Goal: Task Accomplishment & Management: Manage account settings

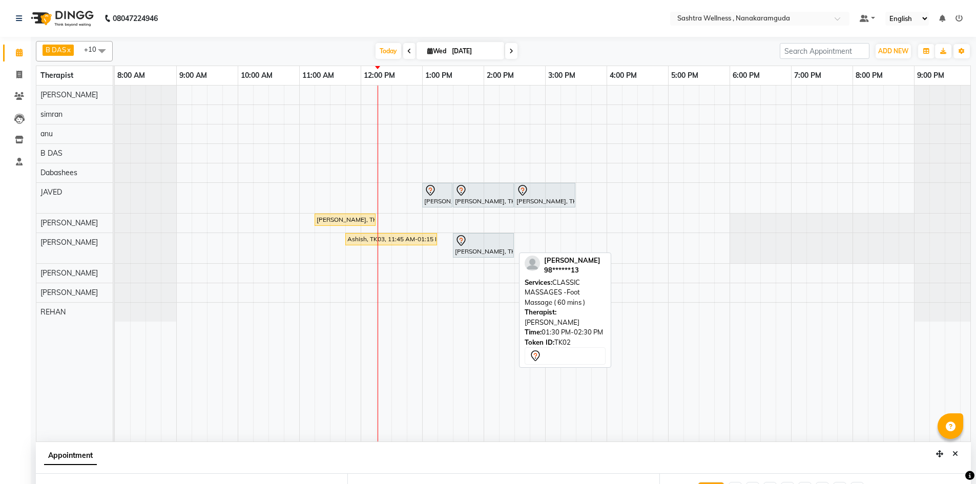
select select "88331"
select select "705"
select select "confirm booking"
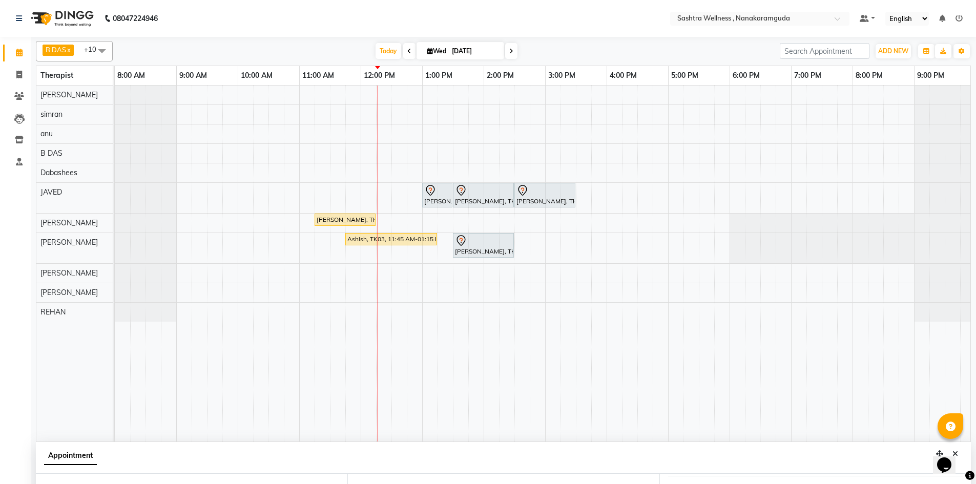
click at [404, 51] on span at bounding box center [409, 51] width 12 height 16
type input "02-09-2025"
select select "705"
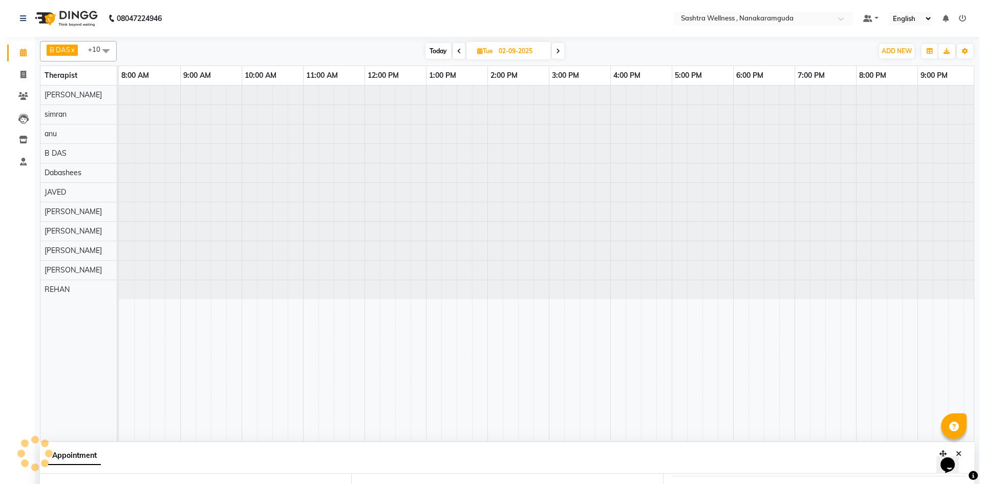
scroll to position [0, 5]
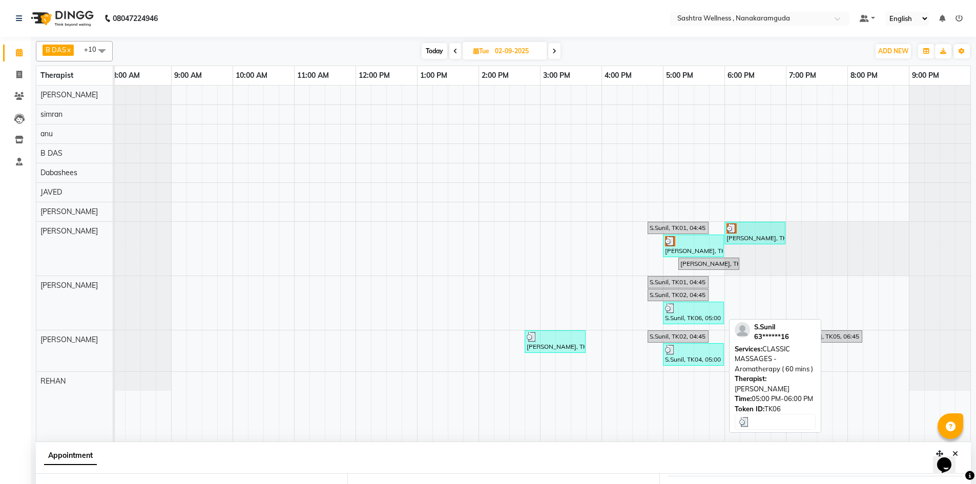
click at [701, 319] on div "S.Sunil, TK06, 05:00 PM-06:00 PM, CLASSIC MASSAGES -Aromatherapy ( 60 mins )" at bounding box center [693, 312] width 59 height 19
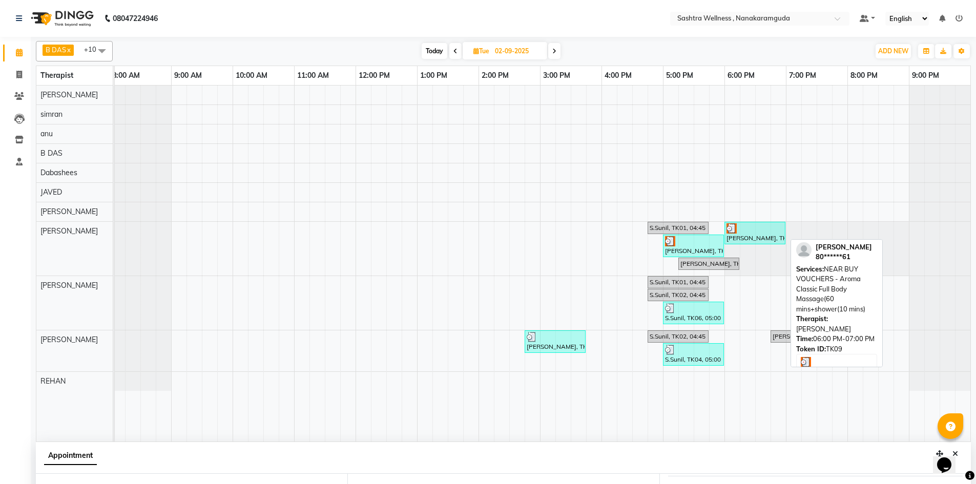
click at [764, 239] on div "Chandra shekar, TK09, 06:00 PM-07:00 PM, NEAR BUY VOUCHERS - Aroma Classic Full…" at bounding box center [754, 232] width 59 height 19
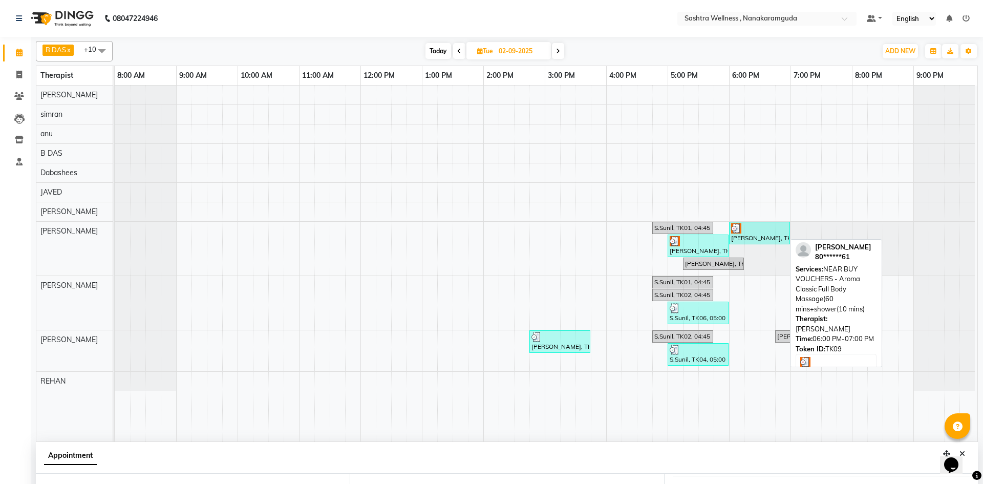
select select "3"
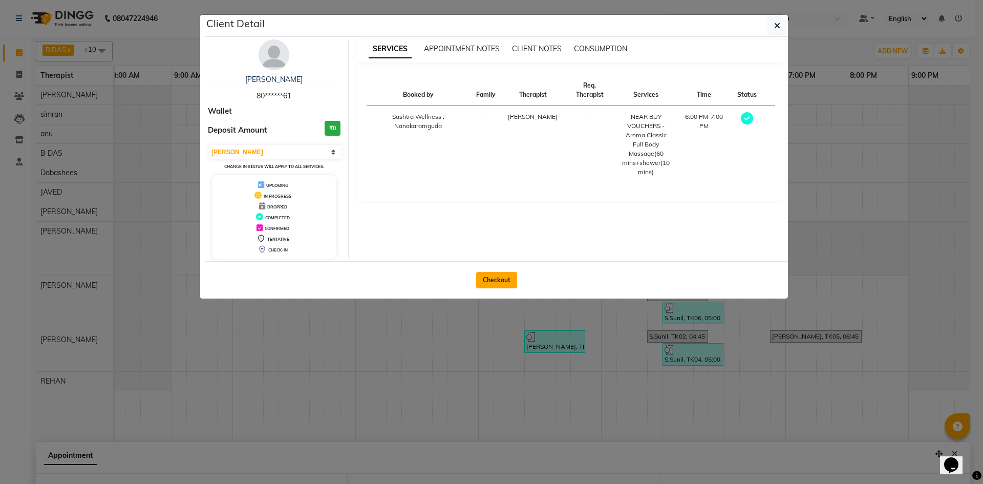
click at [492, 286] on button "Checkout" at bounding box center [496, 280] width 41 height 16
select select "service"
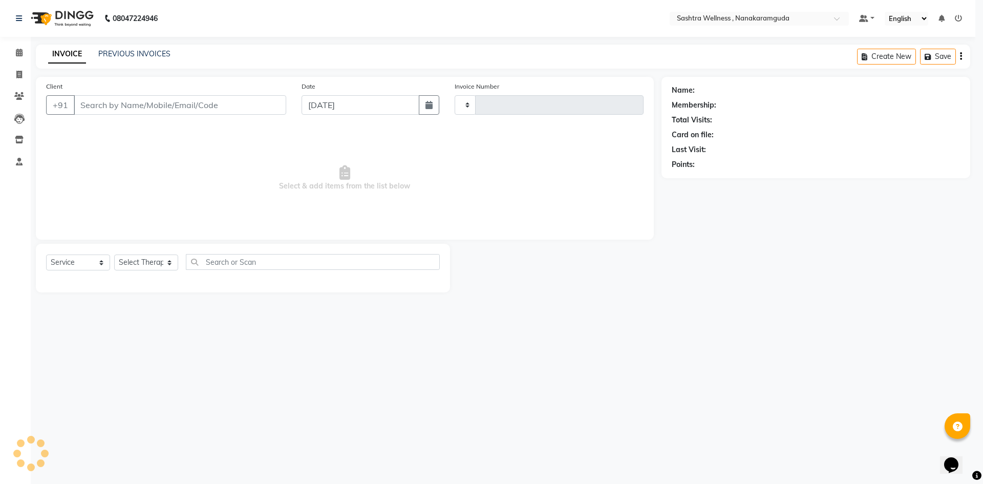
type input "0135"
select select "6669"
select select "package"
type input "80******61"
type input "02-09-2025"
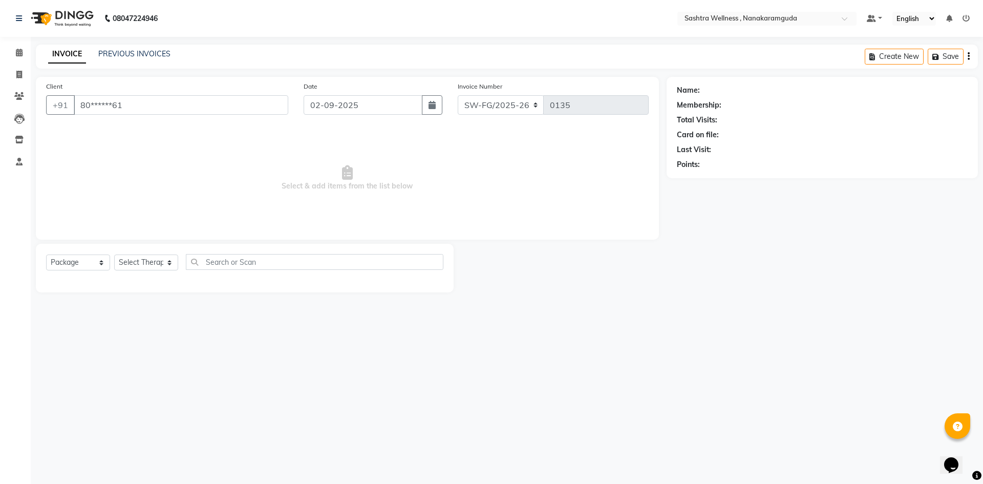
select select "82473"
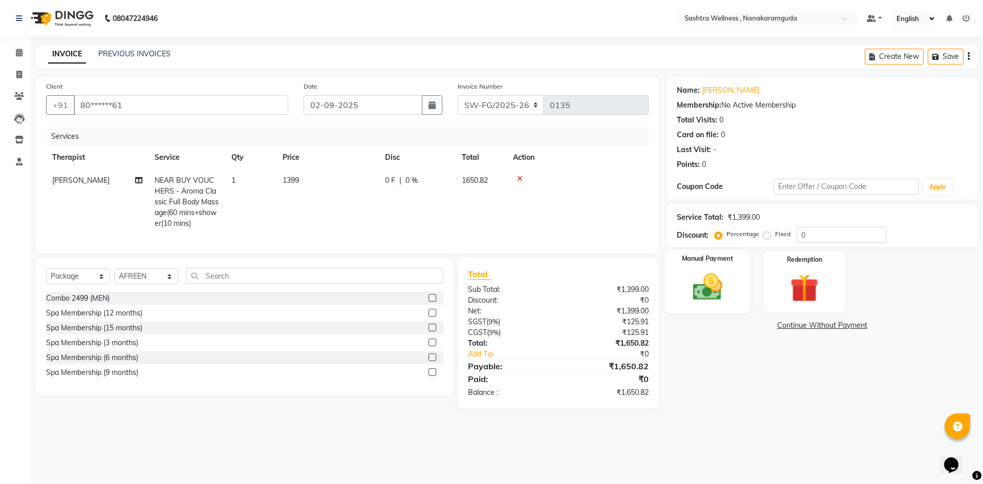
click at [710, 301] on img at bounding box center [708, 287] width 48 height 34
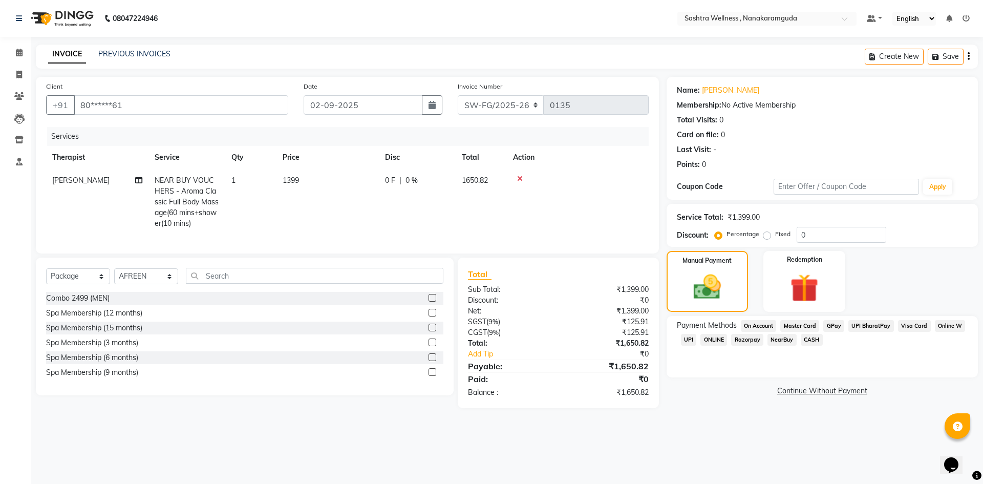
click at [781, 341] on span "NearBuy" at bounding box center [782, 340] width 29 height 12
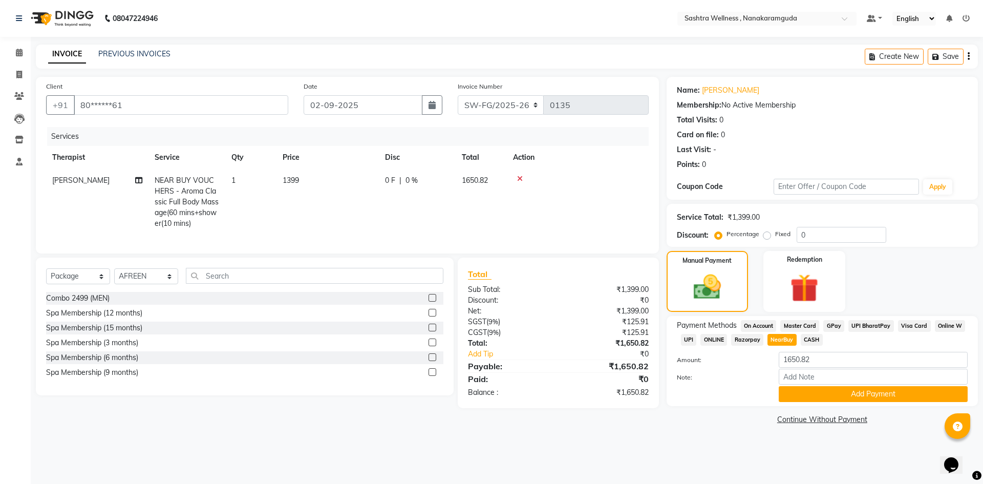
click at [778, 345] on span "NearBuy" at bounding box center [782, 340] width 29 height 12
click at [968, 56] on icon "button" at bounding box center [969, 56] width 2 height 1
select select "package"
select select "82473"
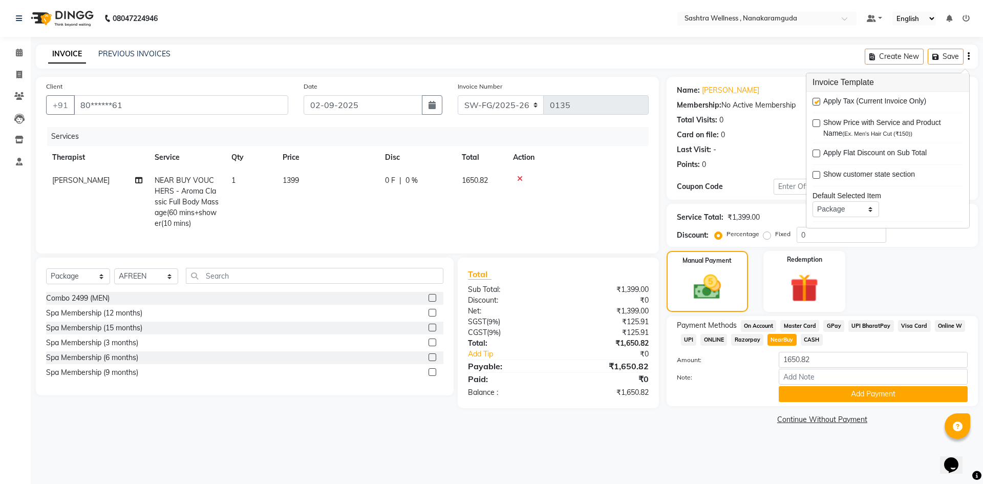
click at [817, 100] on label at bounding box center [817, 102] width 8 height 8
click at [817, 100] on input "checkbox" at bounding box center [816, 102] width 7 height 7
checkbox input "false"
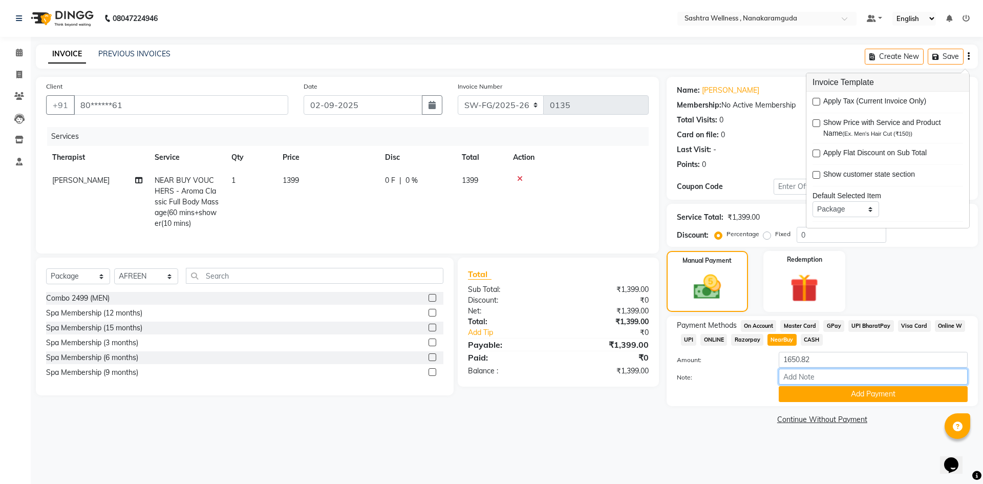
click at [854, 371] on input "Note:" at bounding box center [873, 377] width 189 height 16
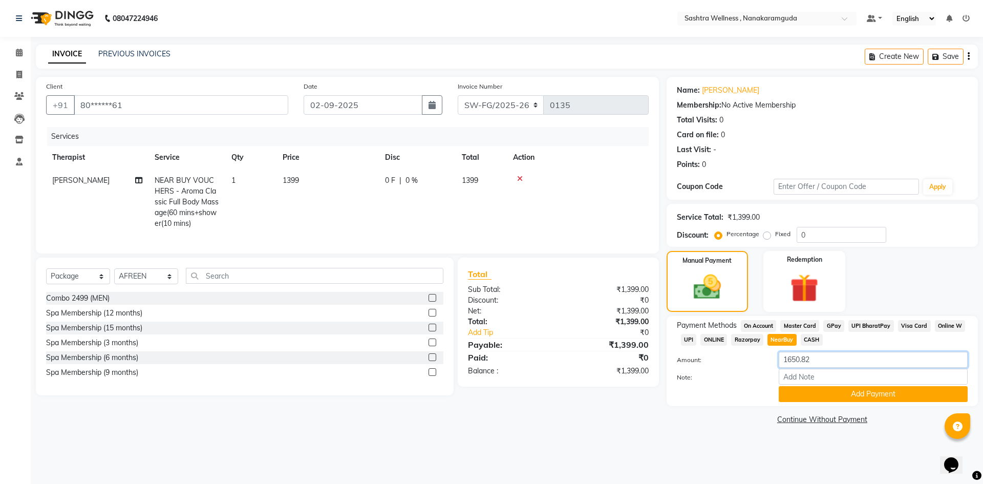
click at [816, 356] on input "1650.82" at bounding box center [873, 360] width 189 height 16
type input "1"
drag, startPoint x: 810, startPoint y: 368, endPoint x: 810, endPoint y: 361, distance: 7.2
click at [810, 367] on div "Amount:" at bounding box center [822, 360] width 306 height 17
click at [810, 361] on input "number" at bounding box center [873, 360] width 189 height 16
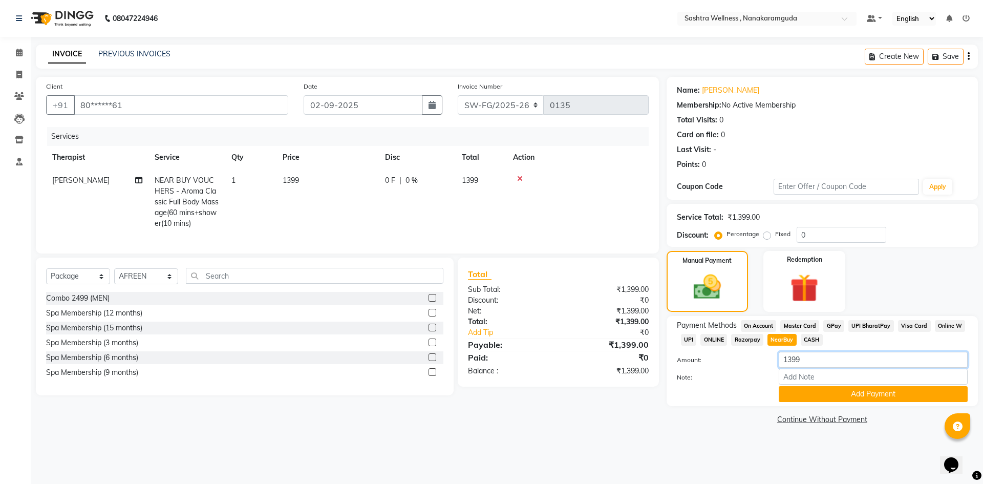
type input "1399"
click at [810, 376] on input "Note:" at bounding box center [873, 377] width 189 height 16
click at [801, 379] on input "Note:" at bounding box center [873, 377] width 189 height 16
type input "NTD2NM2"
click at [883, 396] on button "Add Payment" at bounding box center [873, 394] width 189 height 16
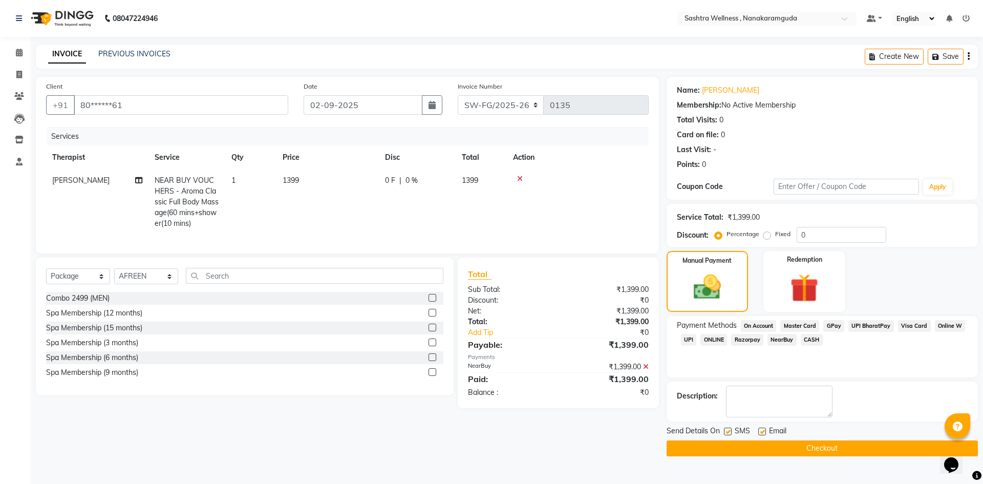
click at [845, 450] on button "Checkout" at bounding box center [822, 448] width 311 height 16
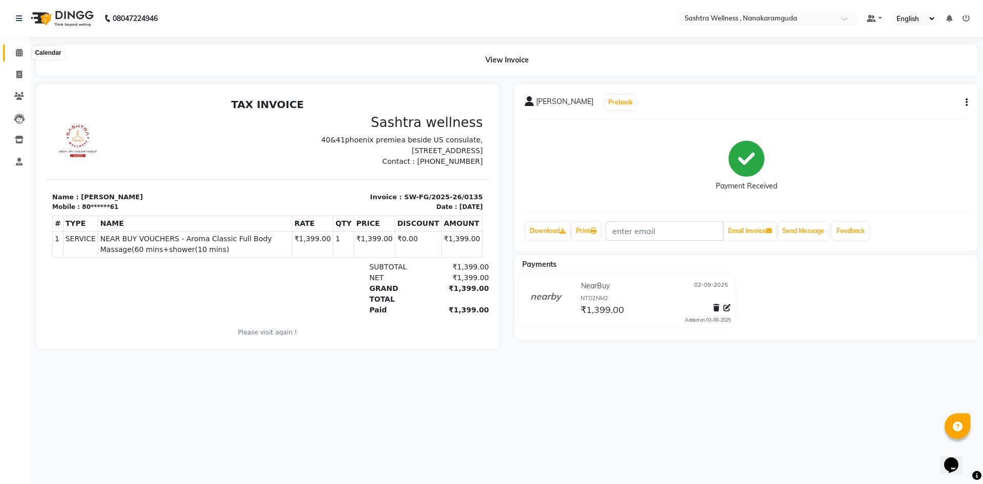
click at [17, 49] on icon at bounding box center [19, 53] width 7 height 8
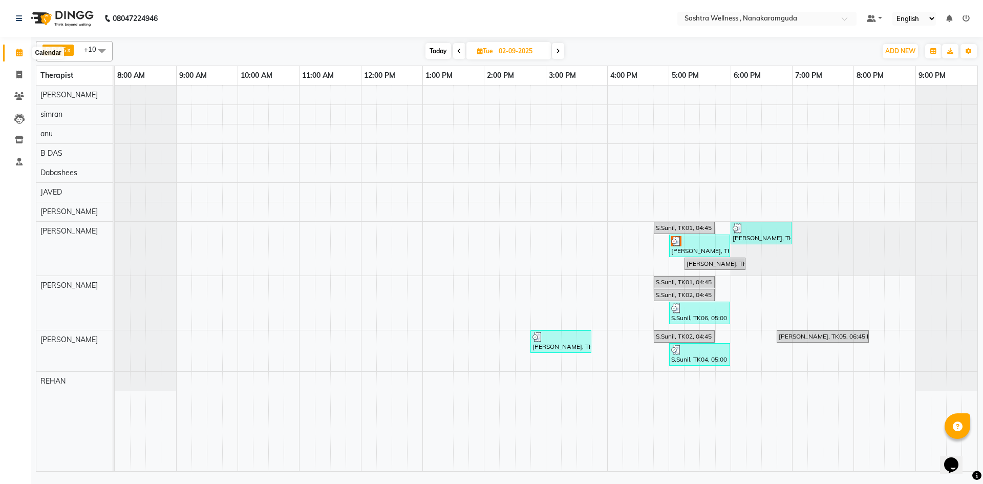
click at [17, 54] on icon at bounding box center [19, 53] width 7 height 8
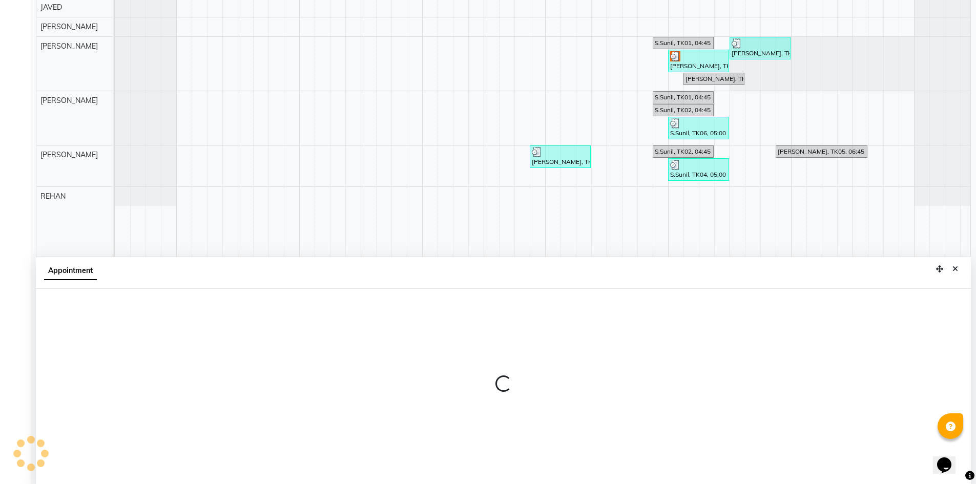
scroll to position [191, 0]
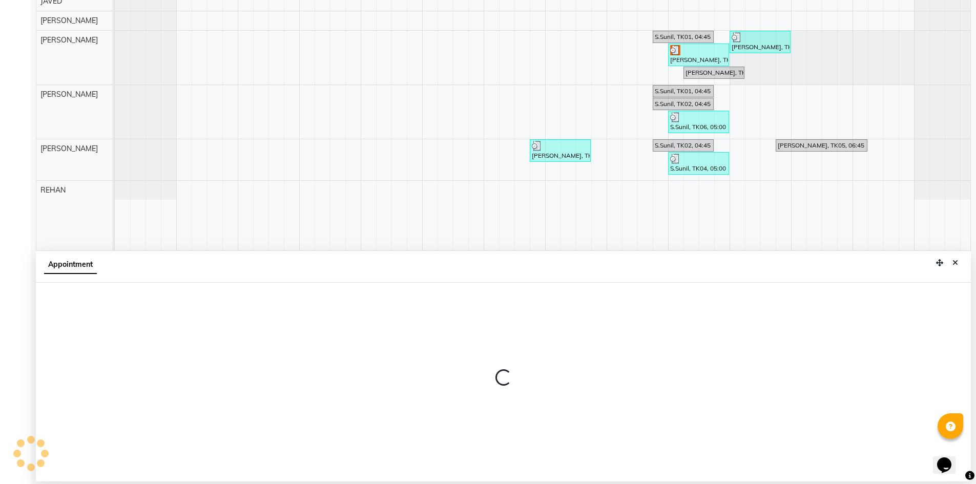
select select "88332"
select select "570"
select select "tentative"
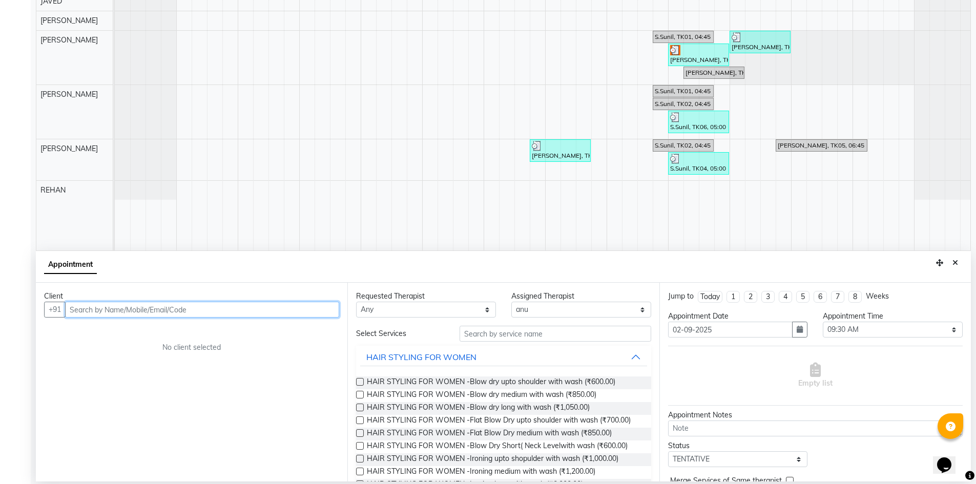
click at [191, 310] on input "text" at bounding box center [202, 310] width 274 height 16
click at [130, 330] on ngb-highlight "95******22" at bounding box center [122, 331] width 42 height 10
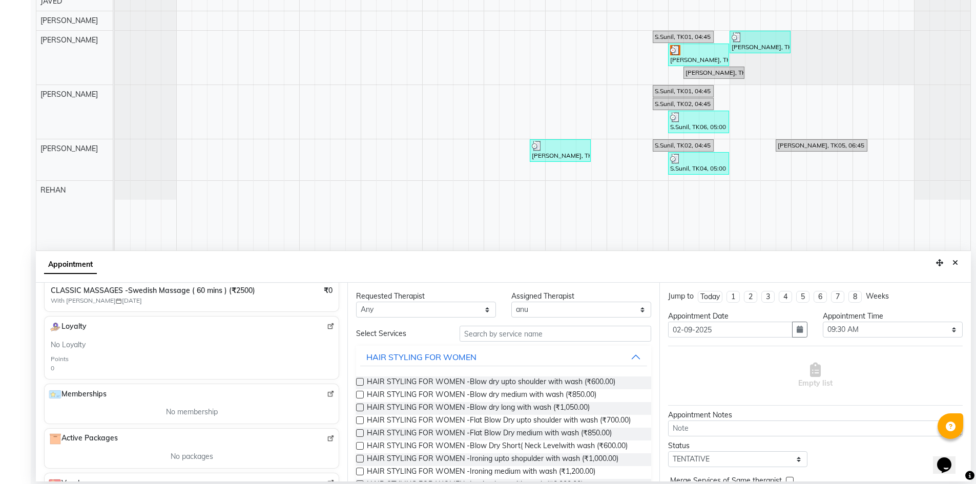
scroll to position [307, 0]
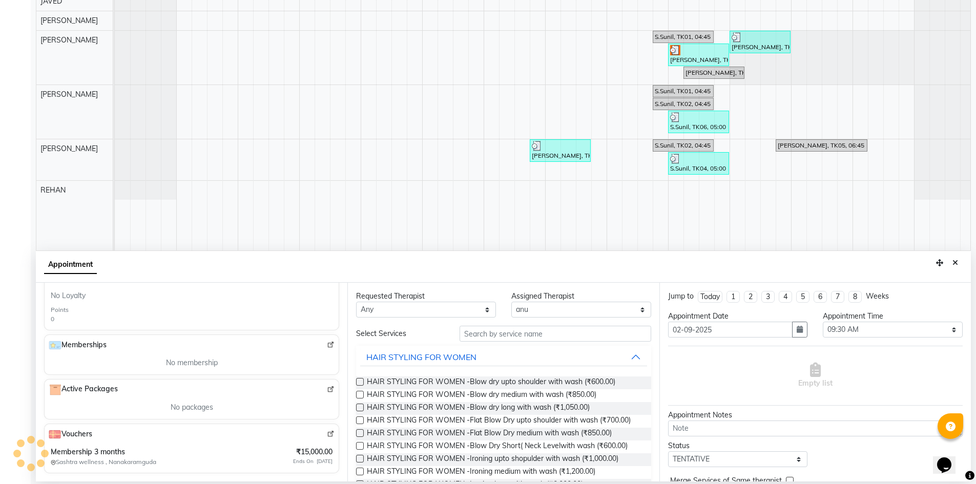
type input "95******22"
click at [166, 458] on span "Sashtra wellness , Nanakaramguda" at bounding box center [115, 461] width 128 height 9
click at [327, 435] on img at bounding box center [331, 434] width 8 height 8
click at [294, 458] on span "Ends On 27-11-2024" at bounding box center [312, 461] width 39 height 8
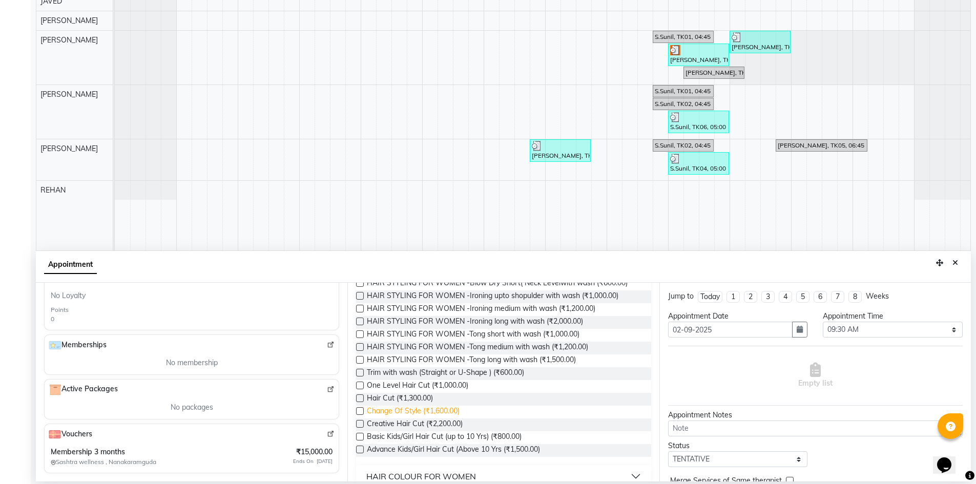
scroll to position [205, 0]
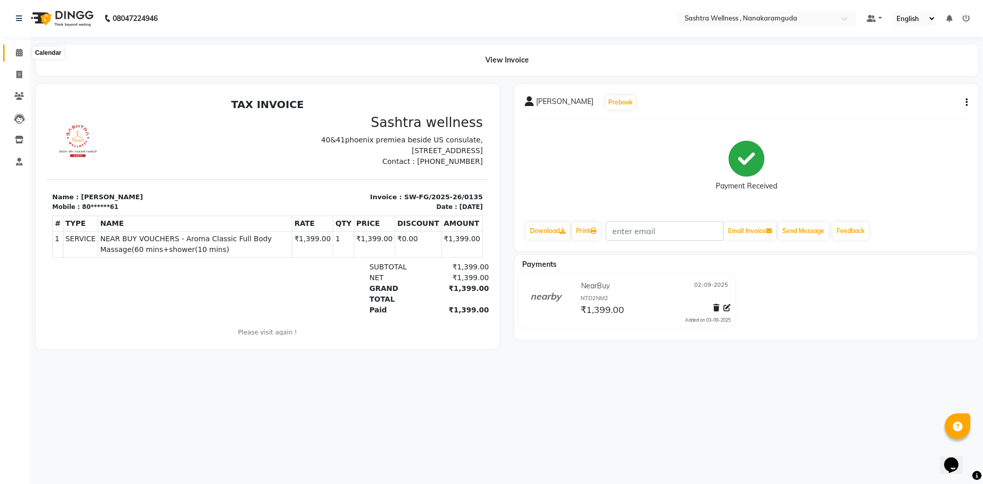
click at [18, 56] on icon at bounding box center [19, 53] width 7 height 8
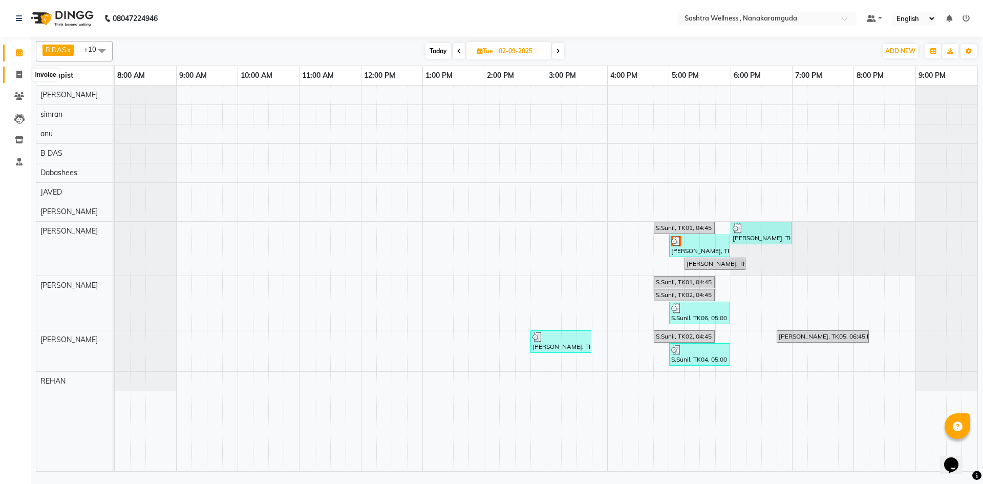
click at [17, 75] on icon at bounding box center [19, 75] width 6 height 8
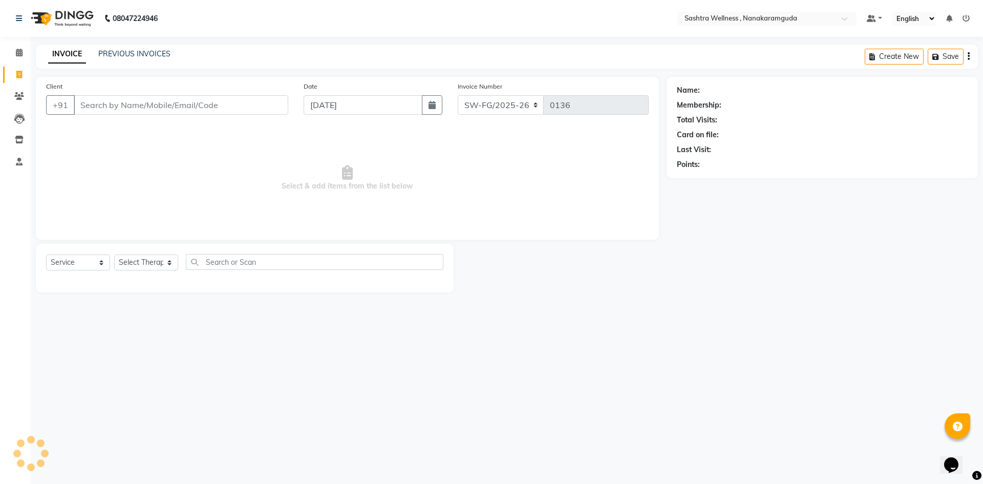
select select "package"
select select "82473"
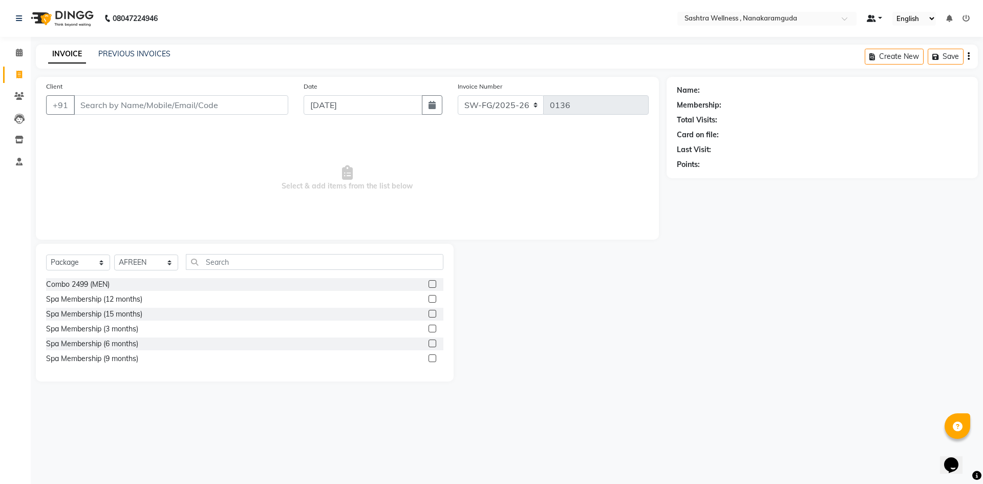
click at [870, 20] on span at bounding box center [871, 18] width 9 height 7
click at [528, 382] on main "INVOICE PREVIOUS INVOICES Create New Save Client +91 Date 03-09-2025 Invoice Nu…" at bounding box center [507, 221] width 953 height 352
click at [20, 55] on icon at bounding box center [19, 53] width 7 height 8
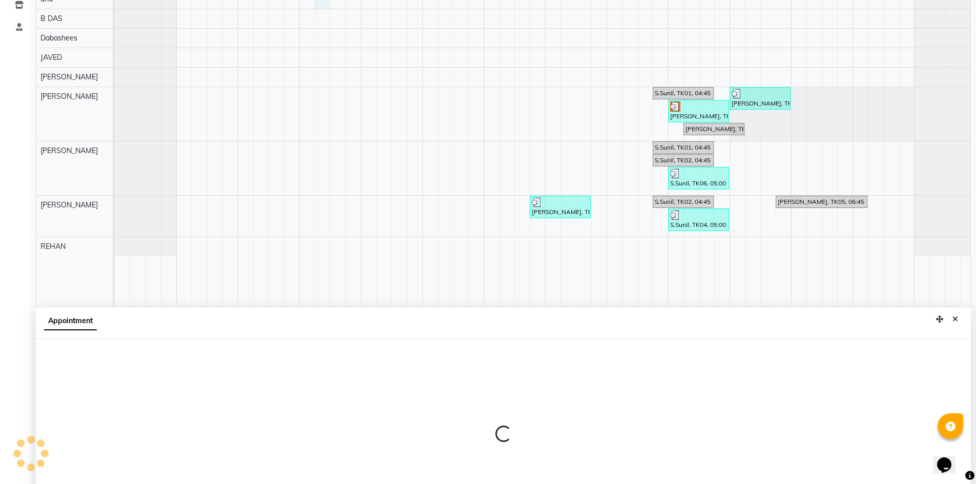
scroll to position [191, 0]
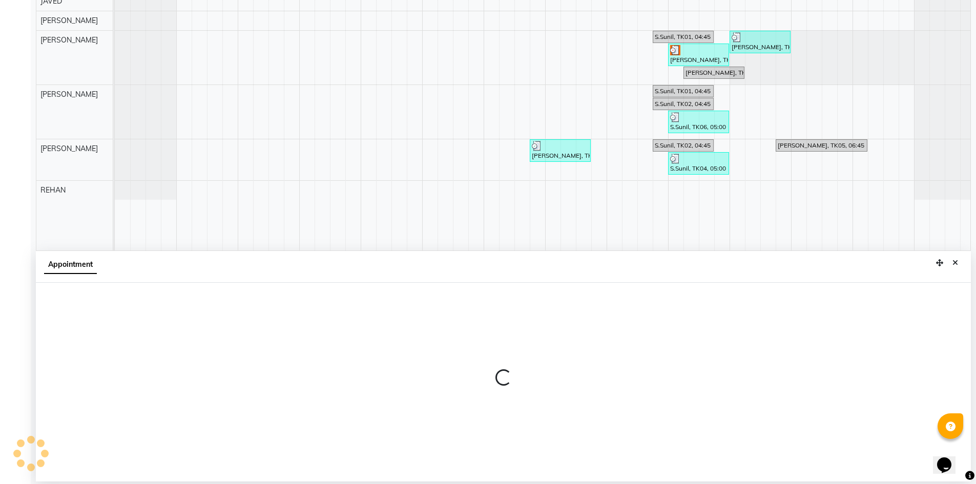
select select "88332"
select select "675"
select select "tentative"
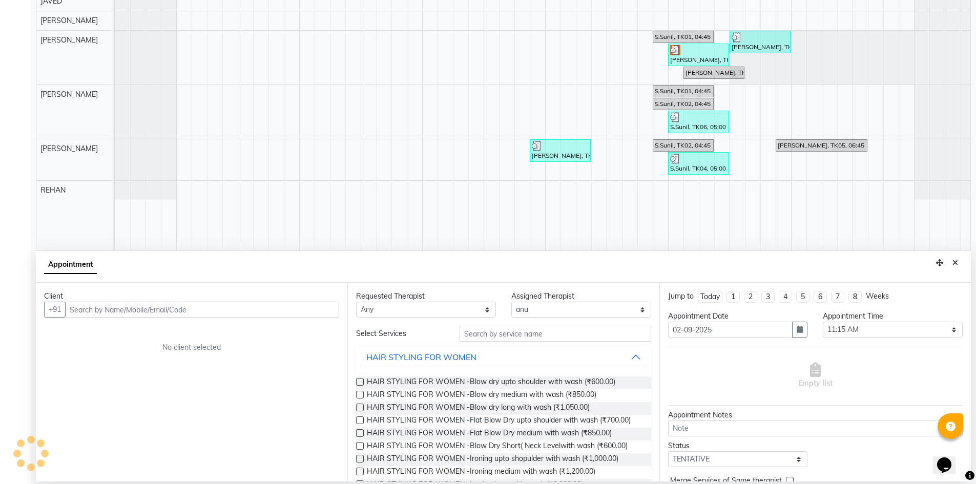
click at [150, 312] on input "text" at bounding box center [202, 310] width 274 height 16
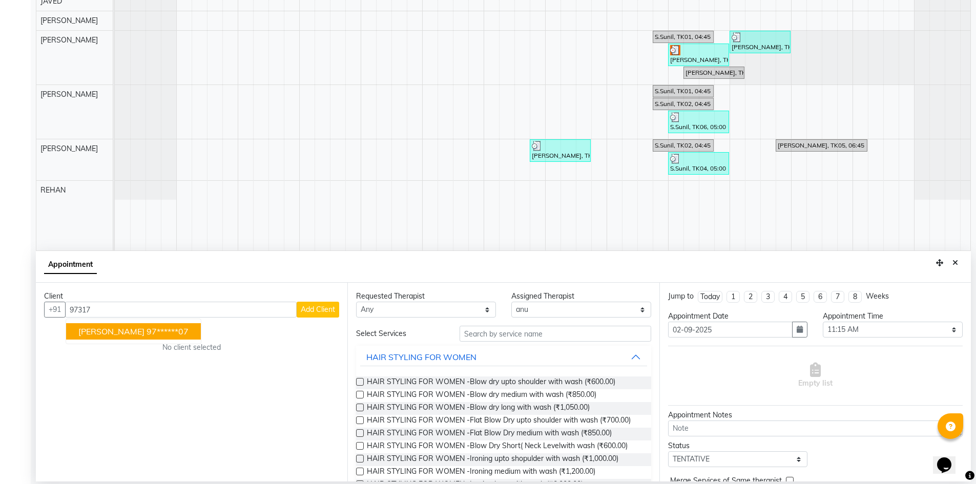
click at [80, 335] on span "[PERSON_NAME]" at bounding box center [111, 331] width 66 height 10
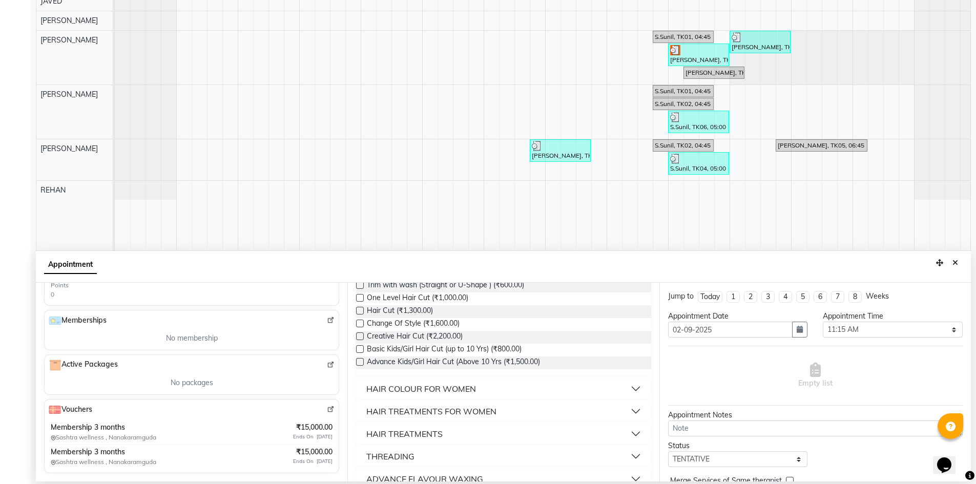
scroll to position [262, 0]
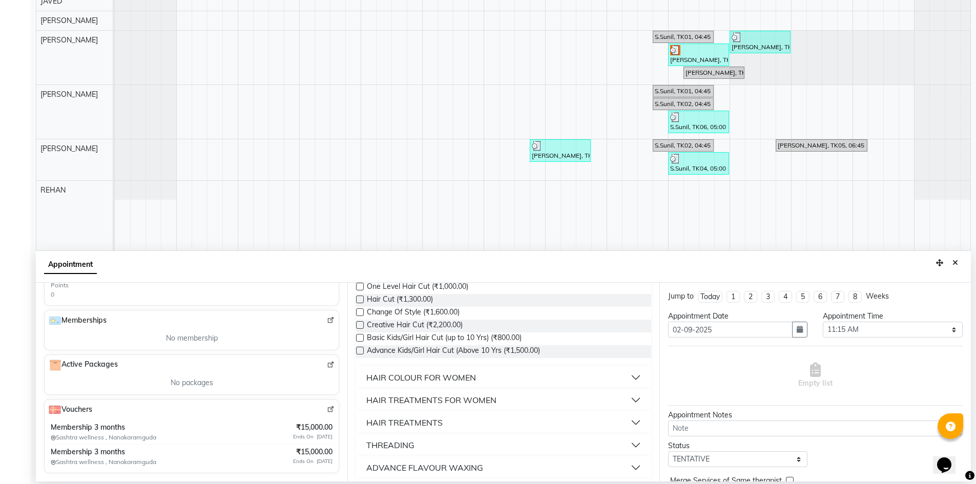
type input "97******07"
click at [117, 428] on span "Membership 3 months" at bounding box center [88, 427] width 74 height 11
click at [327, 410] on img at bounding box center [331, 410] width 8 height 8
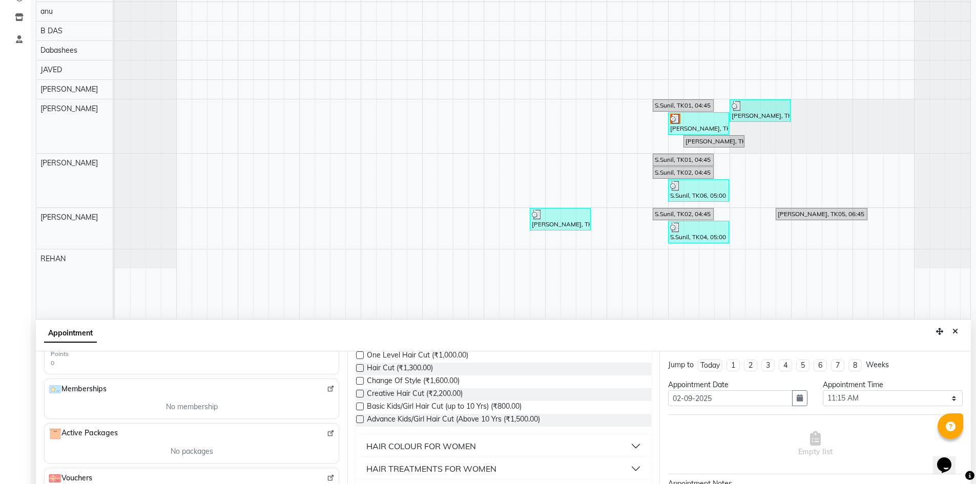
scroll to position [0, 0]
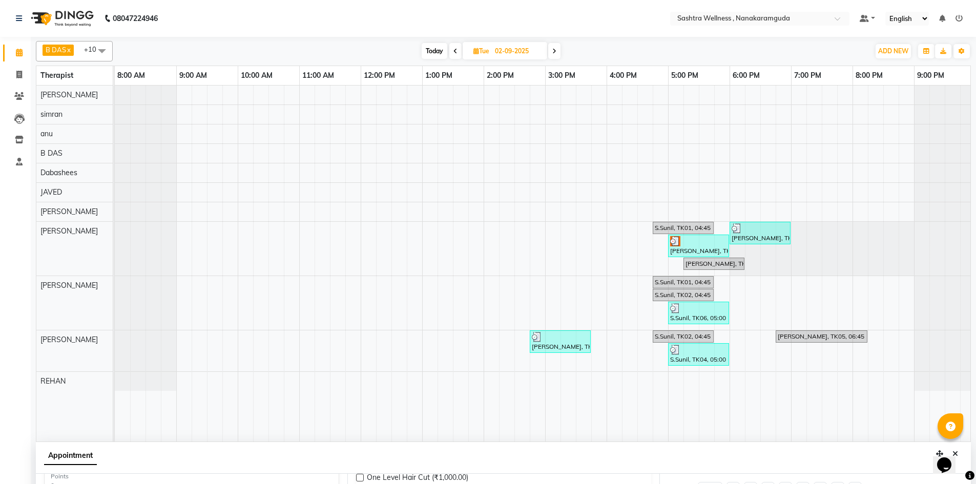
click at [552, 55] on span at bounding box center [554, 51] width 12 height 16
type input "03-09-2025"
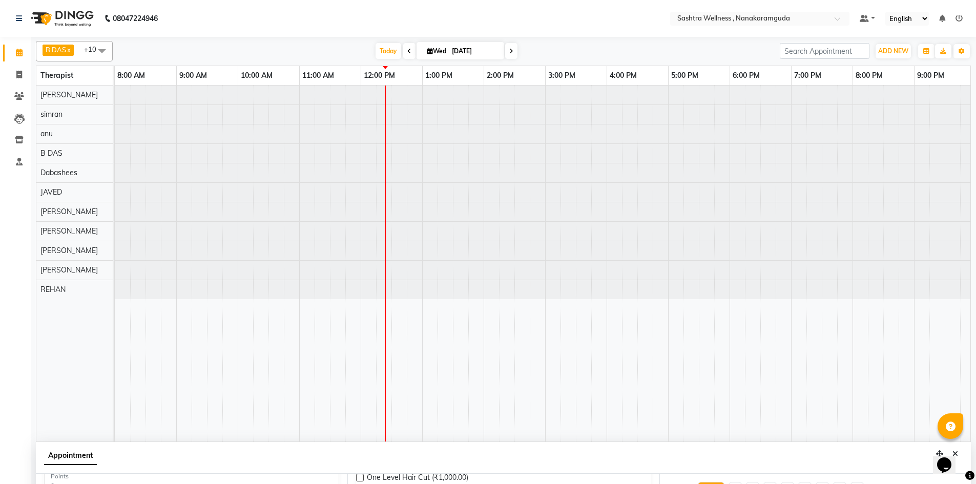
scroll to position [0, 5]
select select "675"
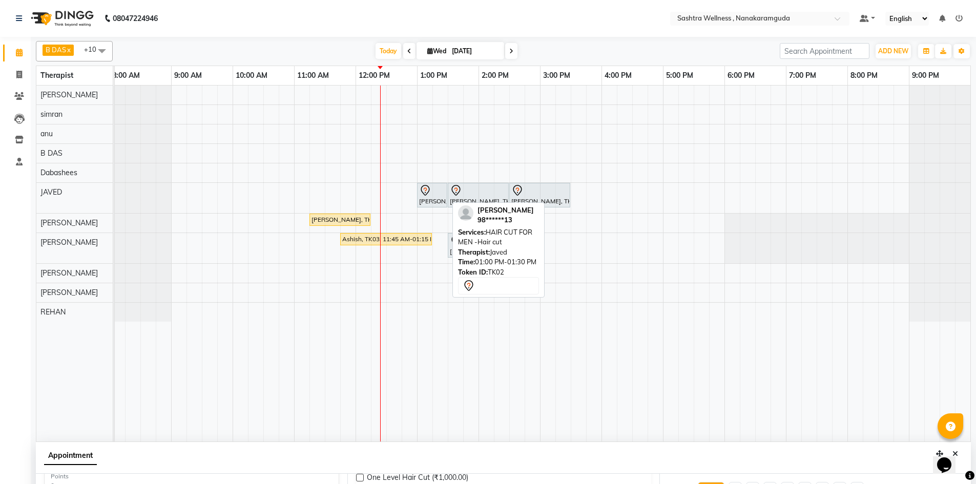
click at [439, 204] on div "Rajesh Sir, TK02, 01:00 PM-01:30 PM, HAIR CUT FOR MEN -Hair cut" at bounding box center [432, 195] width 28 height 22
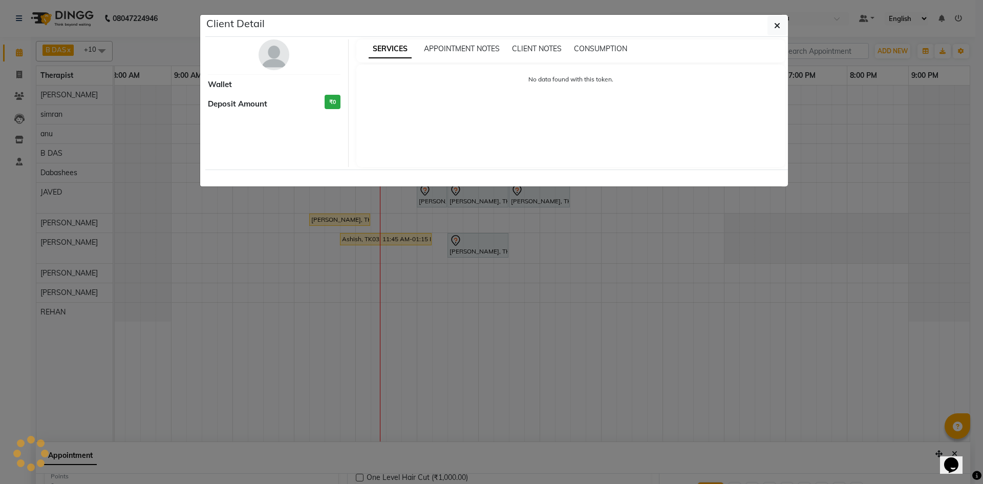
select select "7"
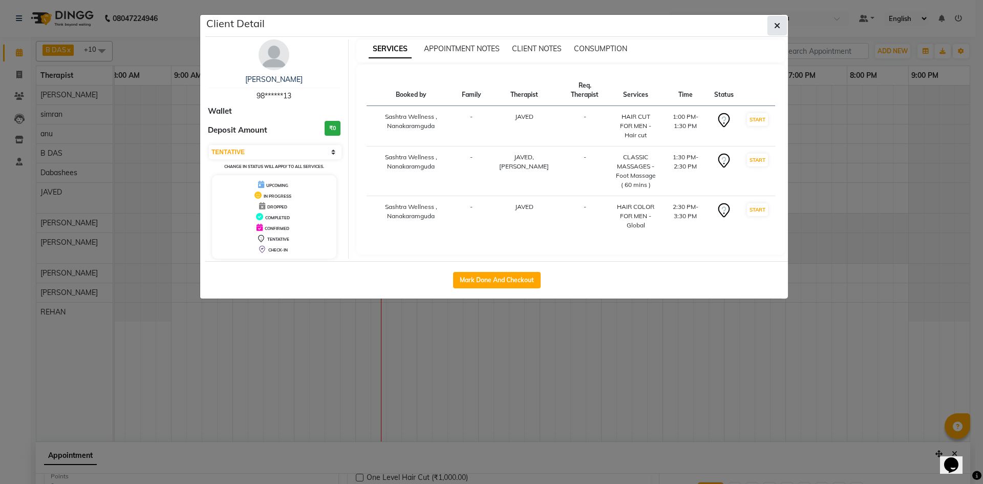
click at [777, 29] on icon "button" at bounding box center [777, 26] width 6 height 8
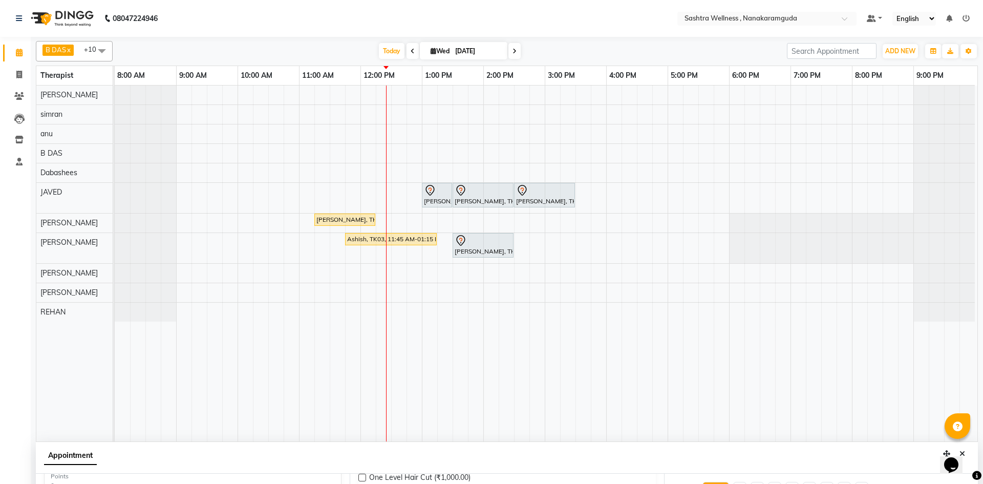
scroll to position [0, 0]
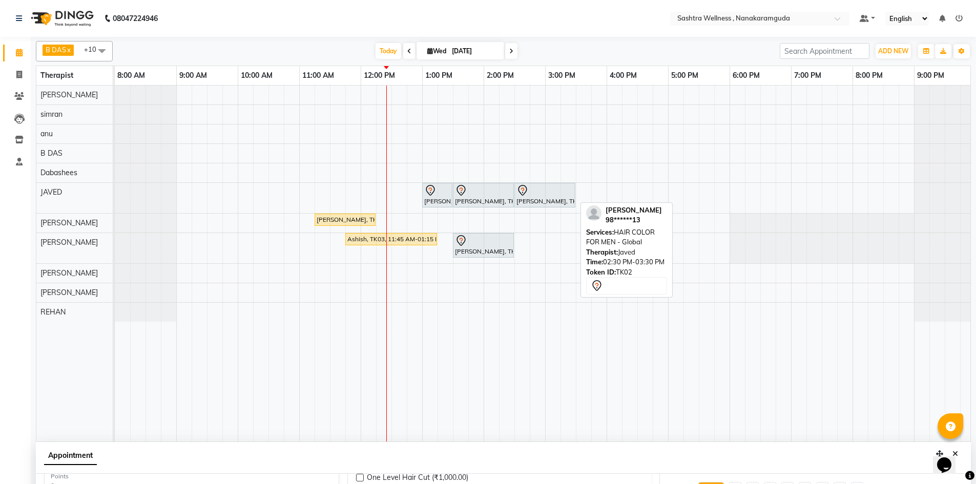
click at [539, 201] on div "Rajesh Sir, TK02, 02:30 PM-03:30 PM, HAIR COLOR FOR MEN - Global" at bounding box center [544, 195] width 59 height 22
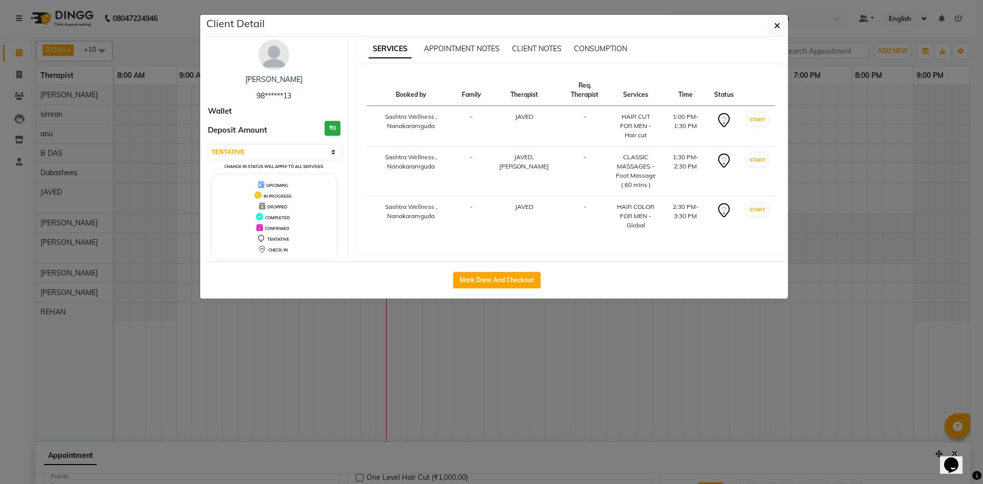
click at [277, 206] on span "DROPPED" at bounding box center [277, 206] width 20 height 5
click at [278, 206] on span "DROPPED" at bounding box center [277, 206] width 20 height 5
click at [756, 123] on button "START" at bounding box center [757, 119] width 21 height 13
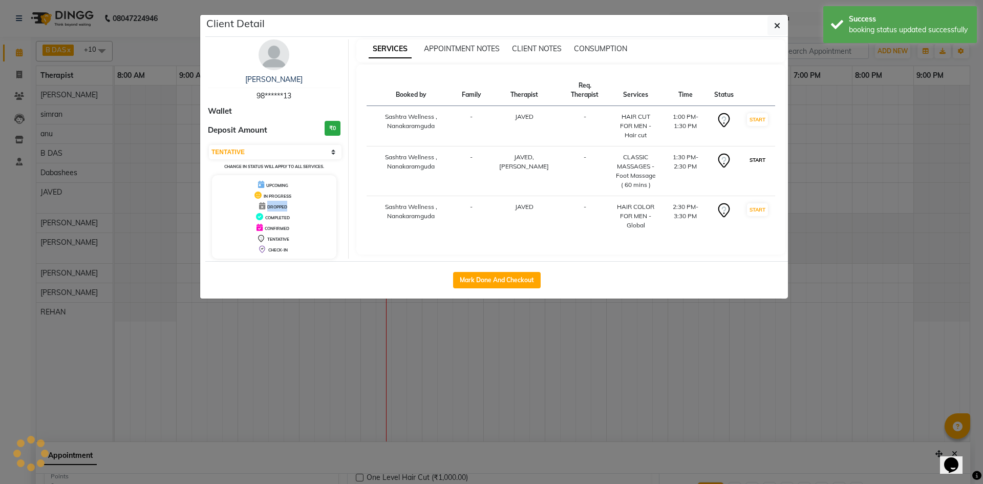
click at [755, 155] on button "START" at bounding box center [757, 160] width 21 height 13
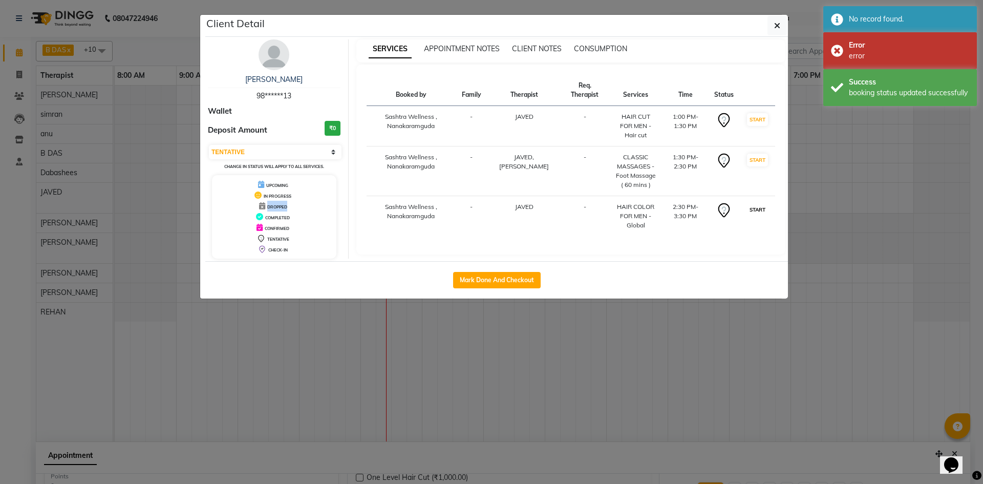
click at [760, 203] on button "START" at bounding box center [757, 209] width 21 height 13
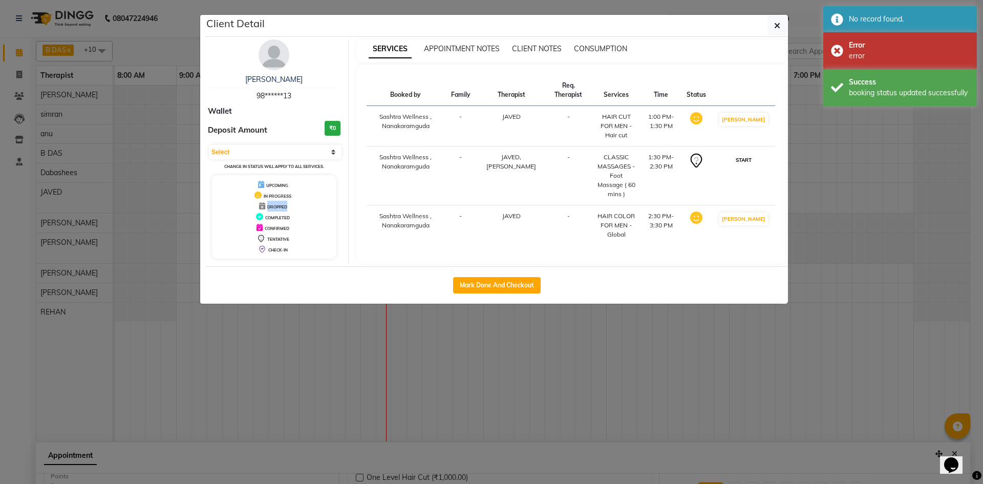
click at [754, 154] on button "START" at bounding box center [743, 160] width 21 height 13
select select "1"
click at [509, 280] on button "Mark Done And Checkout" at bounding box center [497, 285] width 88 height 16
select select "service"
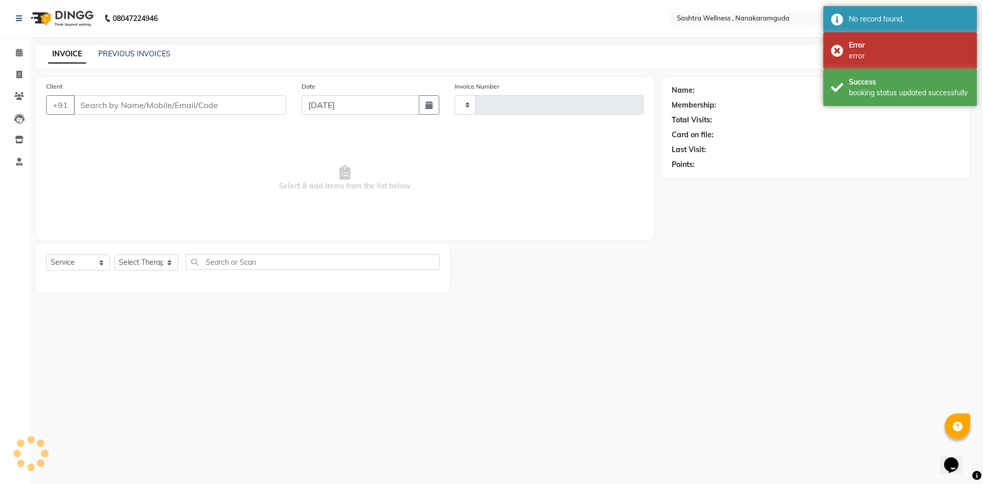
type input "0136"
select select "6669"
select select "package"
select select "82473"
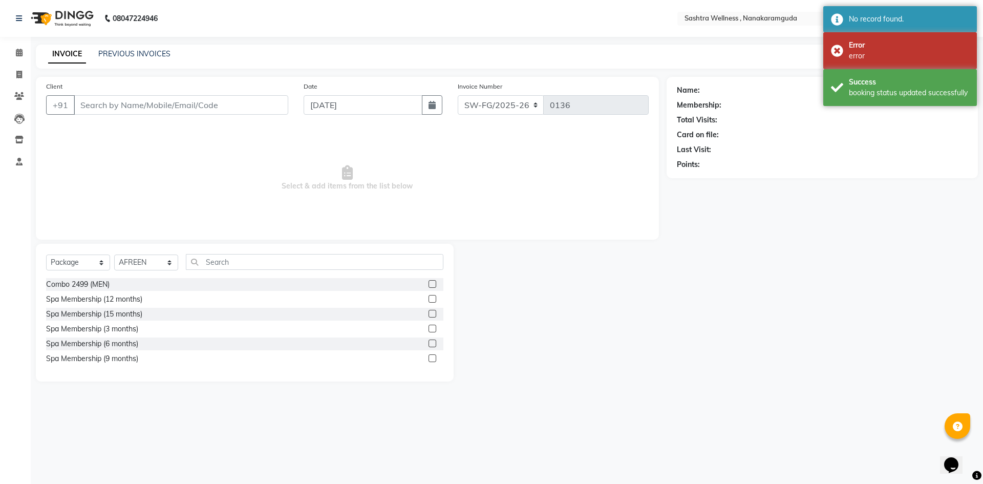
type input "98******13"
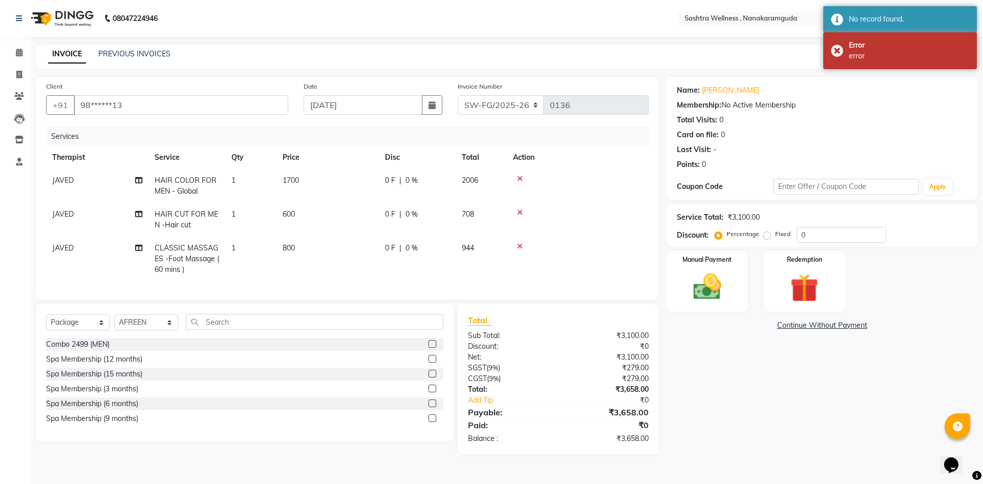
click at [880, 110] on div "Membership: No Active Membership" at bounding box center [822, 105] width 291 height 11
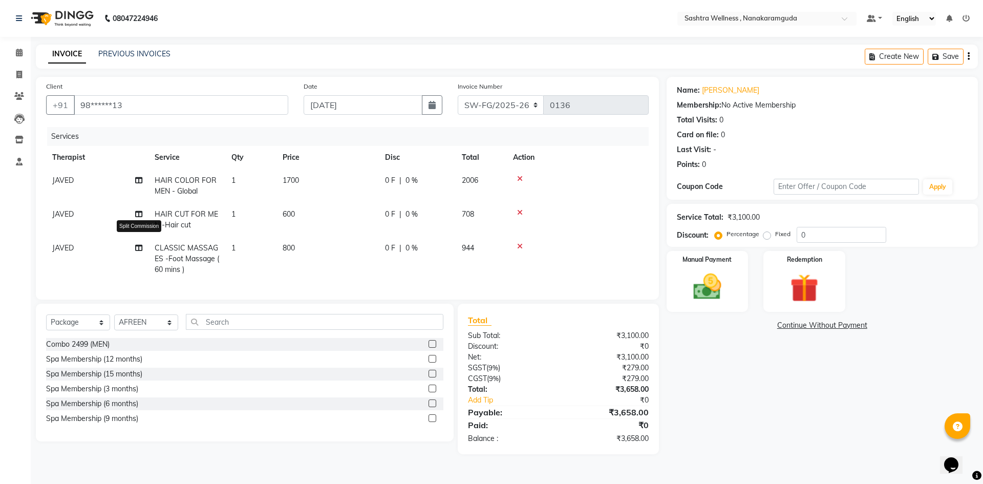
click at [141, 246] on icon at bounding box center [138, 247] width 7 height 7
select select "86557"
select select "88331"
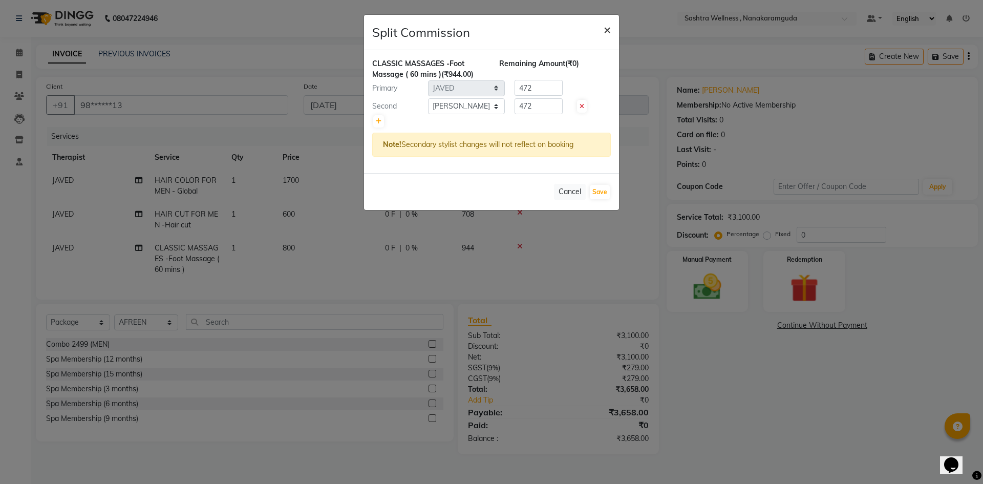
click at [605, 30] on span "×" at bounding box center [607, 29] width 7 height 15
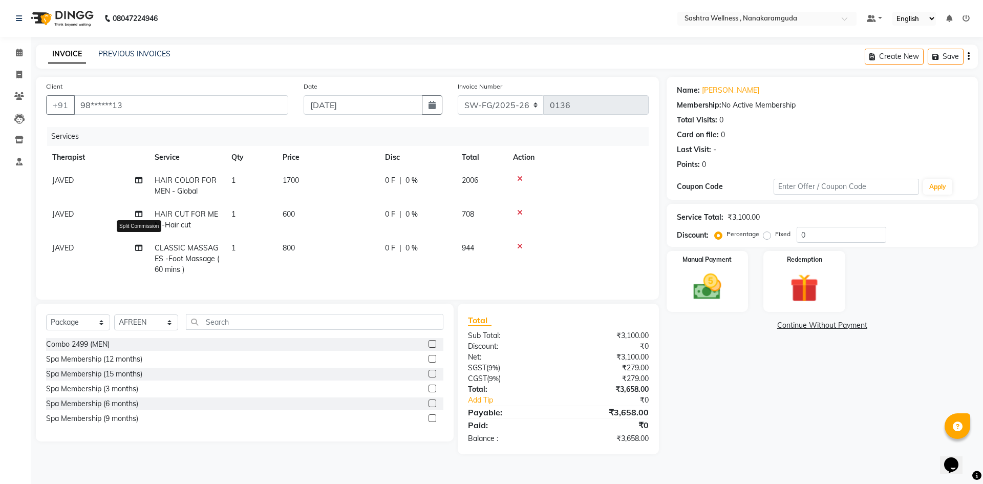
click at [137, 248] on icon at bounding box center [138, 247] width 7 height 7
select select "86557"
select select "88331"
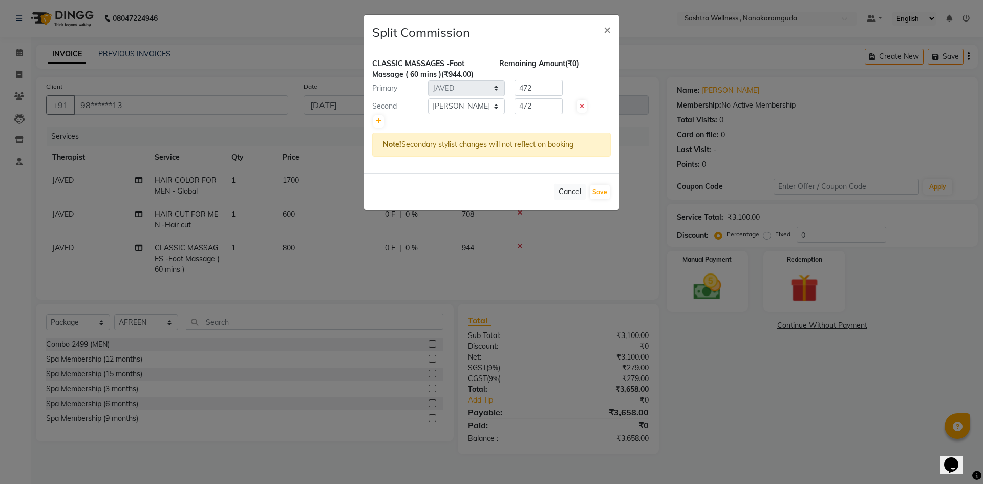
click at [585, 107] on span at bounding box center [582, 106] width 10 height 13
type input "944"
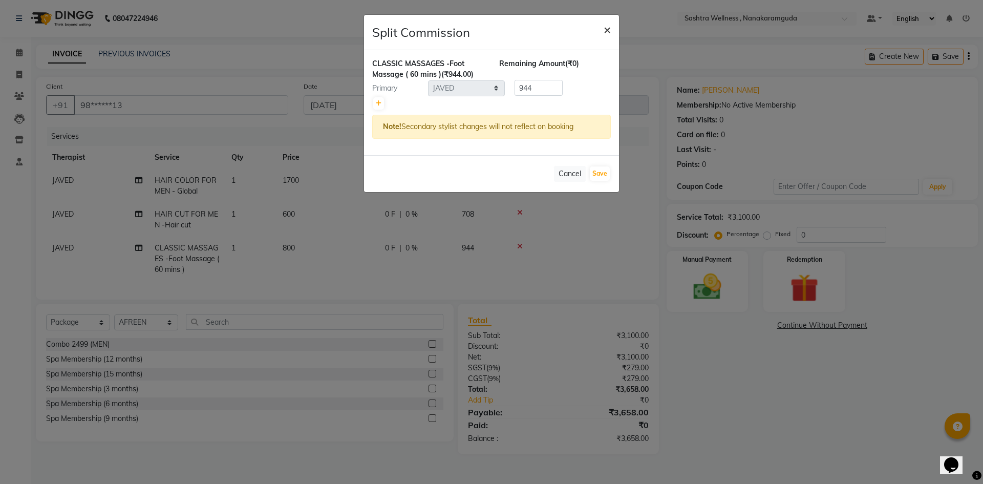
click at [612, 31] on button "×" at bounding box center [608, 29] width 24 height 29
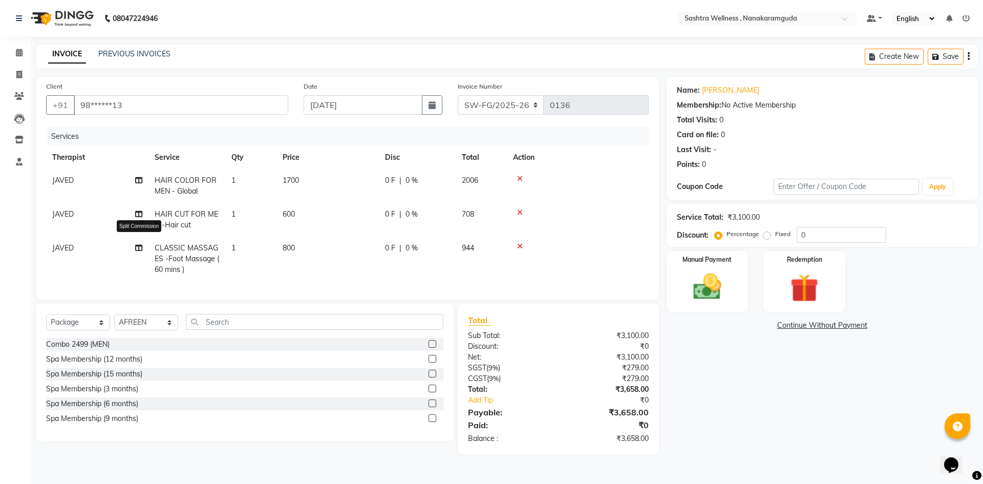
drag, startPoint x: 136, startPoint y: 246, endPoint x: 72, endPoint y: 243, distance: 64.1
click at [72, 242] on td "JAVED Split Commission" at bounding box center [97, 259] width 102 height 45
select select "86557"
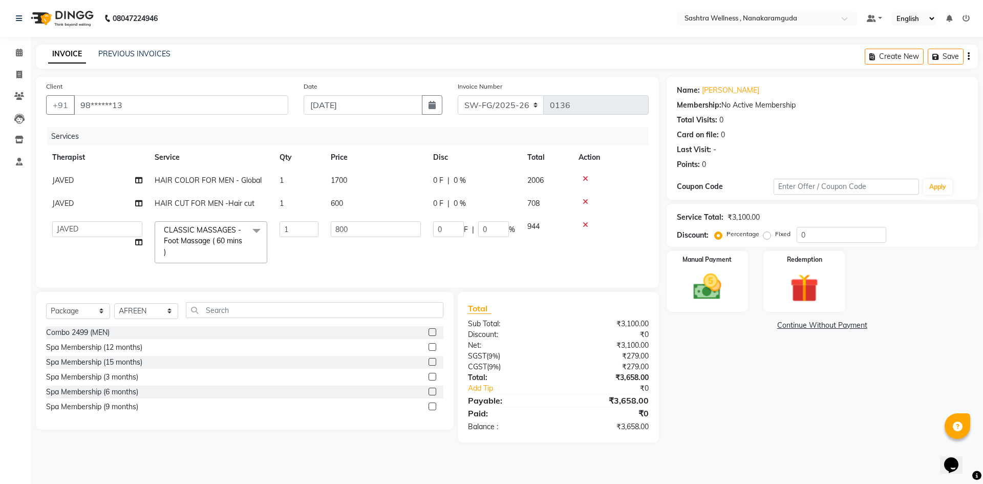
click at [144, 242] on td "AFREEN anu B DAS Dabashees Fatima JAVED Karishma marcy maria MARY MAY NANCY Nui…" at bounding box center [97, 242] width 102 height 54
click at [137, 241] on icon at bounding box center [138, 242] width 7 height 7
select select "86557"
select select "88331"
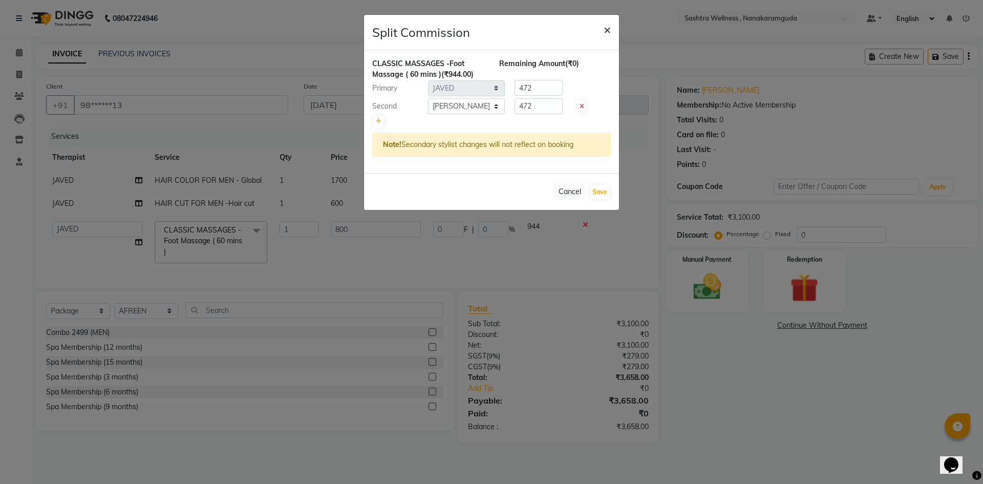
click at [606, 28] on span "×" at bounding box center [607, 29] width 7 height 15
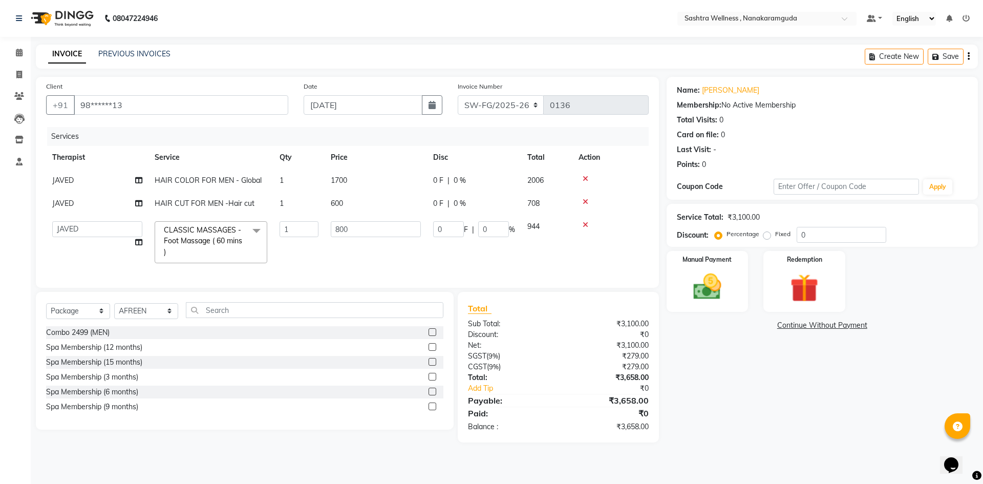
click at [970, 55] on div "Create New Save" at bounding box center [921, 57] width 113 height 24
click at [969, 57] on icon "button" at bounding box center [969, 56] width 2 height 1
select select "package"
select select "82473"
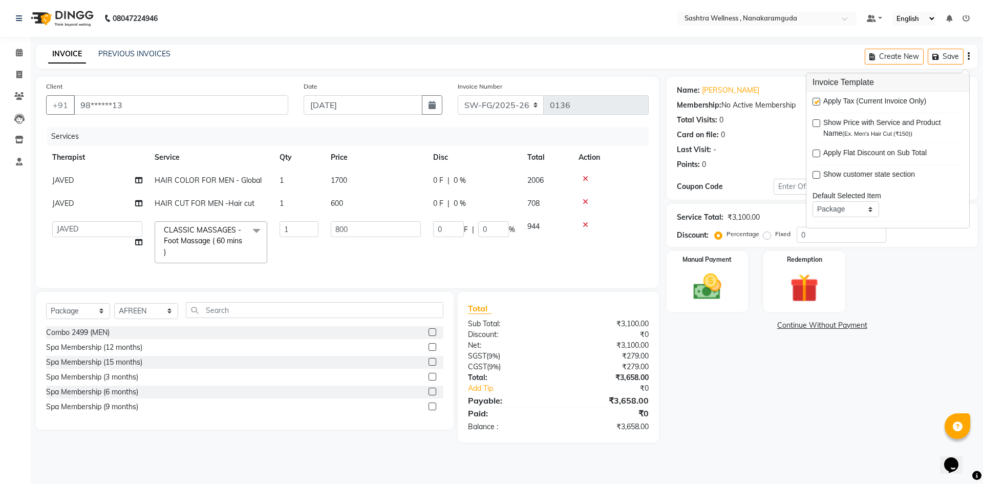
click at [753, 421] on div "Name: Rajesh Sir Membership: No Active Membership Total Visits: 0 Card on file:…" at bounding box center [826, 260] width 319 height 366
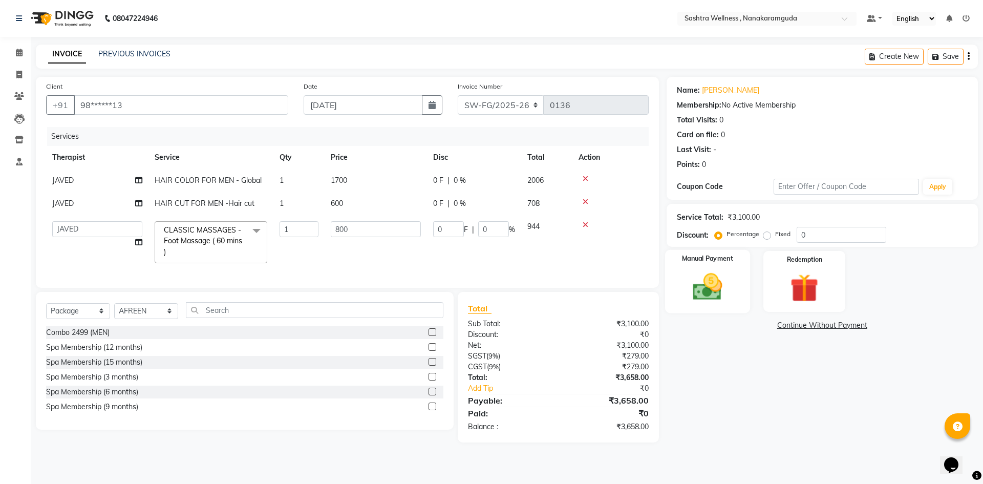
click at [709, 295] on img at bounding box center [708, 287] width 48 height 34
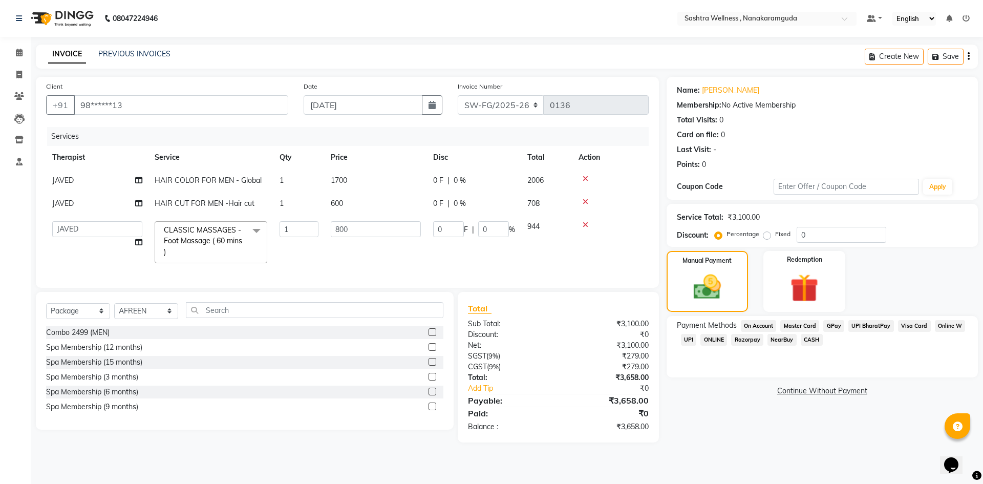
click at [811, 341] on span "CASH" at bounding box center [812, 340] width 22 height 12
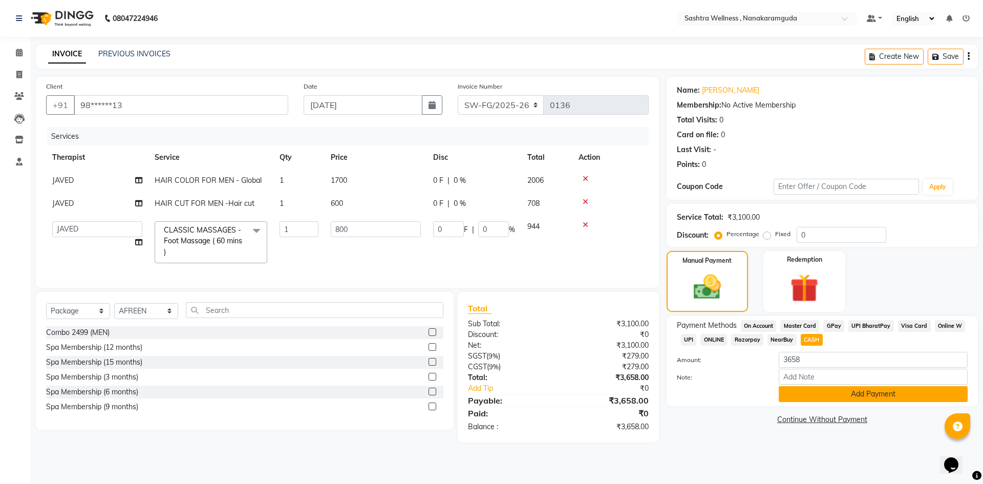
click at [868, 397] on button "Add Payment" at bounding box center [873, 394] width 189 height 16
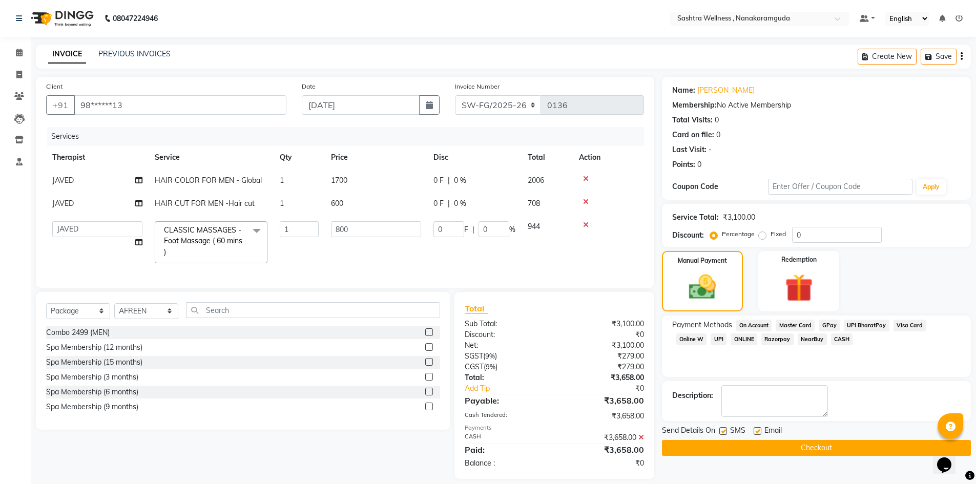
click at [804, 450] on button "Checkout" at bounding box center [816, 448] width 309 height 16
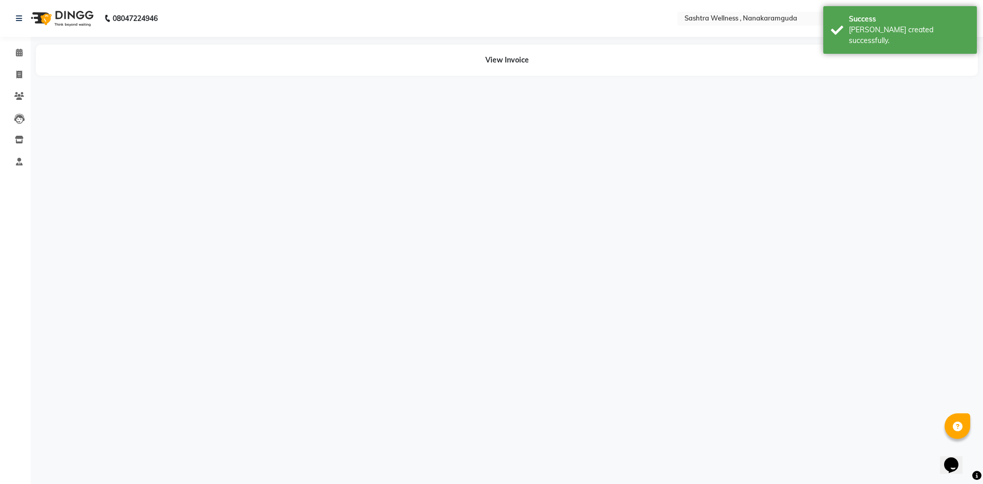
select select "86557"
select select "88331"
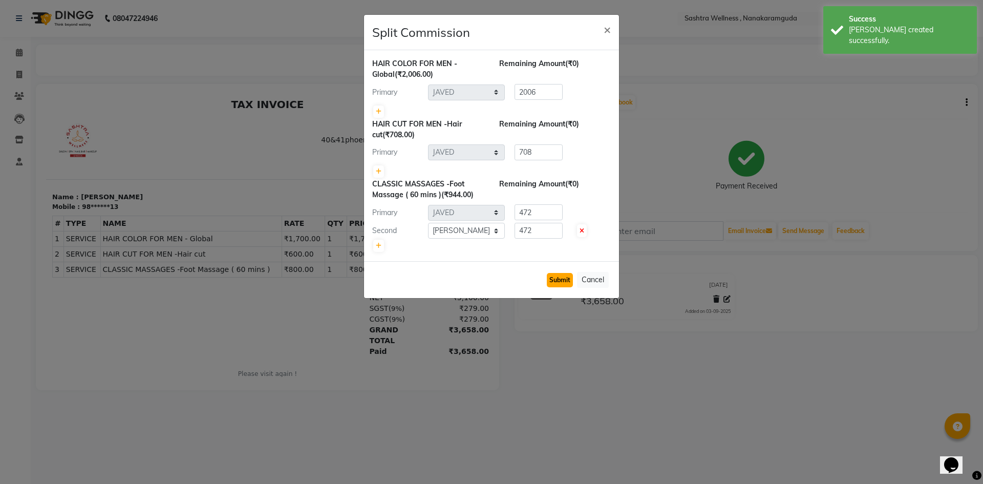
click at [561, 282] on button "Submit" at bounding box center [560, 280] width 26 height 14
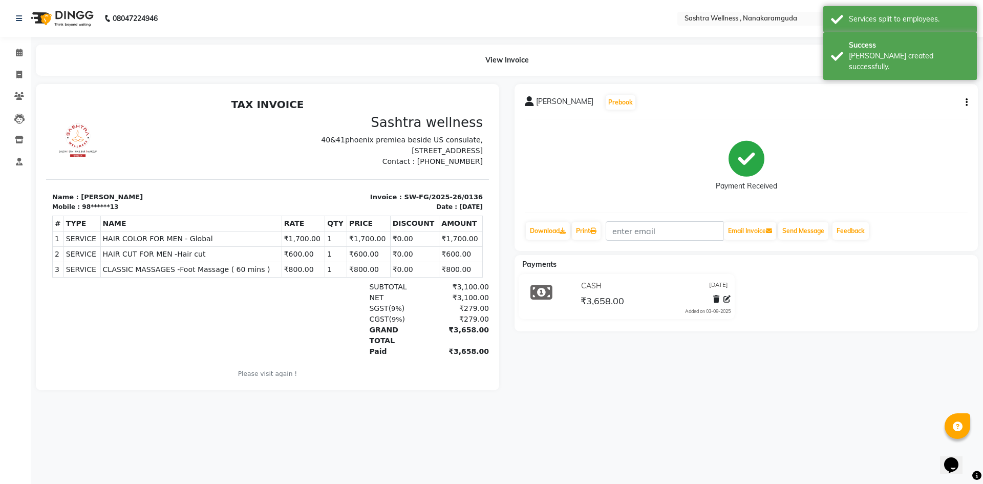
click at [966, 102] on icon "button" at bounding box center [967, 102] width 2 height 1
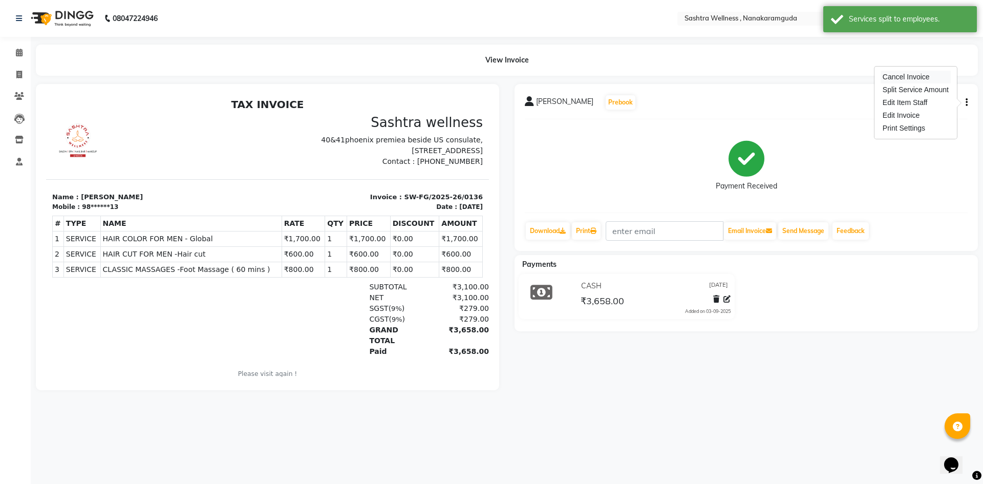
click at [895, 80] on div "Cancel Invoice" at bounding box center [916, 77] width 70 height 13
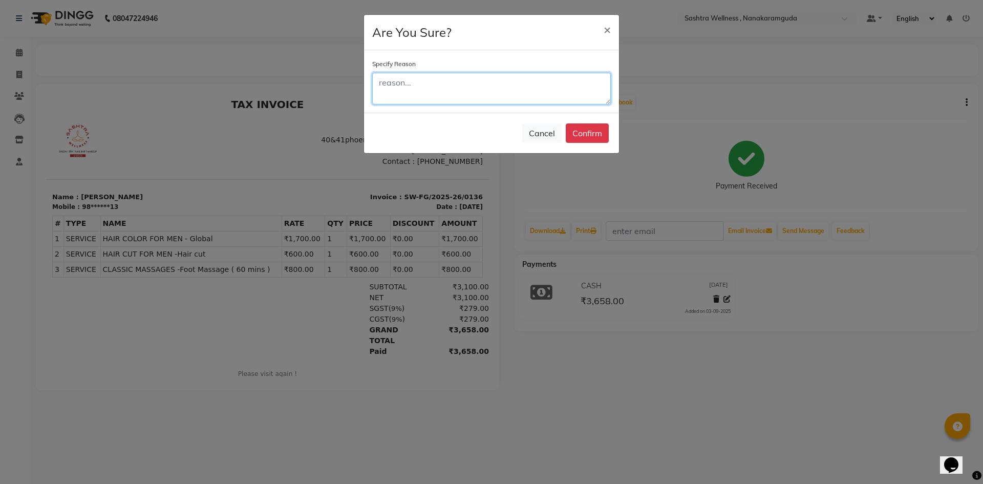
click at [416, 78] on textarea at bounding box center [491, 89] width 239 height 32
type textarea "Wrong billed by Fatima"
click at [600, 133] on button "Confirm" at bounding box center [587, 132] width 43 height 19
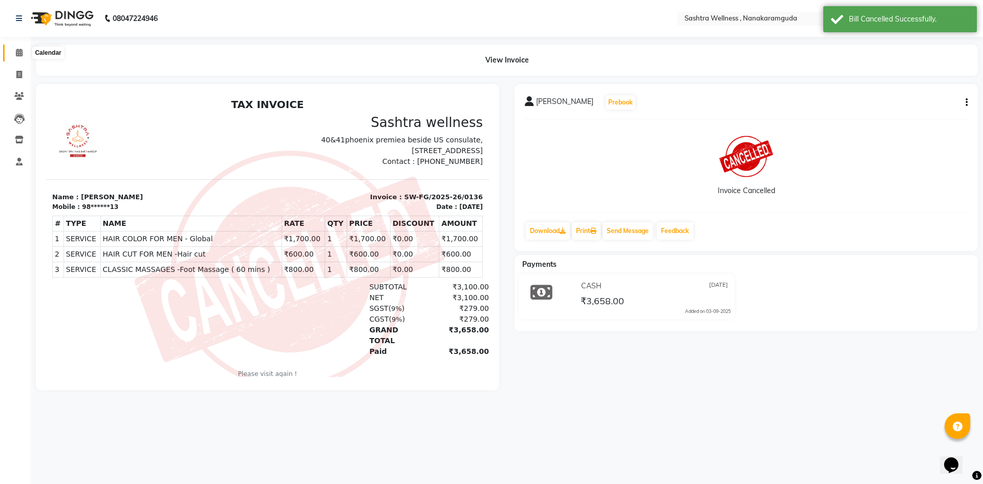
click at [16, 56] on icon at bounding box center [19, 53] width 7 height 8
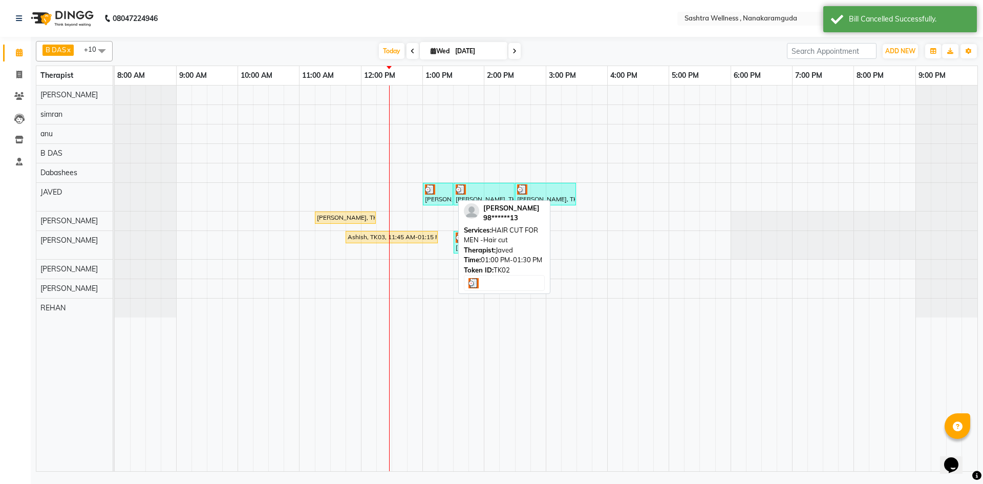
click at [446, 202] on div "Rajesh Sir, TK02, 01:00 PM-01:30 PM, HAIR CUT FOR MEN -Hair cut" at bounding box center [438, 193] width 28 height 19
select select "3"
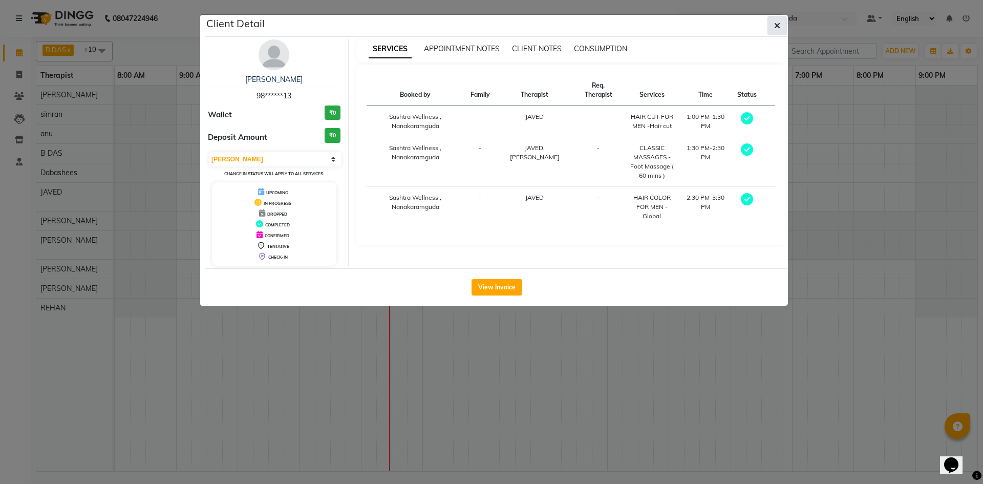
click at [780, 22] on button "button" at bounding box center [777, 25] width 19 height 19
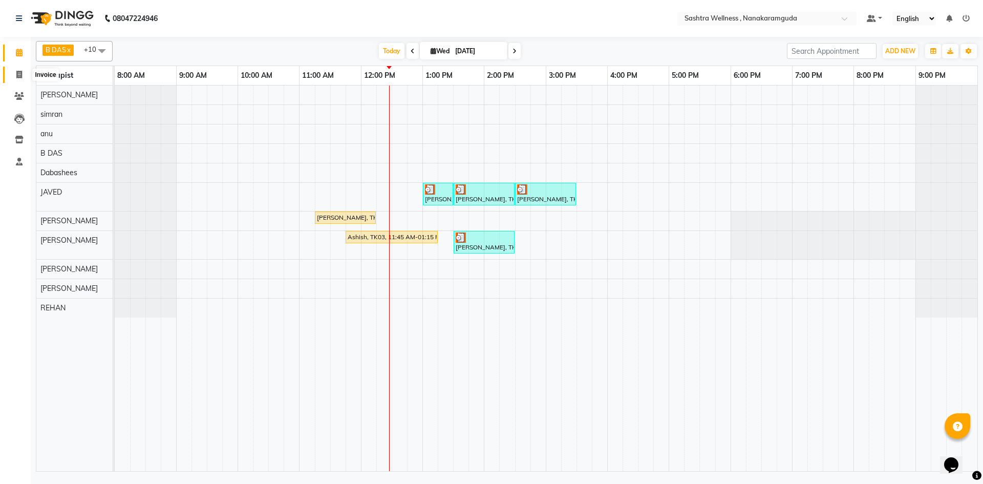
click at [15, 76] on span at bounding box center [19, 75] width 18 height 12
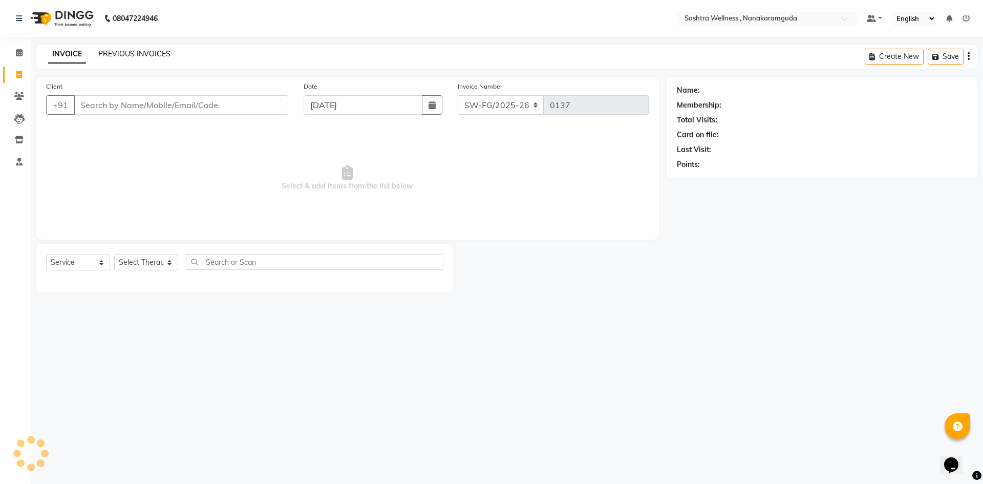
select select "package"
select select "82473"
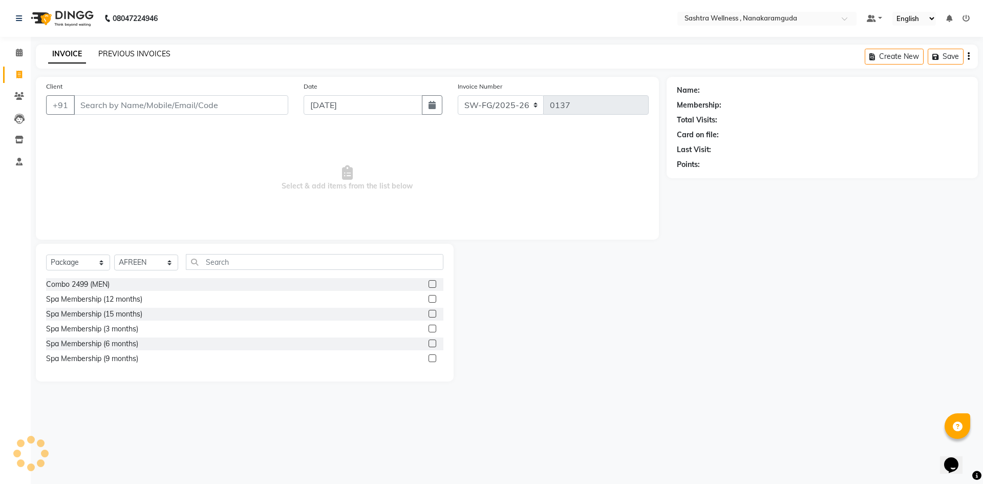
click at [152, 53] on link "PREVIOUS INVOICES" at bounding box center [134, 53] width 72 height 9
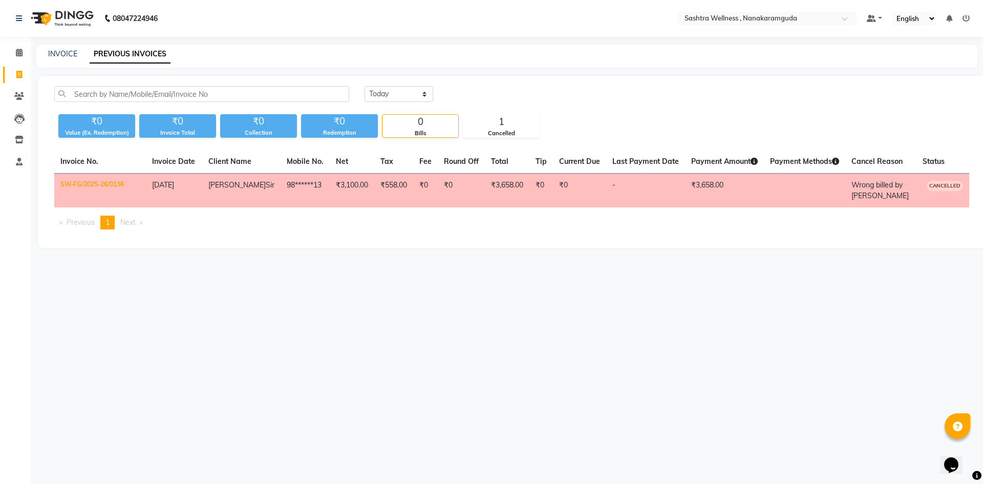
click at [565, 192] on td "₹0" at bounding box center [579, 191] width 53 height 34
click at [15, 48] on span at bounding box center [19, 53] width 18 height 12
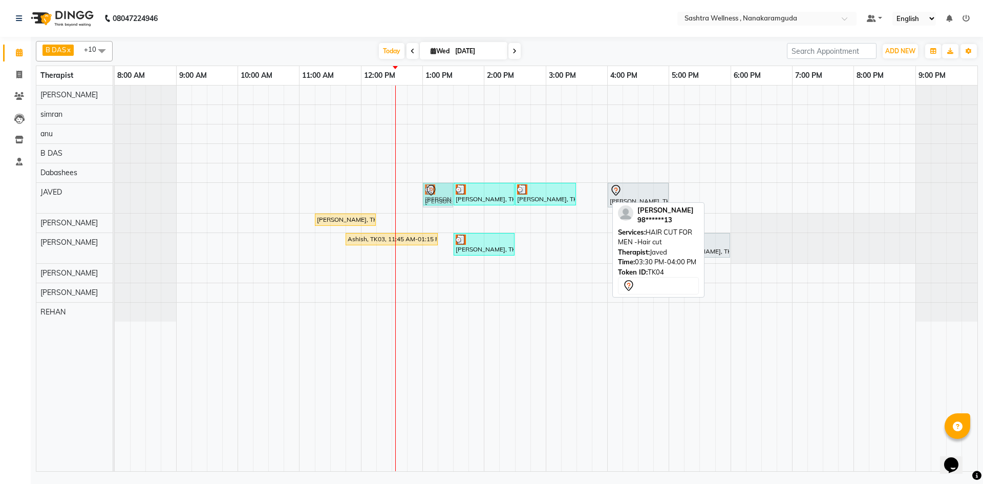
drag, startPoint x: 586, startPoint y: 194, endPoint x: 430, endPoint y: 206, distance: 156.1
click at [115, 206] on div "Rajesh Sir, TK02, 01:00 PM-01:30 PM, HAIR CUT FOR MEN -Hair cut Rajesh Sir, TK0…" at bounding box center [115, 198] width 0 height 30
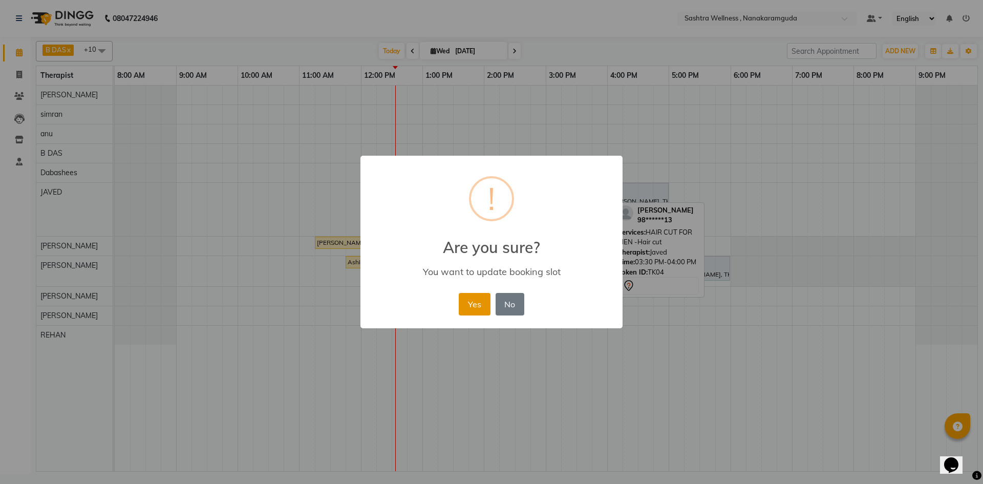
click at [475, 299] on button "Yes" at bounding box center [474, 304] width 31 height 23
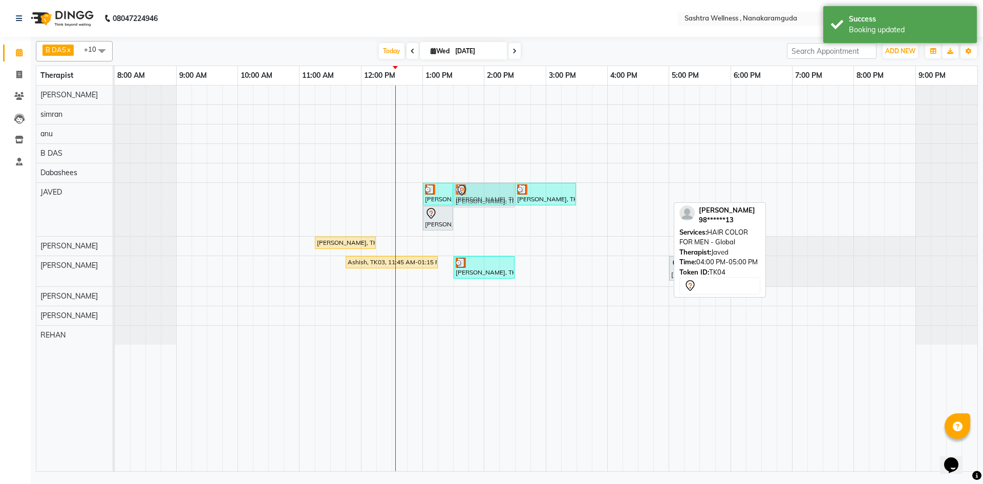
drag, startPoint x: 624, startPoint y: 190, endPoint x: 477, endPoint y: 231, distance: 152.6
click at [477, 231] on div "Rajesh Sir, TK02, 01:00 PM-01:30 PM, HAIR CUT FOR MEN -Hair cut Rajesh Sir, TK0…" at bounding box center [546, 279] width 863 height 386
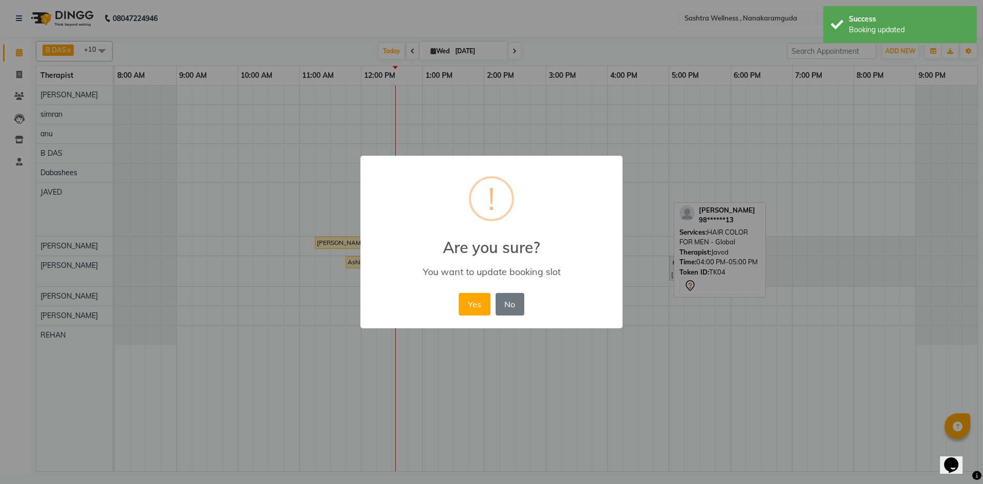
drag, startPoint x: 489, startPoint y: 325, endPoint x: 486, endPoint y: 319, distance: 6.7
click at [488, 325] on div "× ! Are you sure? You want to update booking slot Yes No No" at bounding box center [492, 242] width 262 height 173
click at [482, 309] on button "Yes" at bounding box center [474, 304] width 31 height 23
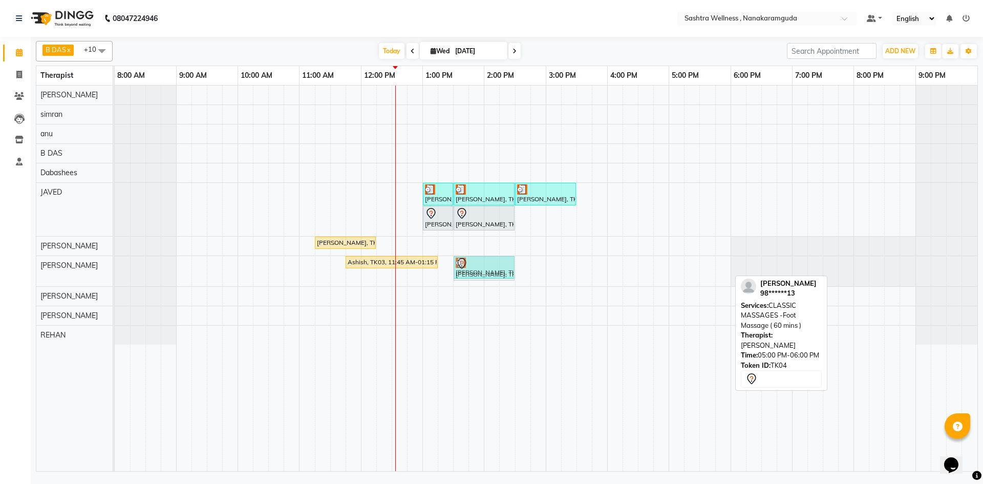
drag, startPoint x: 683, startPoint y: 273, endPoint x: 460, endPoint y: 270, distance: 222.3
click at [115, 270] on div "Ashish, TK03, 11:45 AM-01:15 PM, CLASSIC MASSAGES -Balinese Massage (90 mins ) …" at bounding box center [115, 271] width 0 height 30
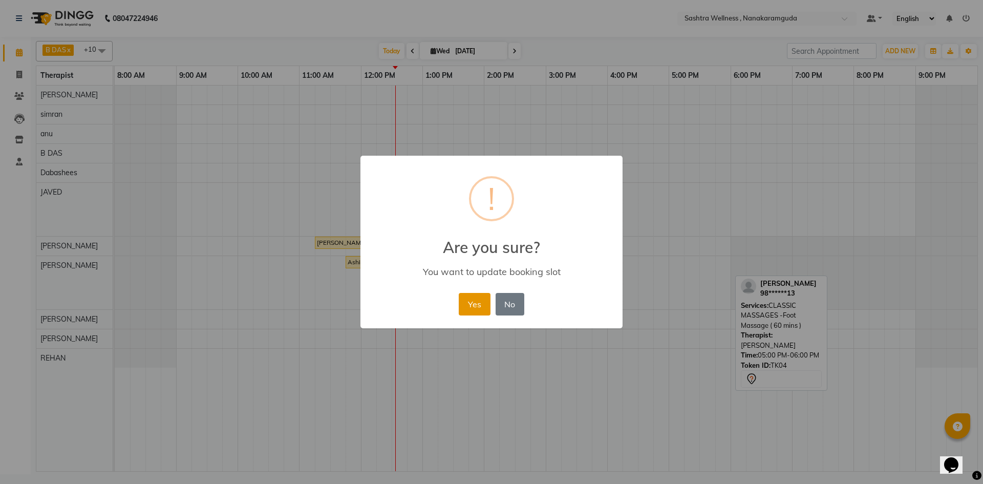
click at [475, 301] on button "Yes" at bounding box center [474, 304] width 31 height 23
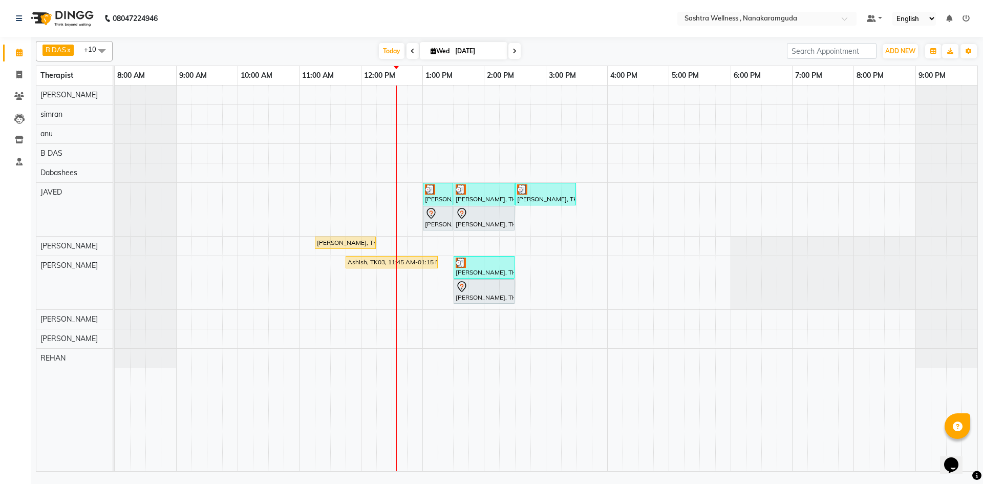
click at [411, 50] on icon at bounding box center [413, 51] width 4 height 6
type input "02-09-2025"
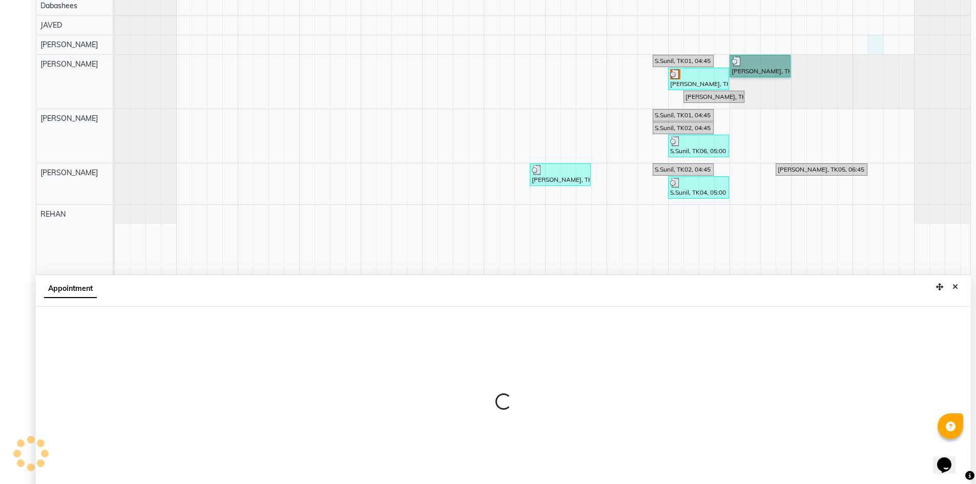
scroll to position [191, 0]
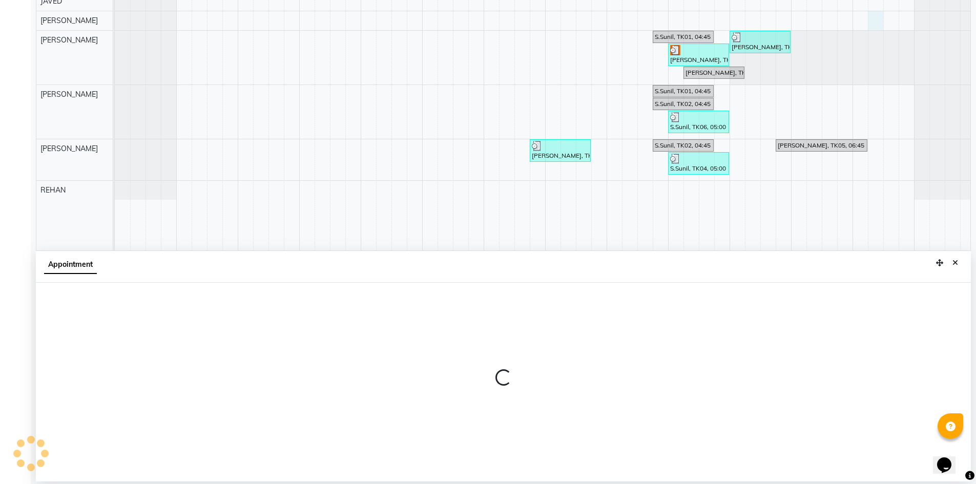
select select "88333"
select select "1215"
select select "tentative"
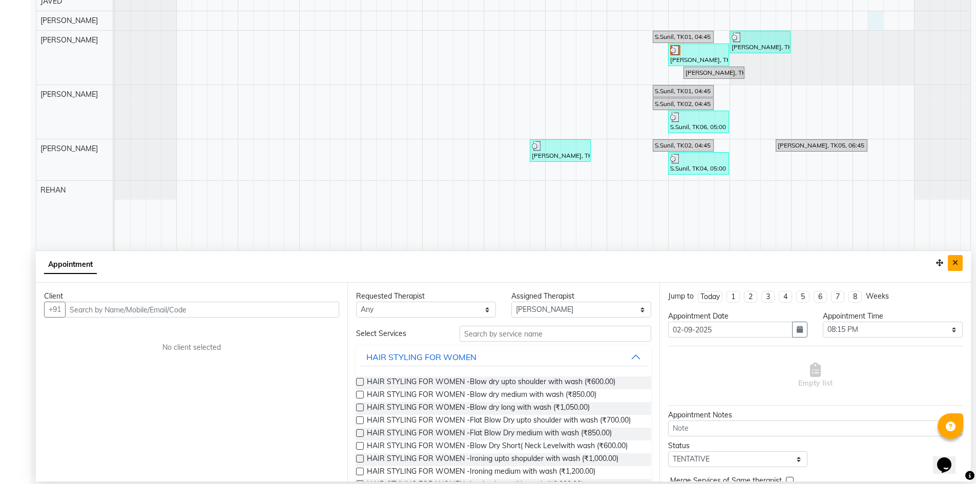
click at [952, 265] on button "Close" at bounding box center [954, 263] width 15 height 16
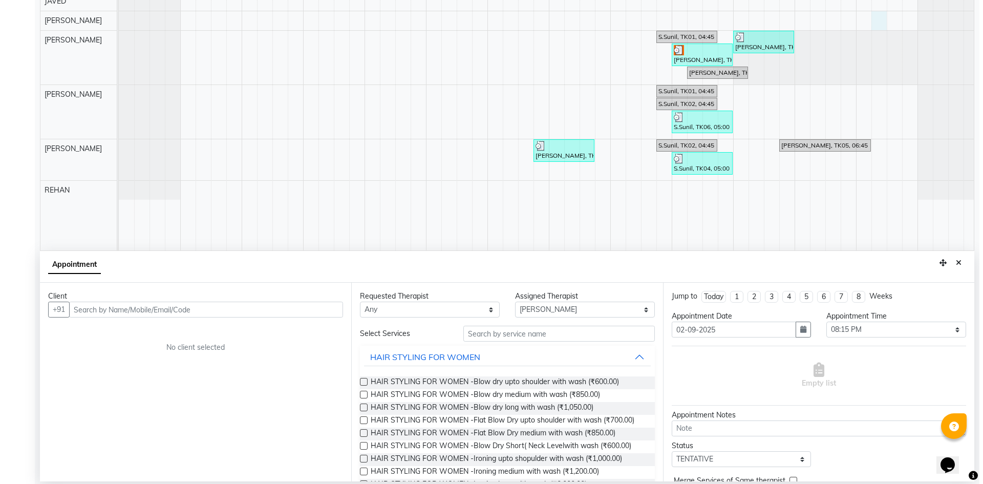
scroll to position [0, 0]
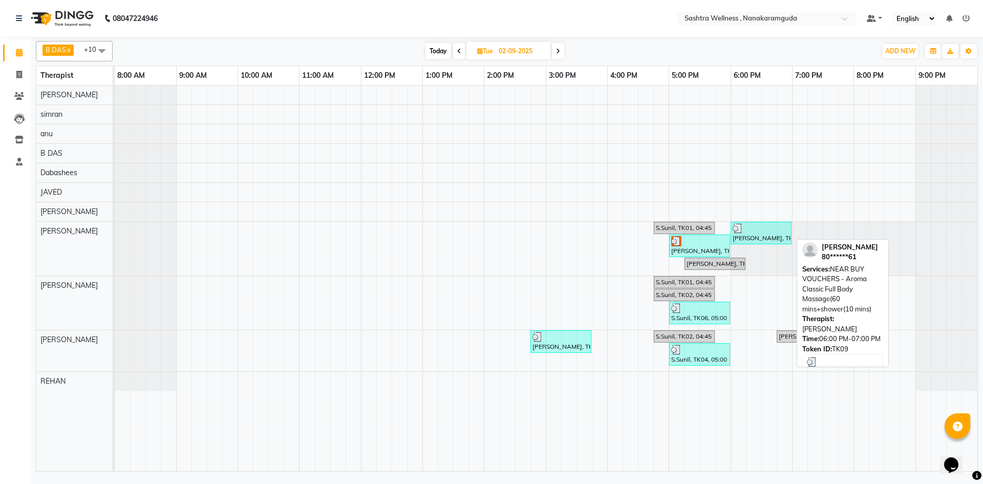
click at [773, 235] on div "Chandra shekar, TK09, 06:00 PM-07:00 PM, NEAR BUY VOUCHERS - Aroma Classic Full…" at bounding box center [761, 232] width 59 height 19
click at [759, 231] on div at bounding box center [761, 228] width 57 height 10
select select "3"
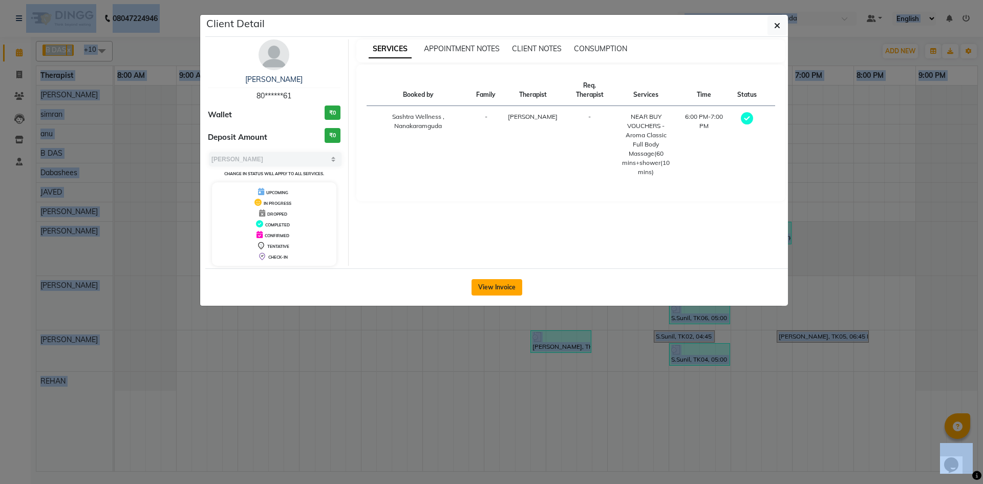
click at [490, 287] on button "View Invoice" at bounding box center [497, 287] width 51 height 16
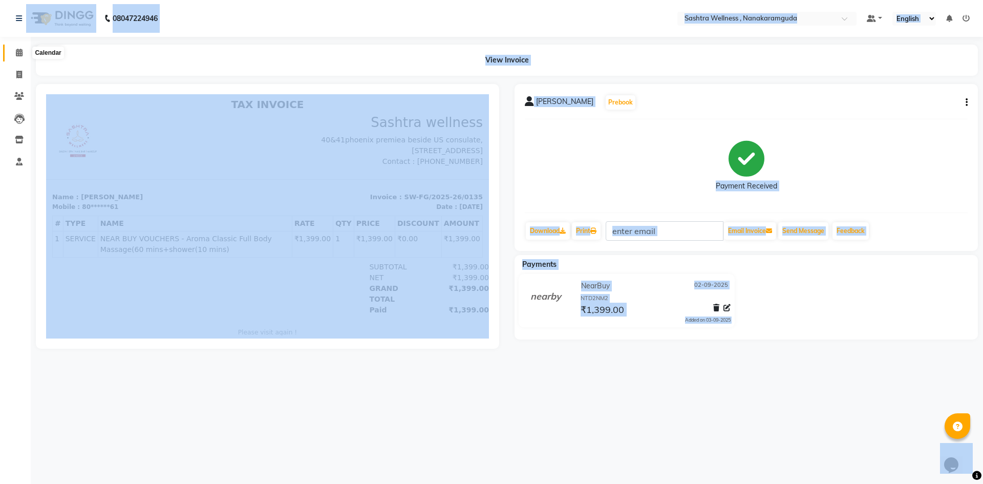
click at [16, 50] on icon at bounding box center [19, 53] width 7 height 8
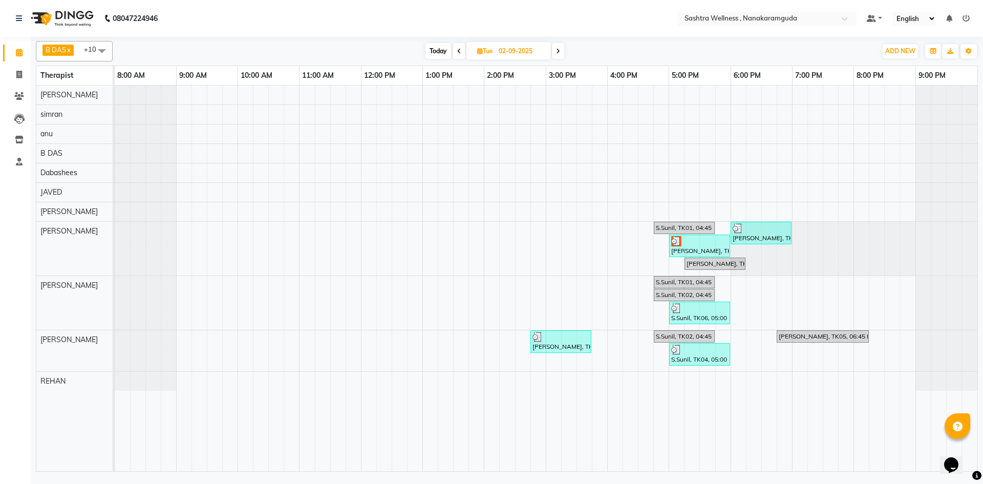
click at [554, 51] on span at bounding box center [558, 51] width 12 height 16
type input "03-09-2025"
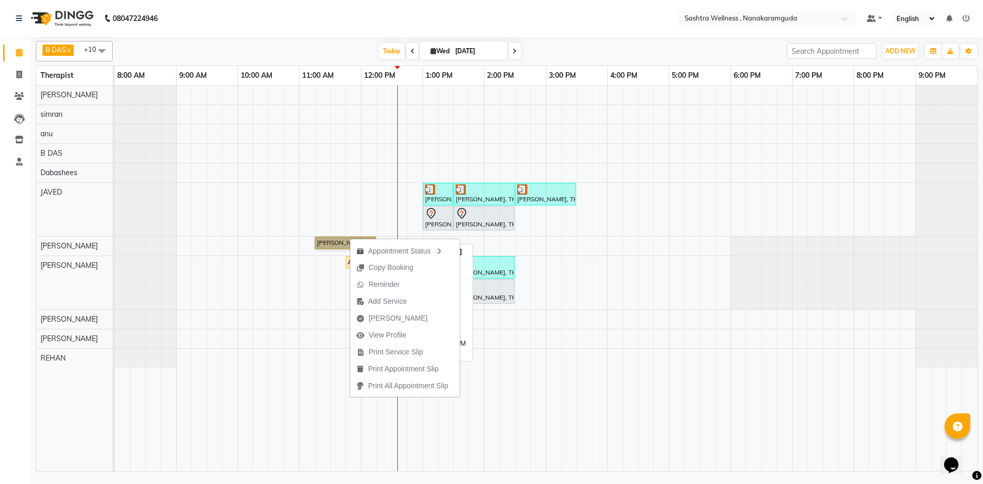
click at [335, 243] on link "abhinandan, TK01, 11:15 AM-12:15 PM, NEAR BUY VOUCHERS - Aroma Classic Full Bod…" at bounding box center [345, 243] width 61 height 12
select select "1"
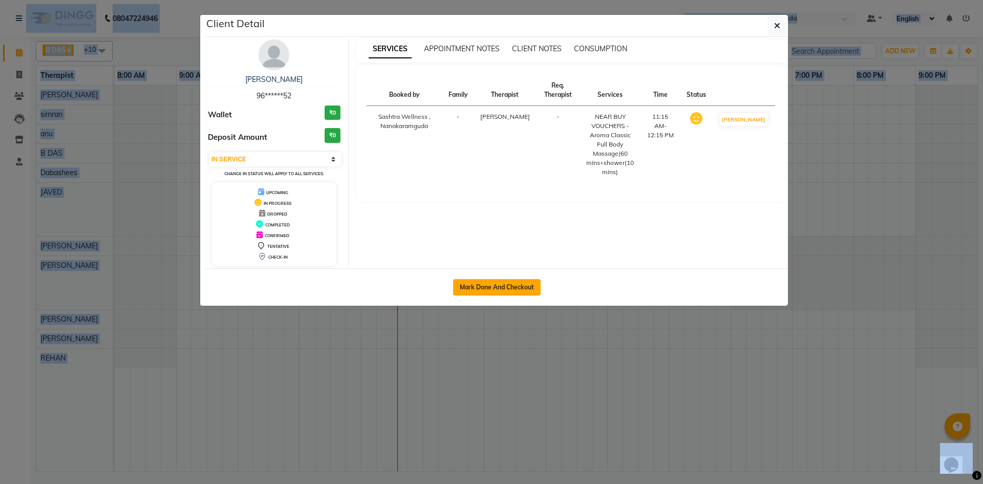
click at [518, 293] on button "Mark Done And Checkout" at bounding box center [497, 287] width 88 height 16
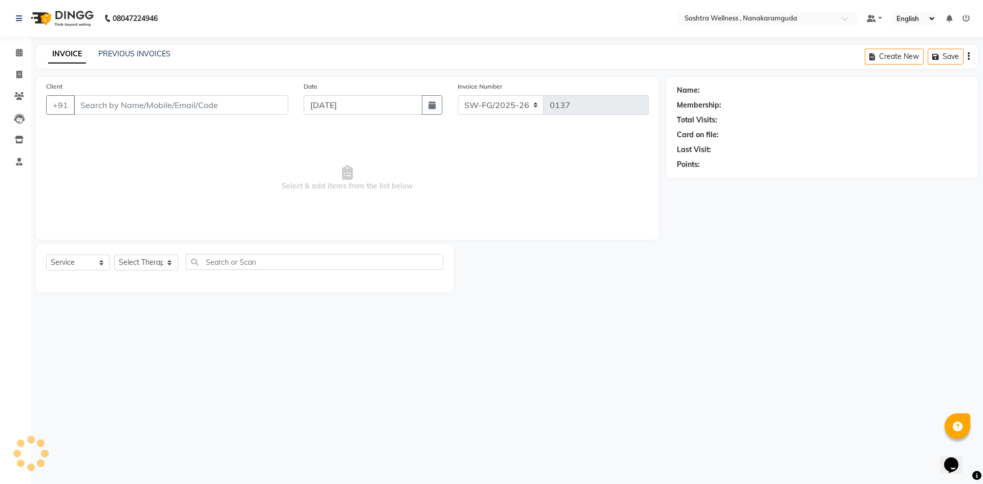
select select "package"
type input "96******52"
select select "82473"
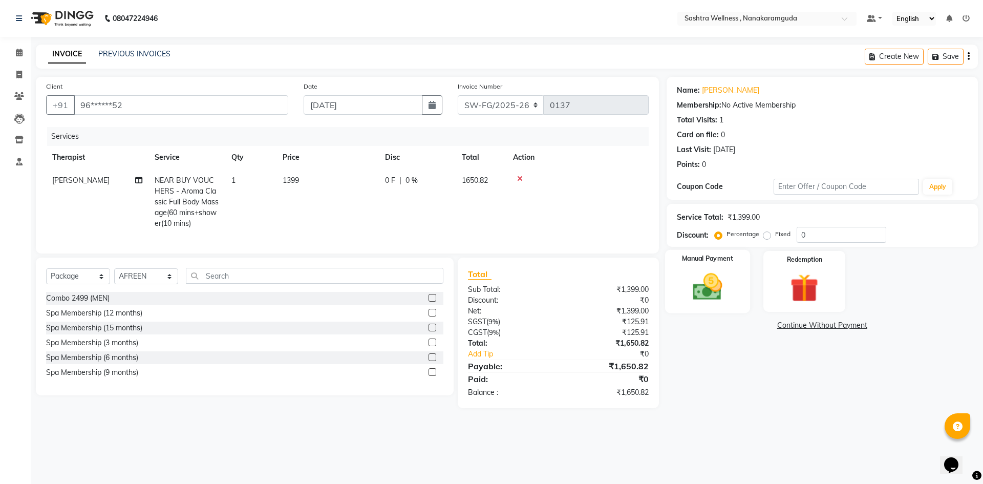
click at [716, 276] on img at bounding box center [708, 287] width 48 height 34
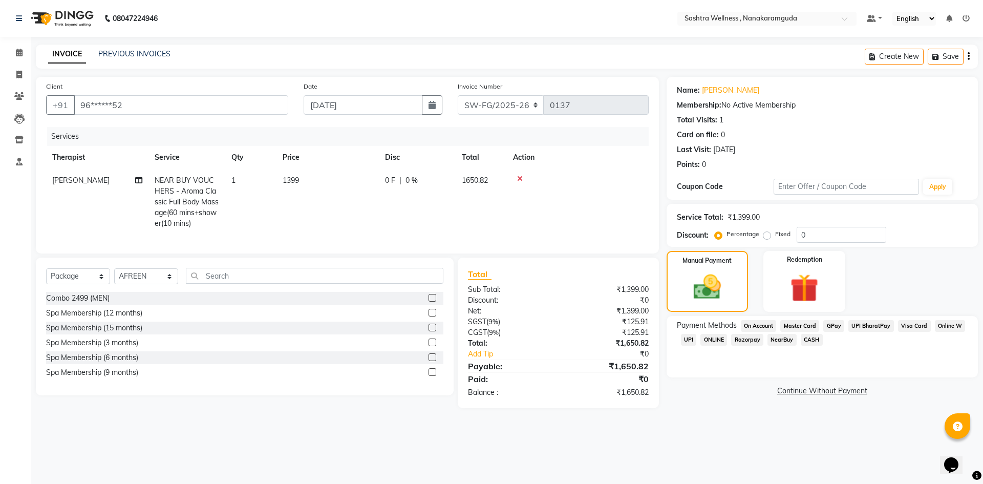
click at [777, 336] on span "NearBuy" at bounding box center [782, 340] width 29 height 12
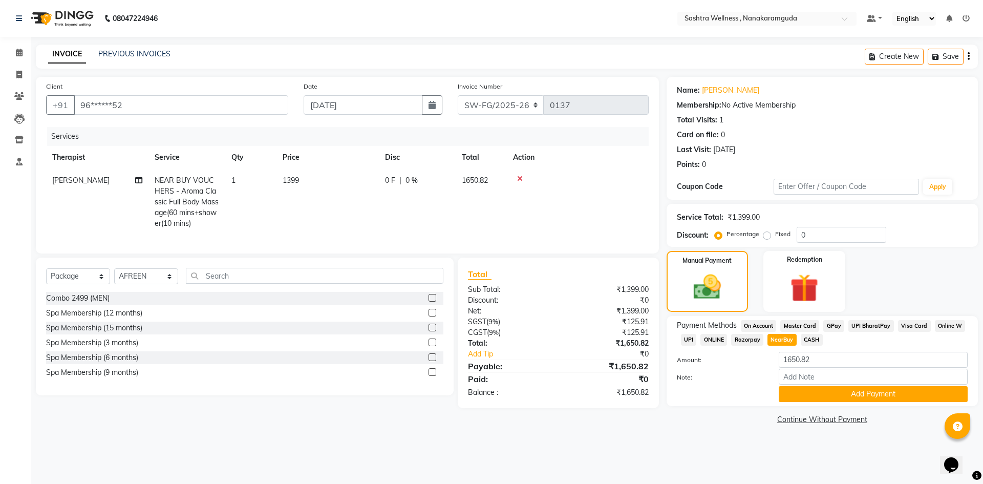
click at [968, 56] on icon "button" at bounding box center [969, 56] width 2 height 1
select select "package"
select select "82473"
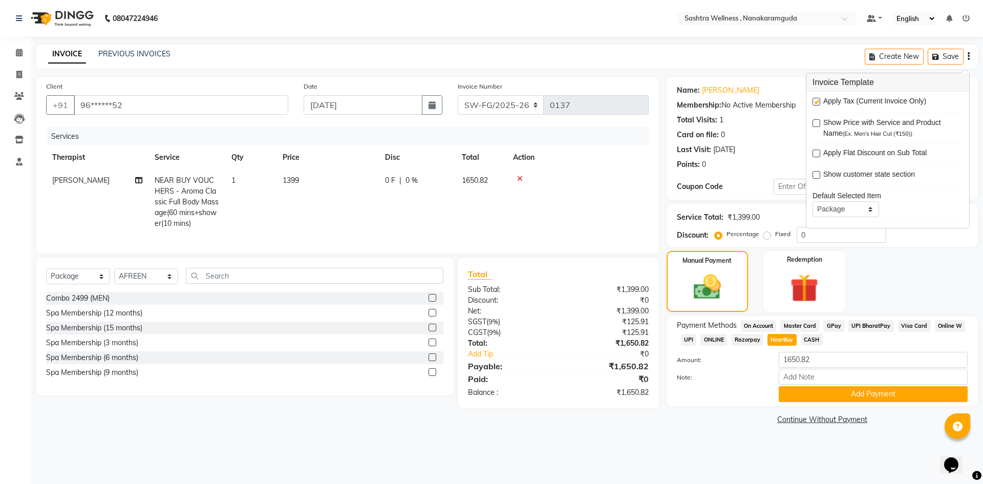
click at [816, 101] on label at bounding box center [817, 102] width 8 height 8
click at [816, 101] on input "checkbox" at bounding box center [816, 102] width 7 height 7
checkbox input "false"
click at [872, 248] on div "Name: Abhinandan Membership: No Active Membership Total Visits: 1 Card on file:…" at bounding box center [826, 252] width 319 height 350
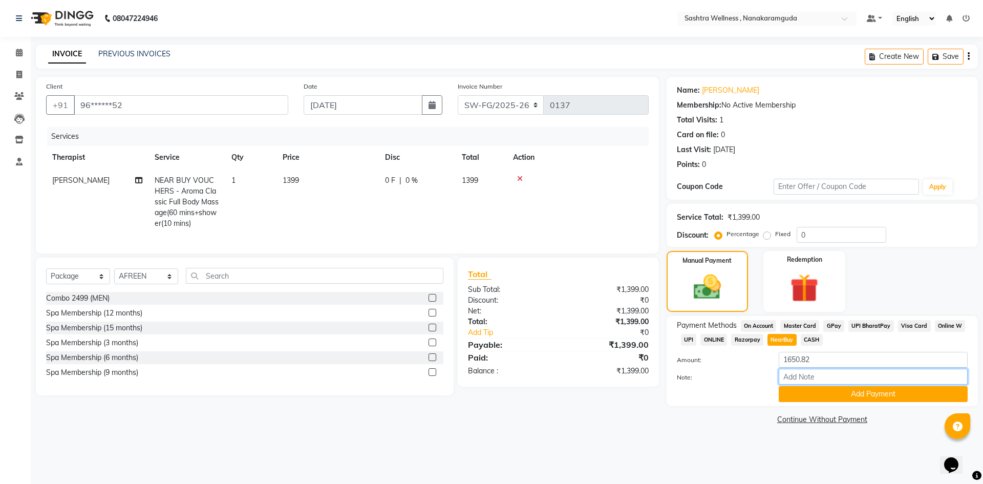
click at [825, 378] on input "Note:" at bounding box center [873, 377] width 189 height 16
type input "NDW3G5Q"
click at [870, 398] on button "Add Payment" at bounding box center [873, 394] width 189 height 16
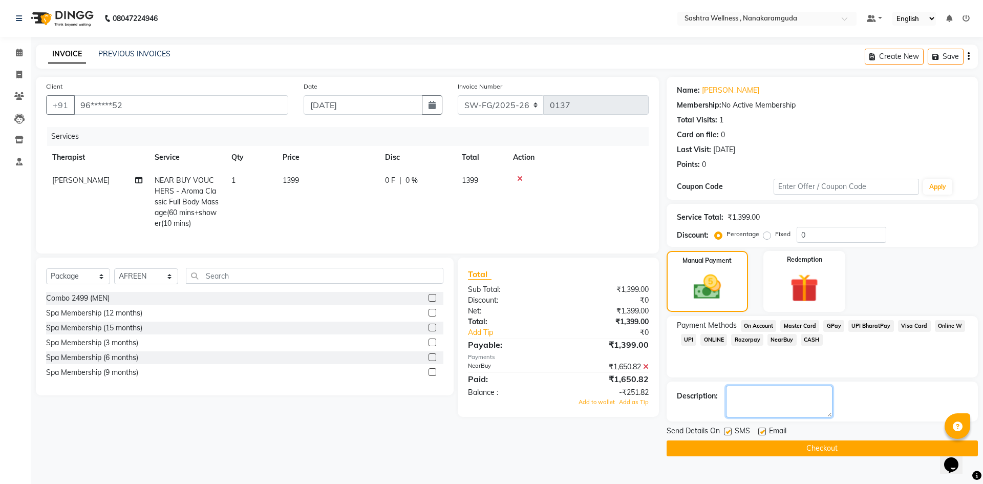
click at [782, 407] on textarea at bounding box center [779, 402] width 107 height 32
click at [814, 450] on button "Checkout" at bounding box center [822, 448] width 311 height 16
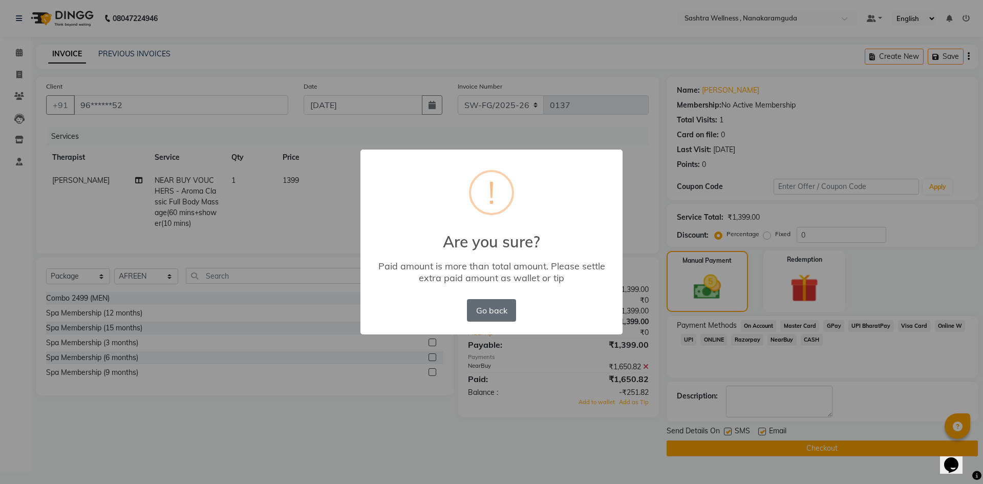
click at [496, 317] on button "Go back" at bounding box center [491, 310] width 49 height 23
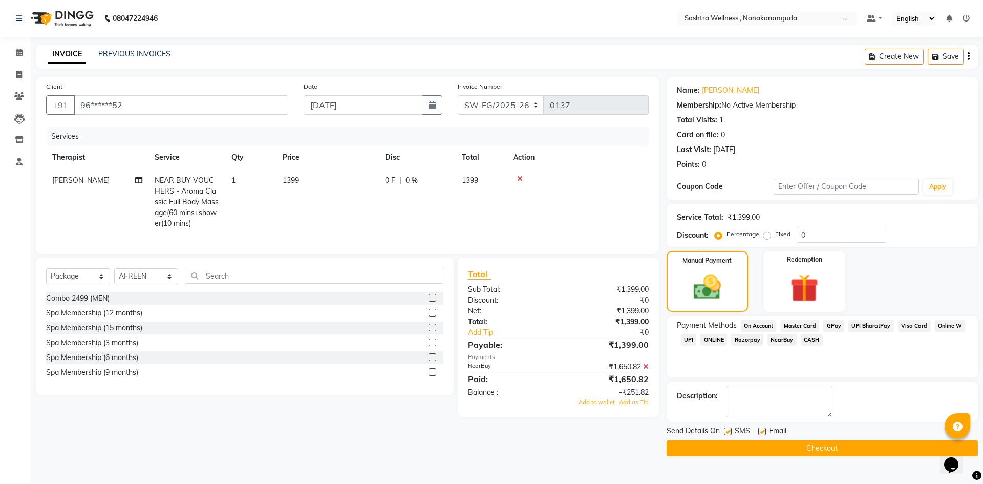
click at [648, 370] on icon at bounding box center [646, 366] width 6 height 7
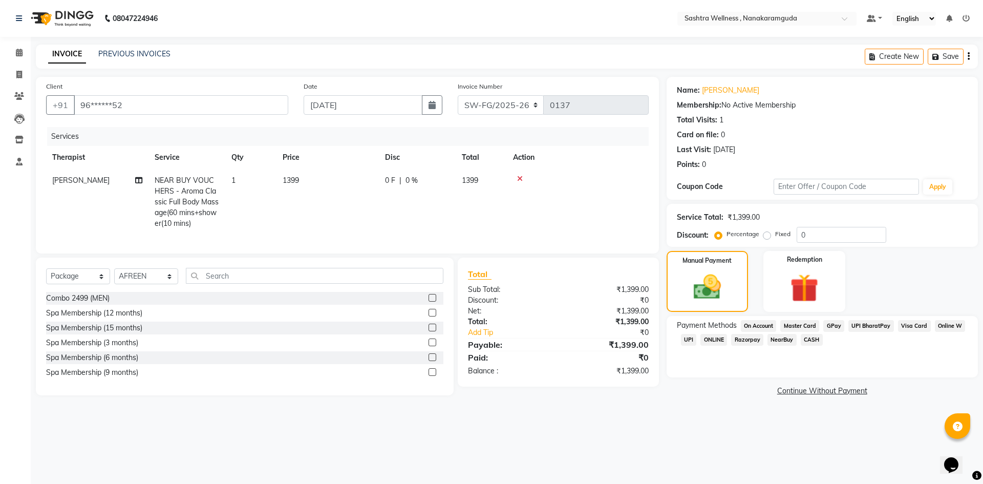
click at [784, 343] on span "NearBuy" at bounding box center [782, 340] width 29 height 12
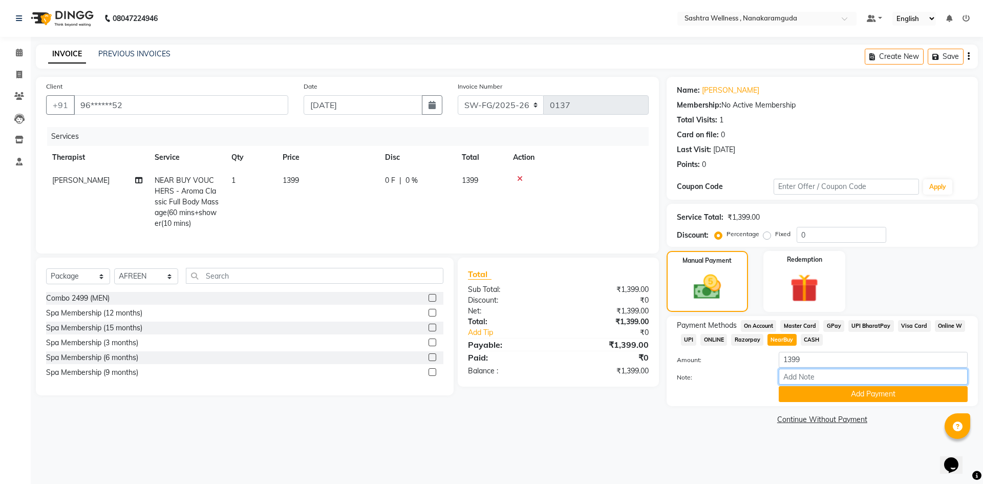
click at [825, 380] on input "Note:" at bounding box center [873, 377] width 189 height 16
type input "NDW3G5Q"
click at [854, 394] on button "Add Payment" at bounding box center [873, 394] width 189 height 16
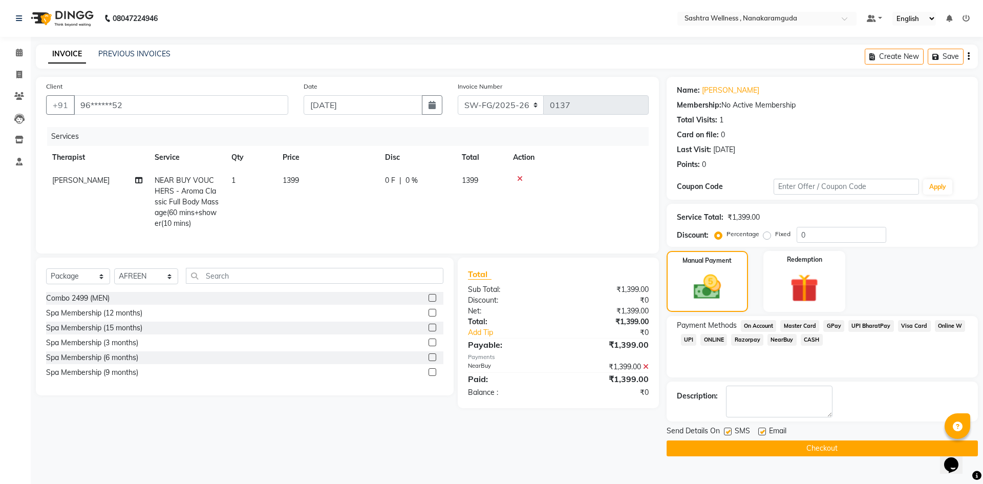
click at [826, 450] on button "Checkout" at bounding box center [822, 448] width 311 height 16
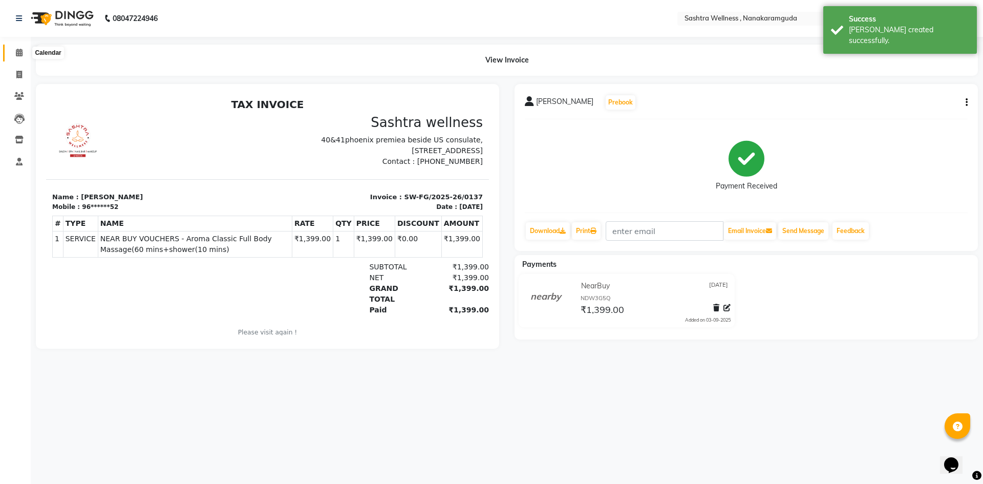
click at [17, 52] on icon at bounding box center [19, 53] width 7 height 8
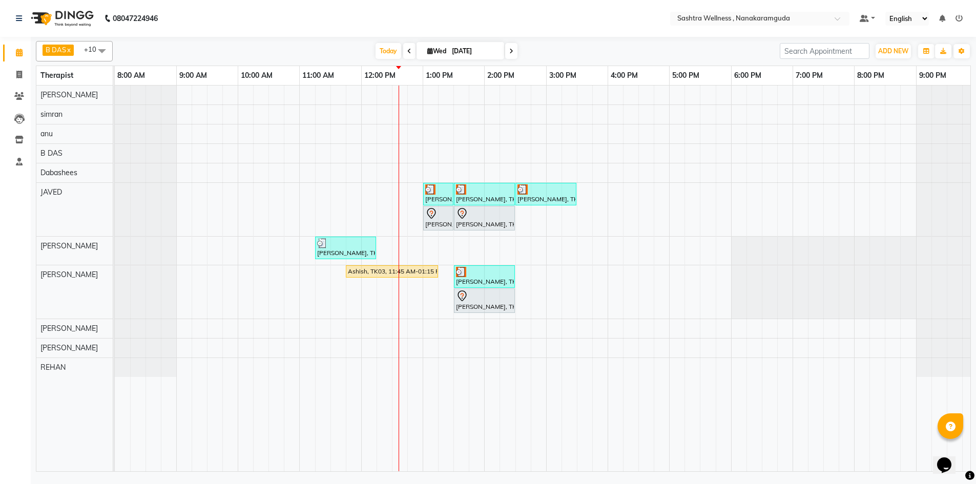
select select "68170"
select select "tentative"
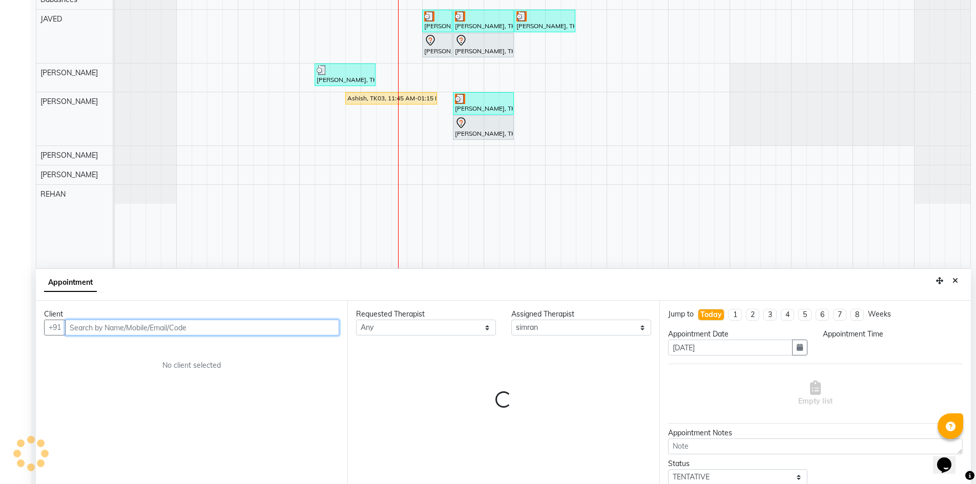
select select "720"
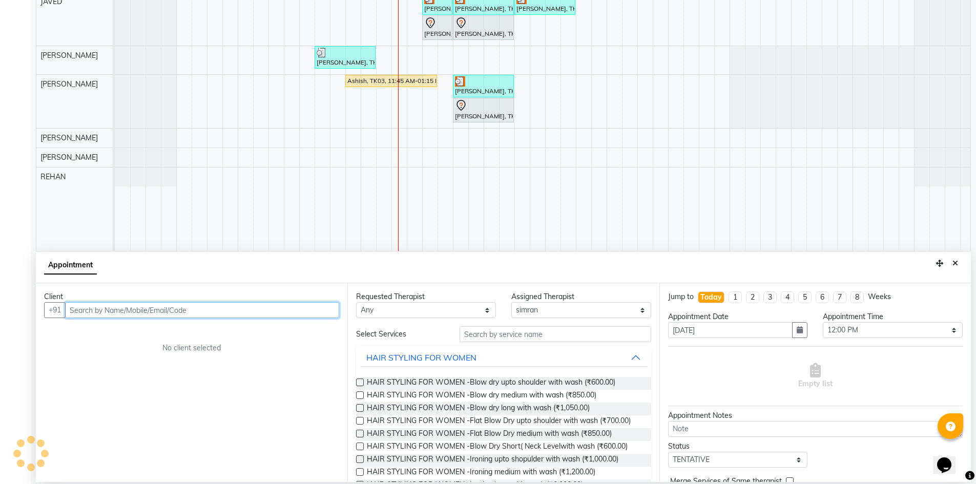
scroll to position [191, 0]
type input "9948714910"
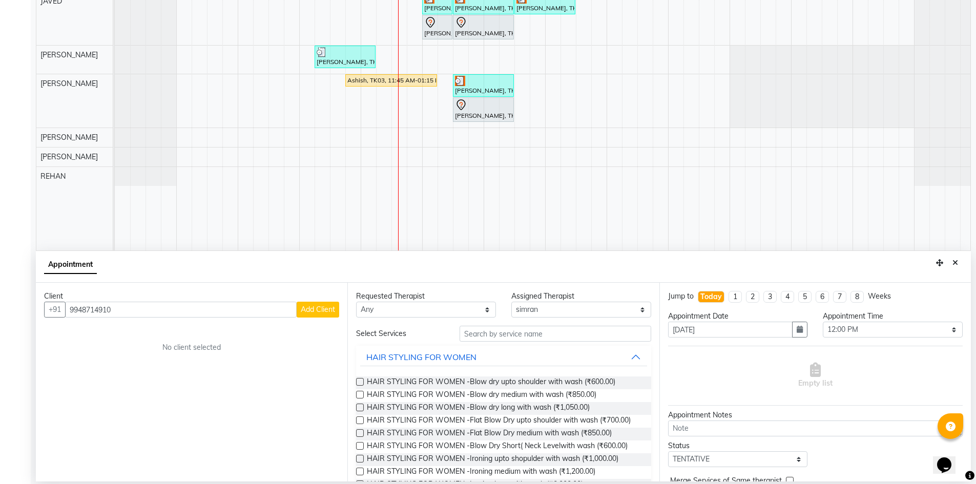
click at [312, 310] on span "Add Client" at bounding box center [318, 309] width 34 height 9
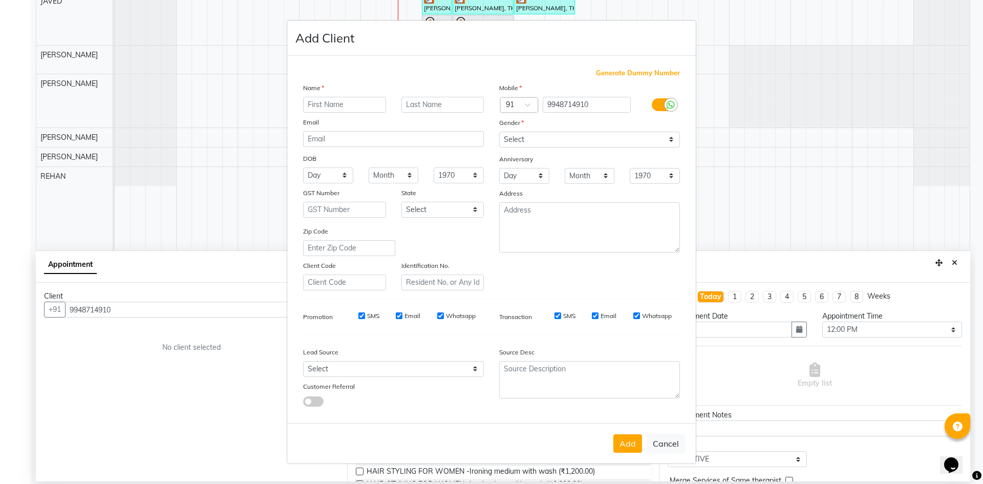
click at [324, 111] on input "text" at bounding box center [344, 105] width 83 height 16
type input "Shahanaaz"
click at [549, 129] on div "Gender" at bounding box center [590, 124] width 196 height 14
drag, startPoint x: 548, startPoint y: 140, endPoint x: 545, endPoint y: 145, distance: 5.5
click at [548, 140] on select "Select Male Female Other Prefer Not To Say" at bounding box center [589, 140] width 181 height 16
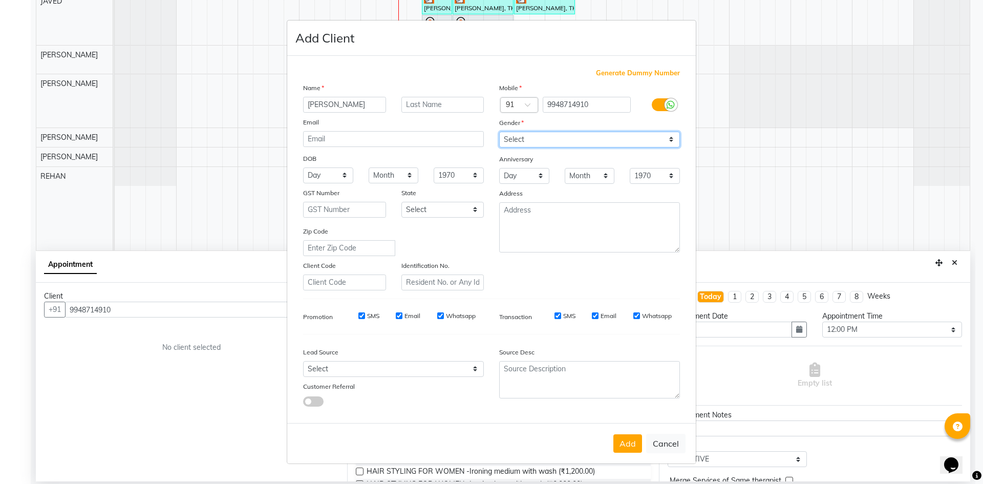
select select "female"
click at [499, 132] on select "Select Male Female Other Prefer Not To Say" at bounding box center [589, 140] width 181 height 16
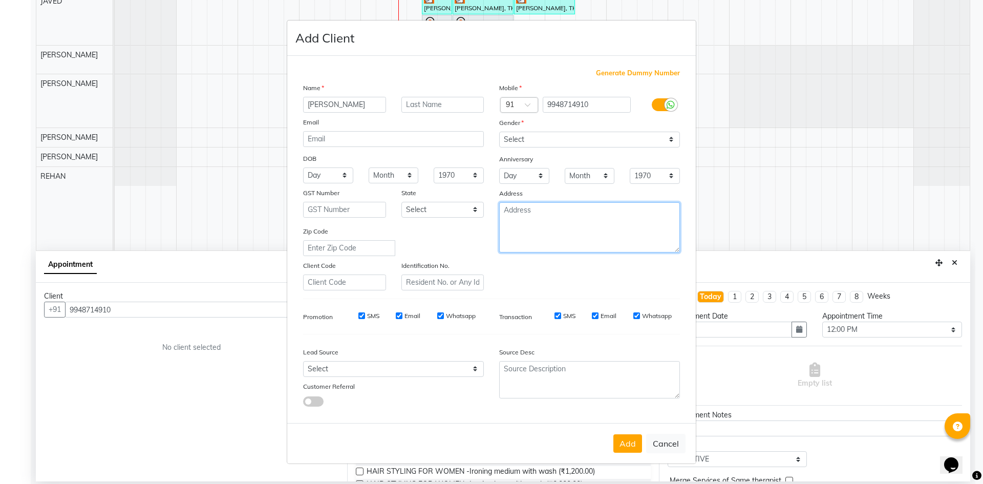
click at [574, 220] on textarea at bounding box center [589, 227] width 181 height 50
click at [636, 445] on button "Add" at bounding box center [628, 443] width 29 height 18
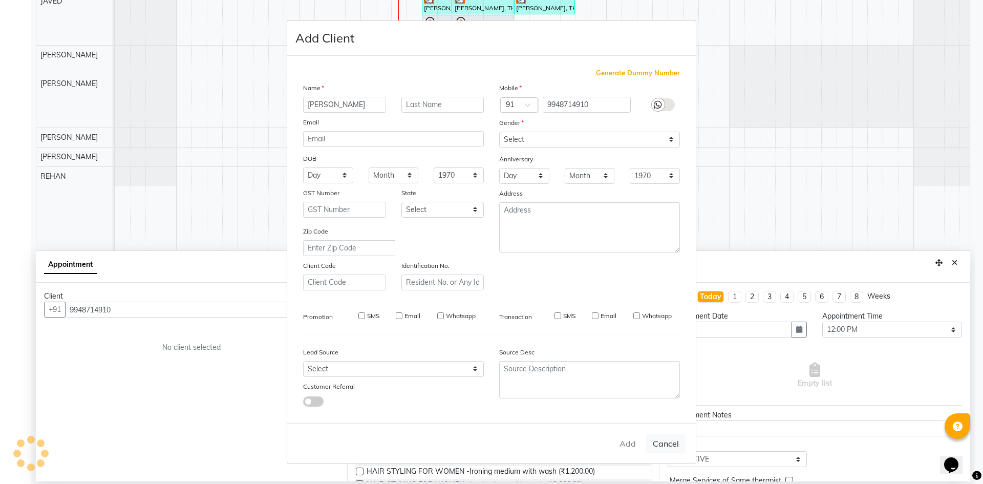
type input "99******10"
select select
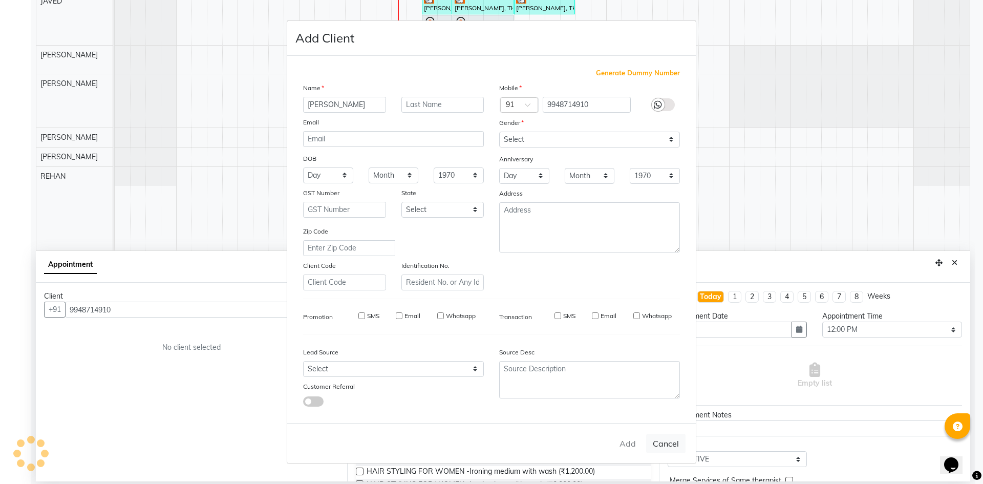
select select
checkbox input "false"
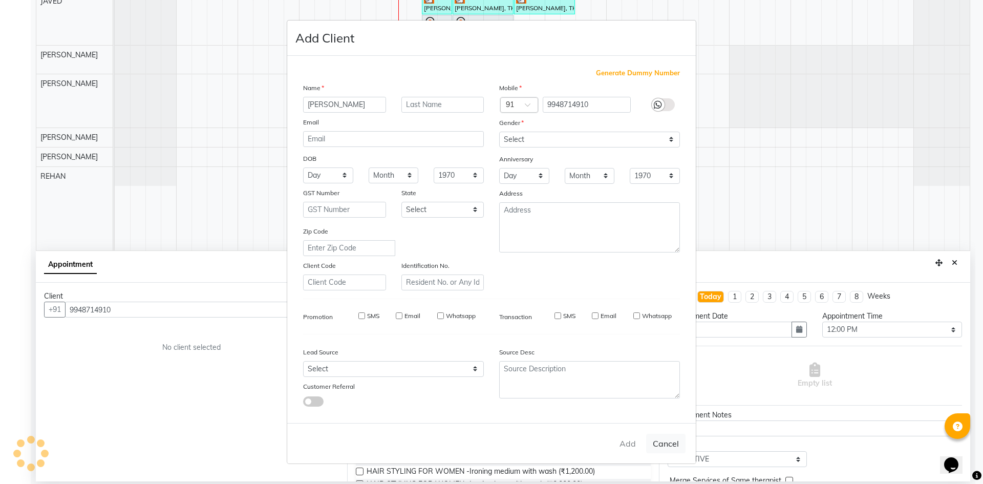
checkbox input "false"
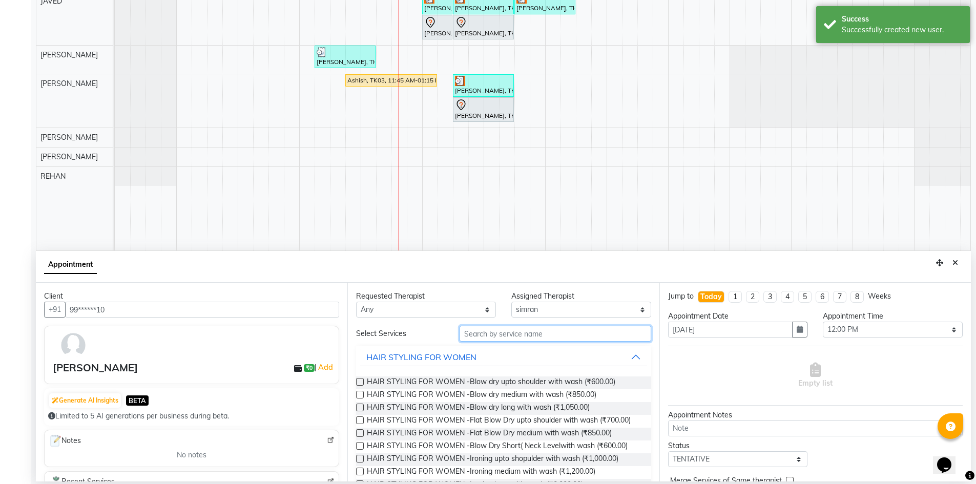
click at [550, 337] on input "text" at bounding box center [555, 334] width 192 height 16
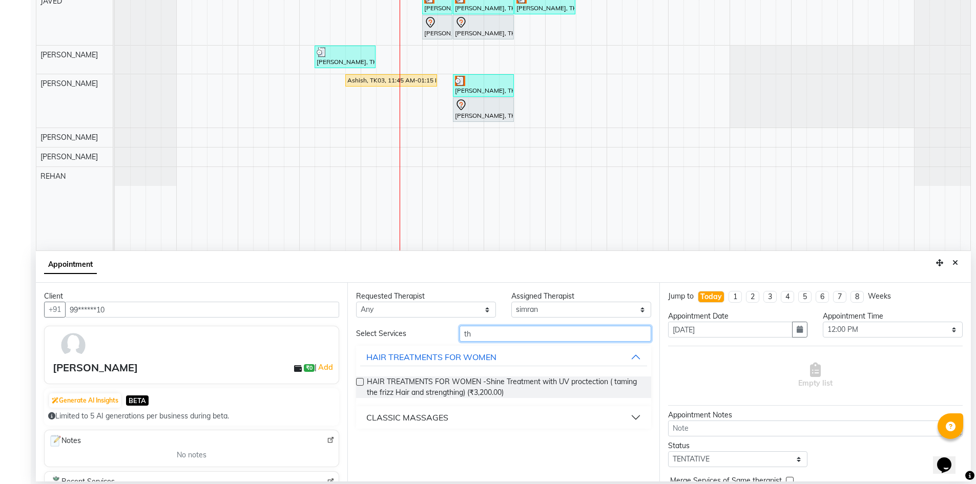
type input "t"
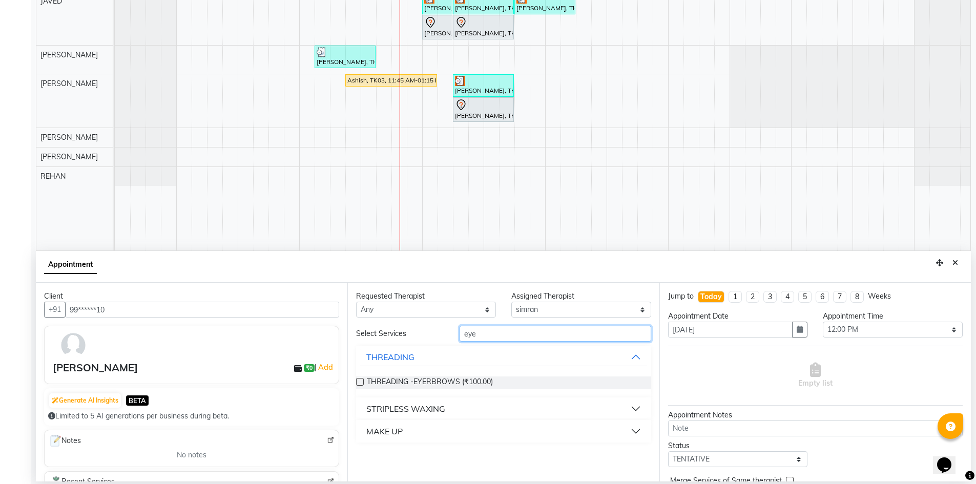
type input "eye"
click at [359, 380] on label at bounding box center [360, 382] width 8 height 8
click at [359, 380] on input "checkbox" at bounding box center [359, 382] width 7 height 7
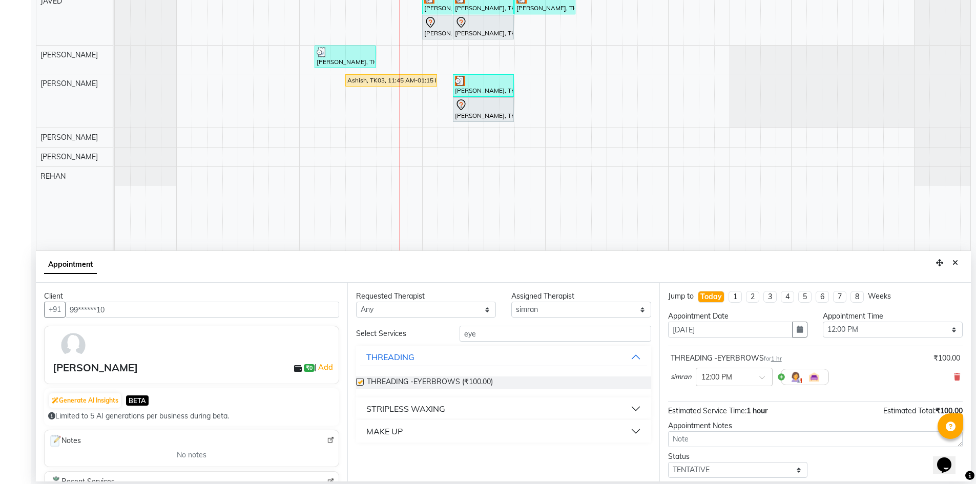
checkbox input "false"
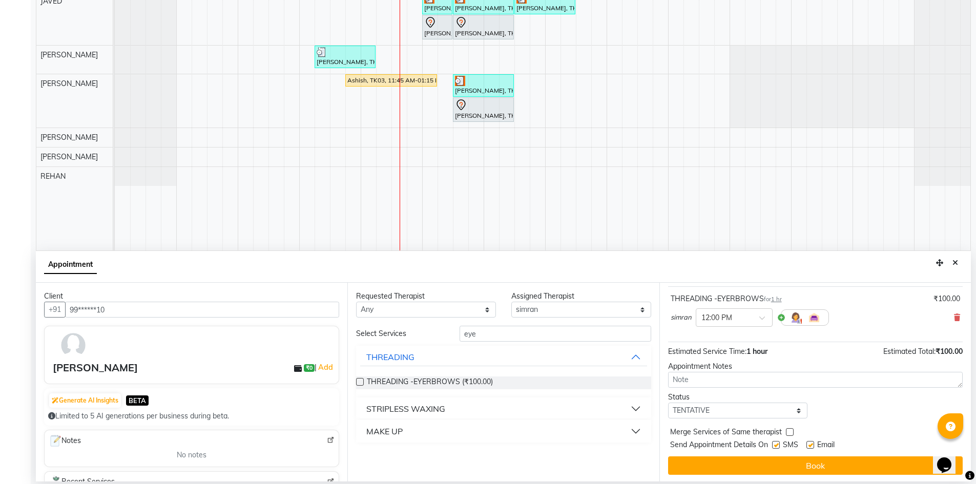
scroll to position [61, 0]
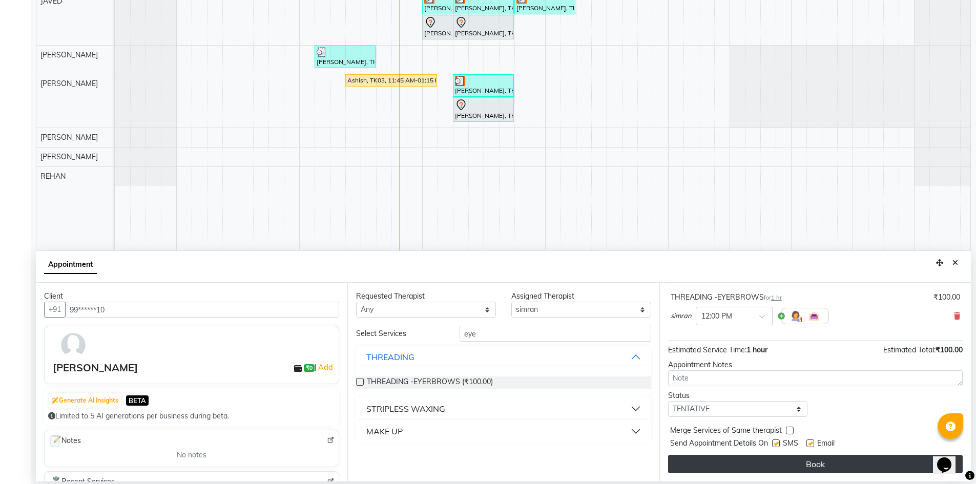
click at [777, 467] on button "Book" at bounding box center [815, 464] width 294 height 18
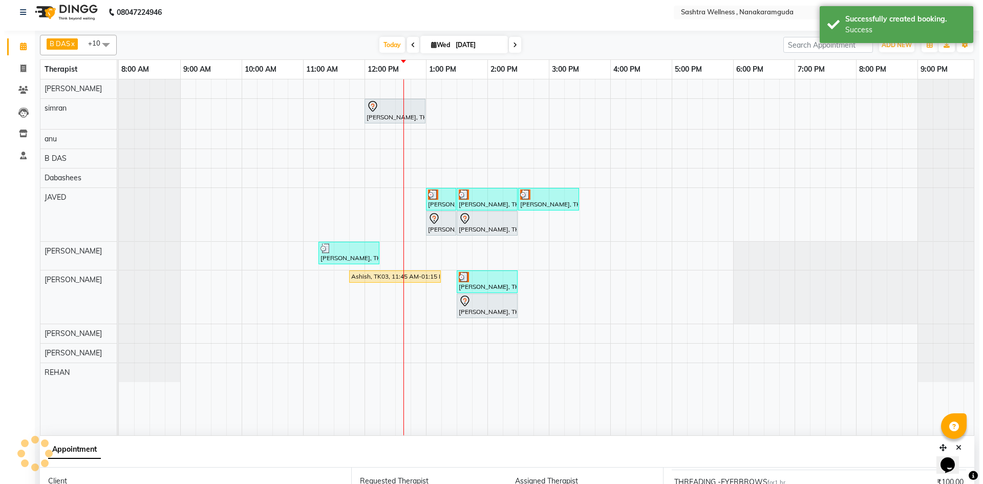
scroll to position [0, 0]
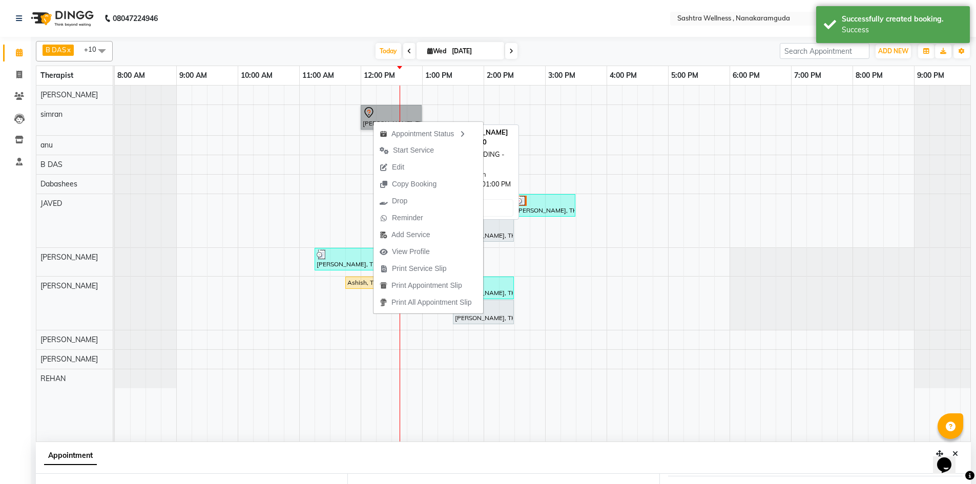
click at [369, 110] on link "Shahanaaz, TK05, 12:00 PM-01:00 PM, THREADING -EYERBROWS" at bounding box center [391, 117] width 61 height 25
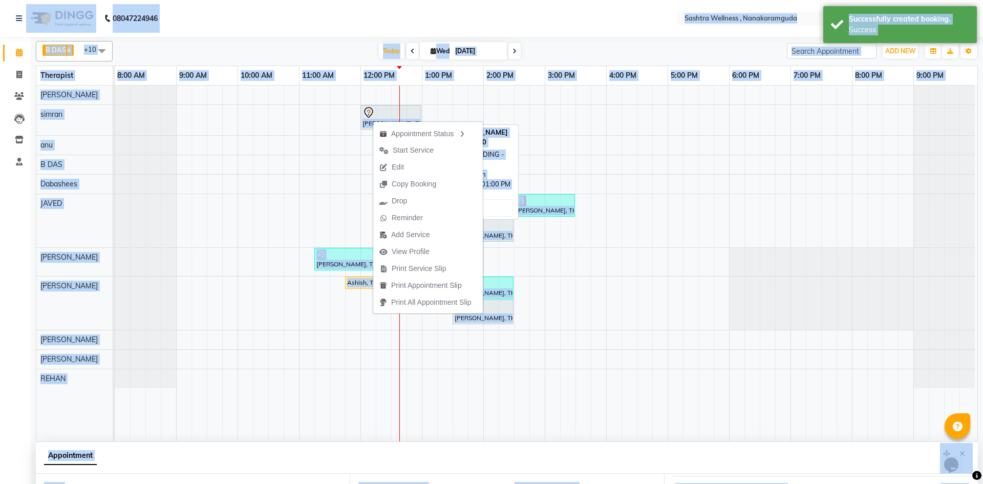
select select "7"
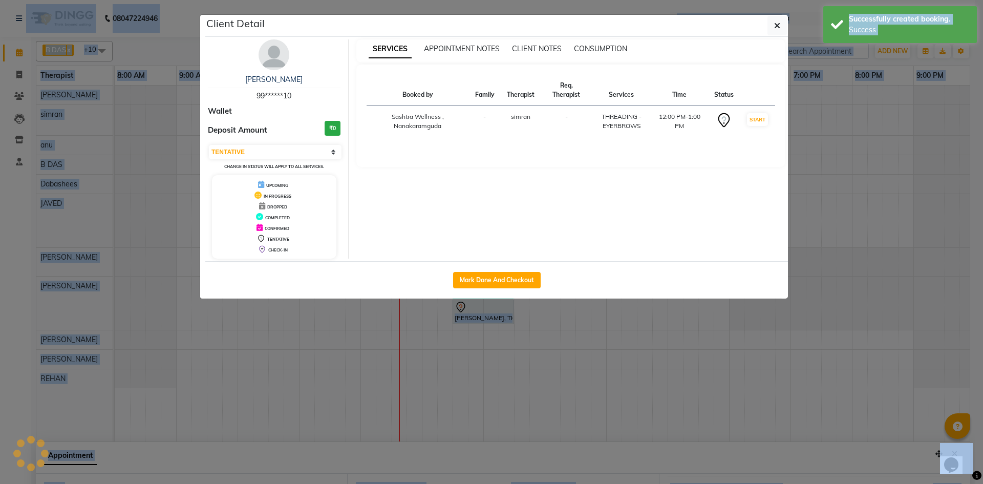
click at [369, 110] on div "Booked by Family Therapist Req. Therapist Services Time Status Sashtra Wellness…" at bounding box center [571, 116] width 430 height 102
click at [515, 279] on button "Mark Done And Checkout" at bounding box center [497, 280] width 88 height 16
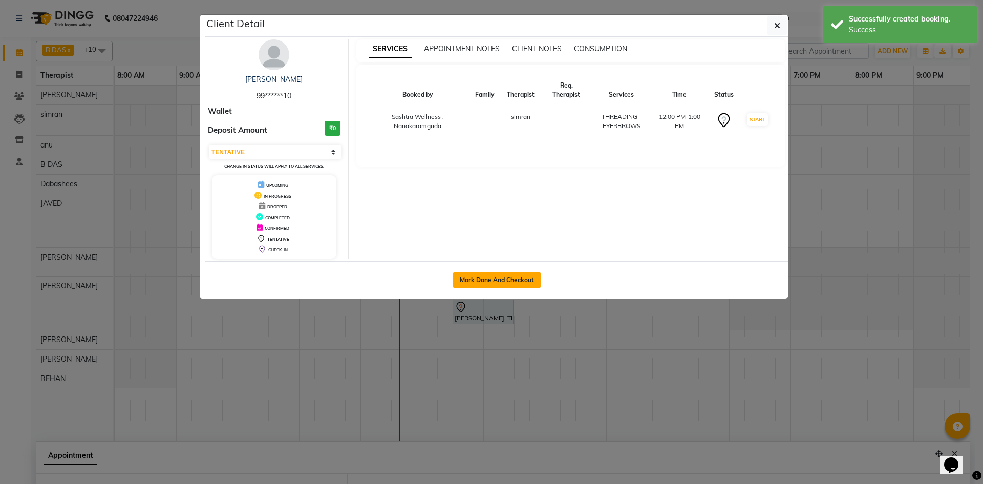
select select "service"
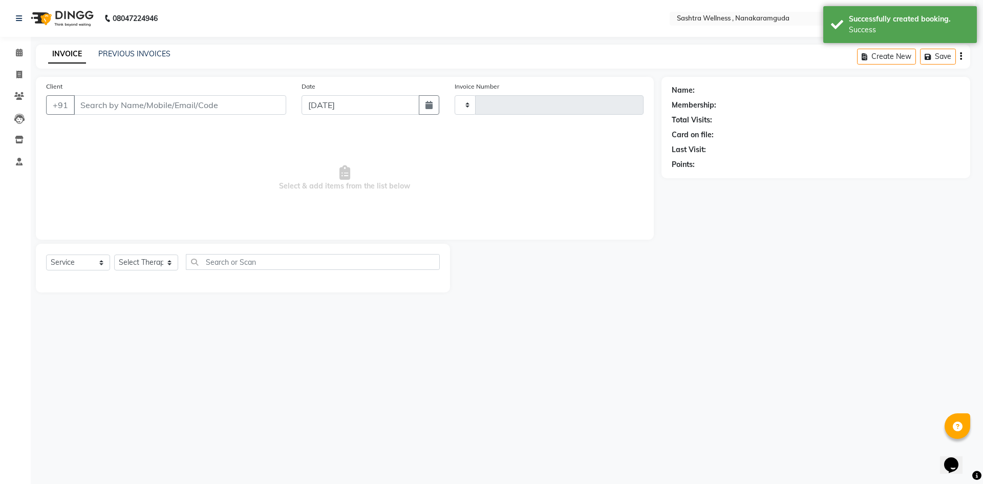
type input "0138"
select select "6669"
select select "package"
type input "99******10"
select select "82473"
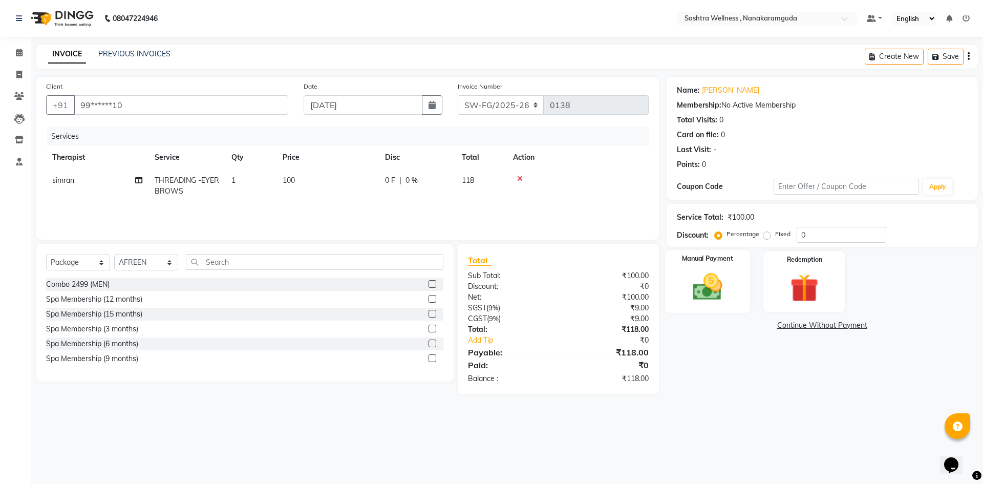
click at [703, 267] on div "Manual Payment" at bounding box center [707, 281] width 85 height 63
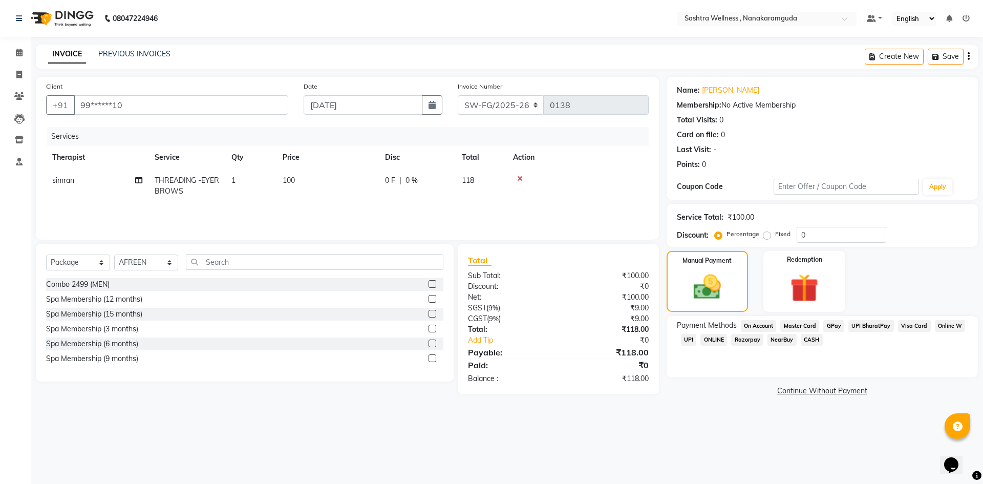
click at [684, 342] on span "UPI" at bounding box center [689, 340] width 16 height 12
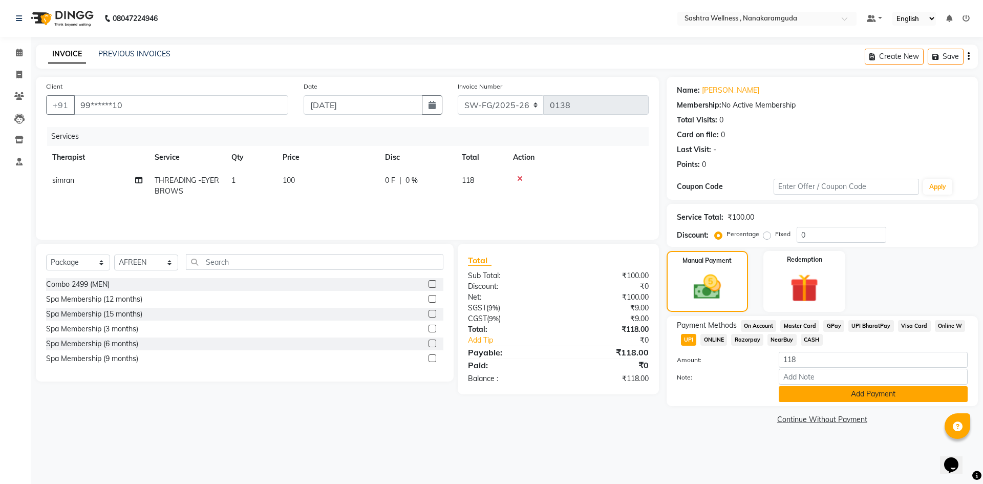
click at [846, 396] on button "Add Payment" at bounding box center [873, 394] width 189 height 16
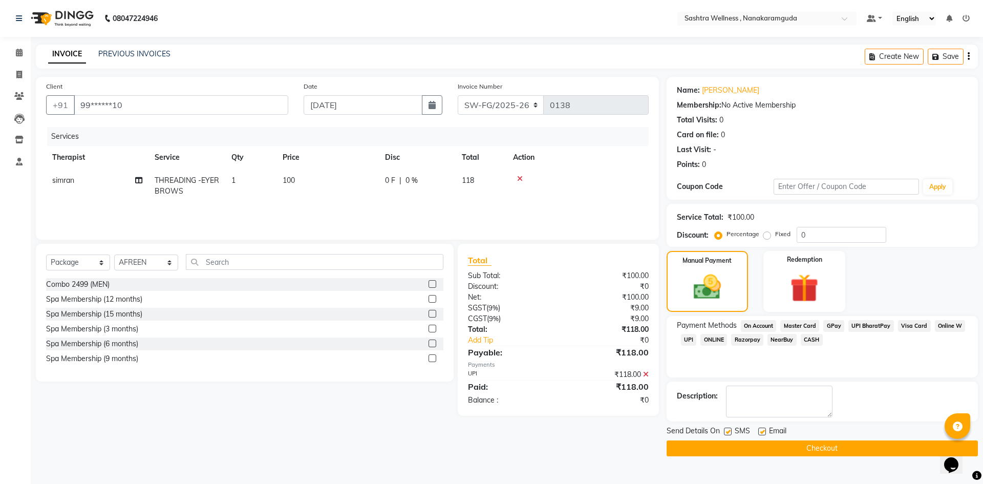
click at [822, 454] on button "Checkout" at bounding box center [822, 448] width 311 height 16
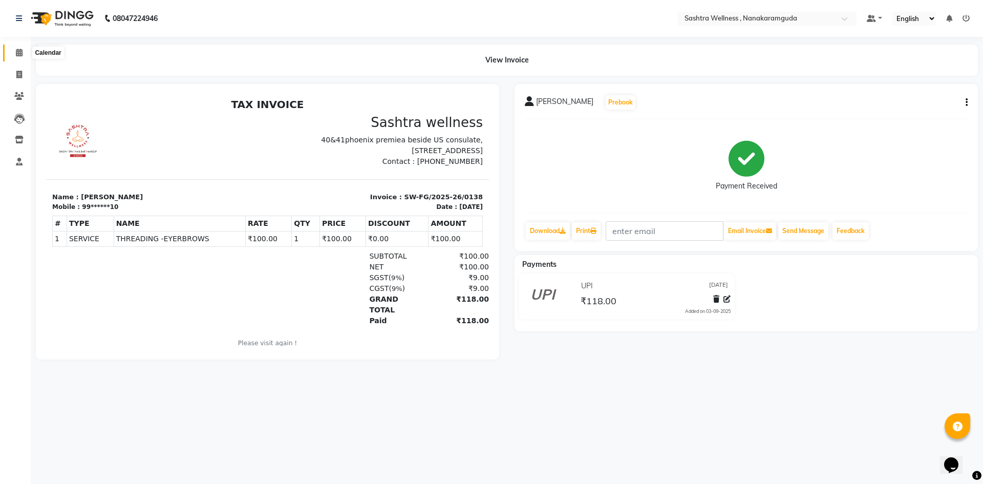
click at [26, 52] on span at bounding box center [19, 53] width 18 height 12
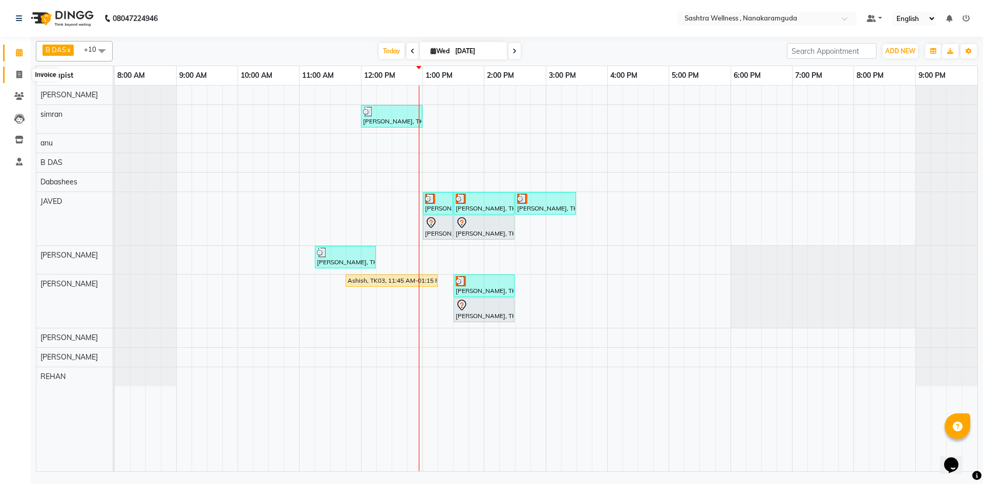
click at [17, 75] on icon at bounding box center [19, 75] width 6 height 8
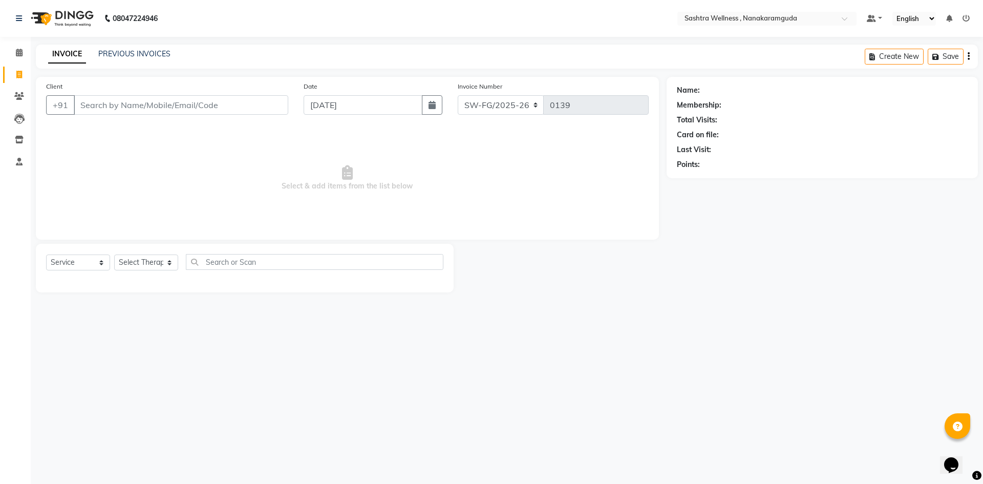
select select "package"
select select "82473"
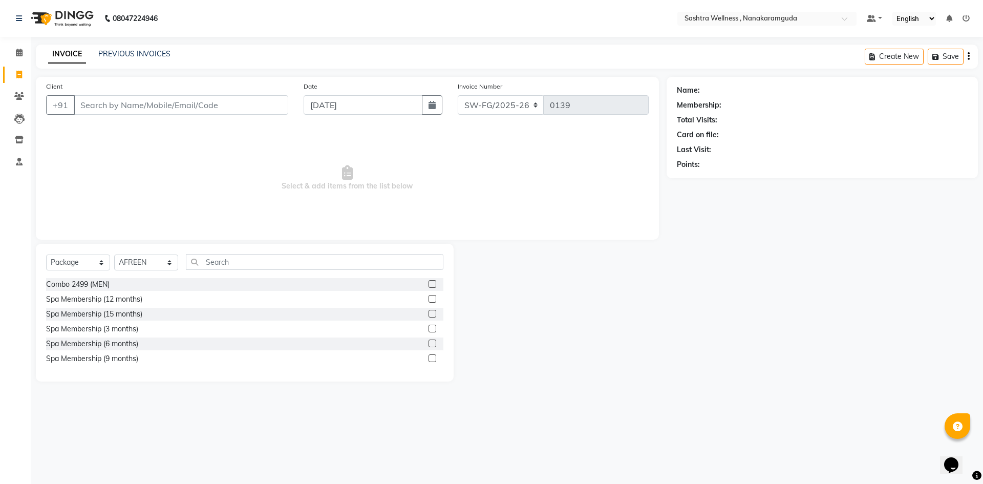
click at [145, 44] on div "08047224946 Select Location × Sashtra Wellness , Nanakaramguda Default Panel My…" at bounding box center [491, 242] width 983 height 484
click at [135, 58] on link "PREVIOUS INVOICES" at bounding box center [134, 53] width 72 height 9
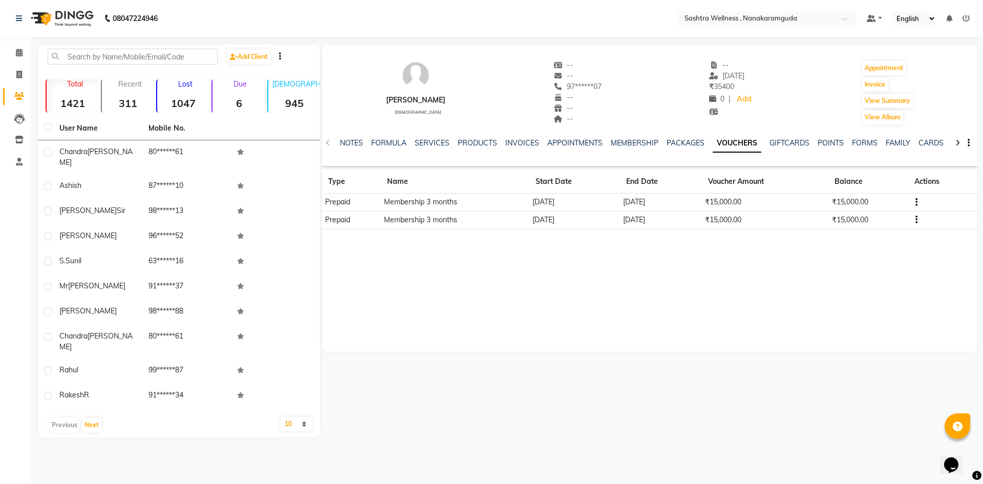
click at [916, 200] on button "button" at bounding box center [915, 202] width 6 height 11
click at [681, 142] on link "PACKAGES" at bounding box center [686, 142] width 38 height 9
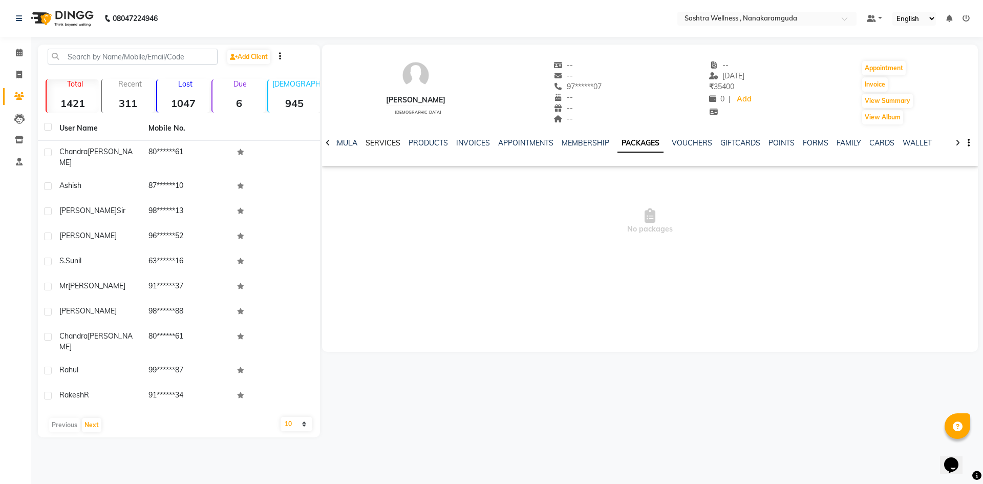
click at [379, 140] on link "SERVICES" at bounding box center [383, 142] width 35 height 9
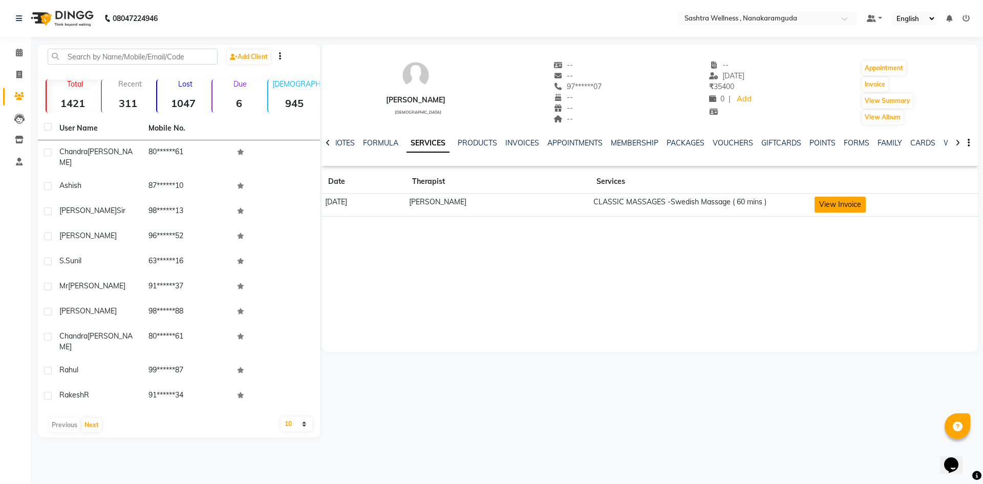
click at [839, 201] on button "View Invoice" at bounding box center [840, 205] width 51 height 16
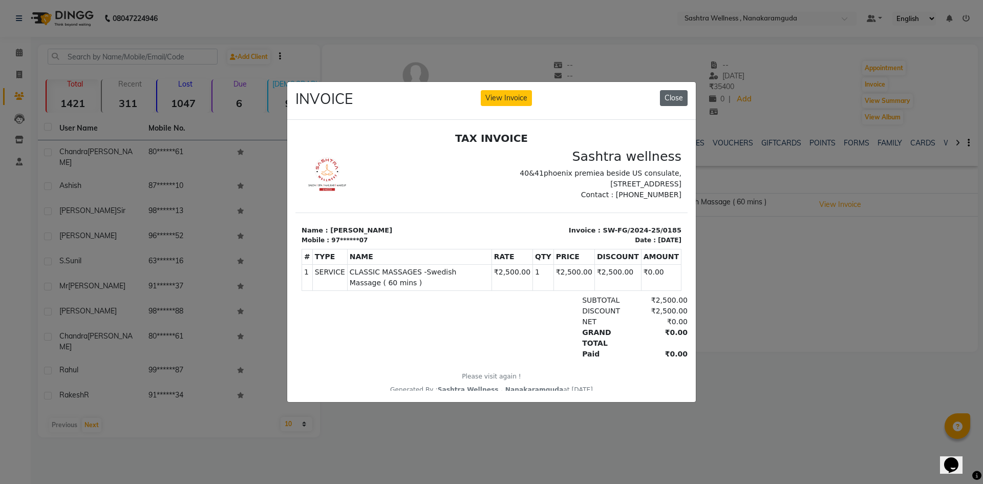
click at [669, 99] on button "Close" at bounding box center [674, 98] width 28 height 16
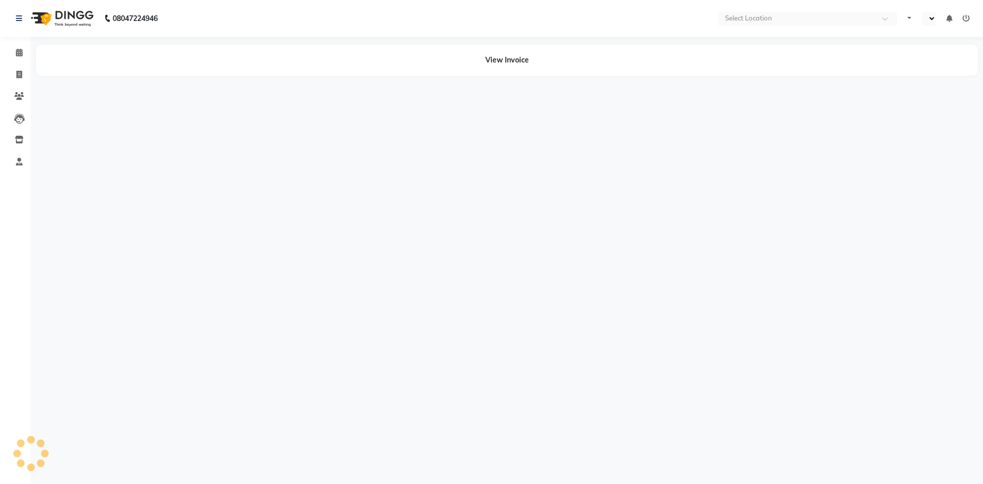
select select "en"
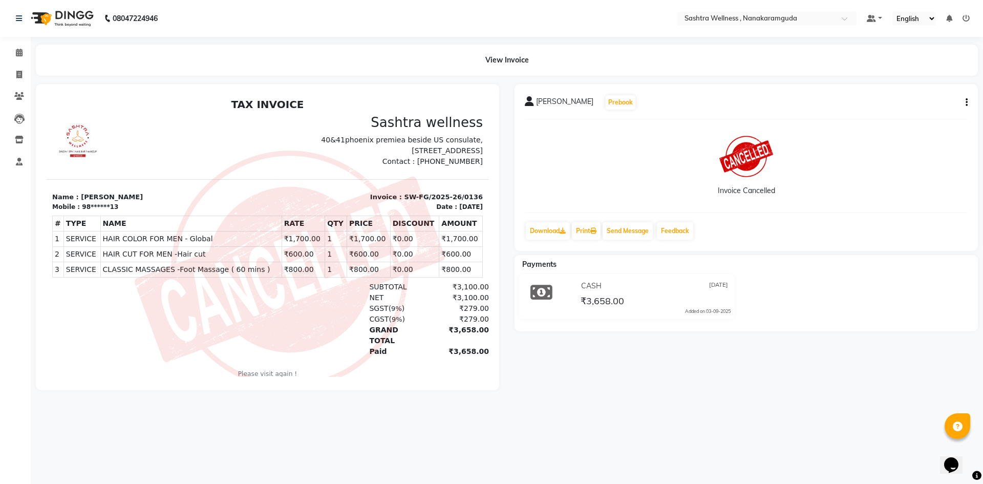
click at [966, 102] on icon "button" at bounding box center [967, 102] width 2 height 1
click at [966, 103] on icon "button" at bounding box center [967, 102] width 2 height 1
click at [18, 48] on span at bounding box center [19, 53] width 18 height 12
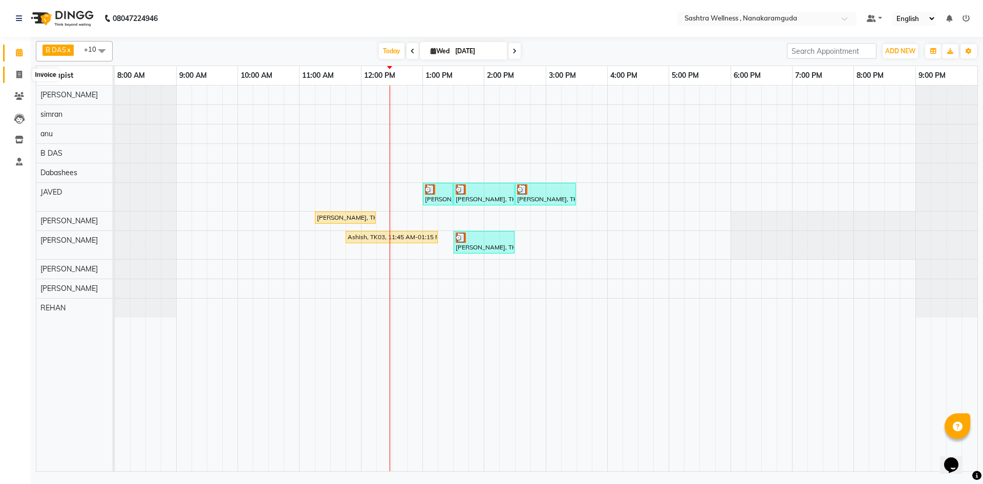
click at [15, 73] on span at bounding box center [19, 75] width 18 height 12
select select "service"
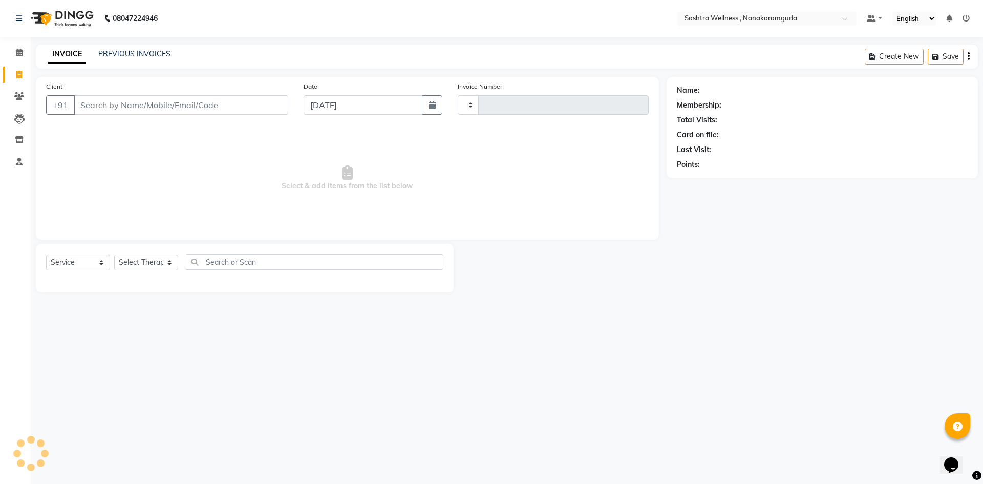
type input "0137"
select select "6669"
select select "package"
select select "82473"
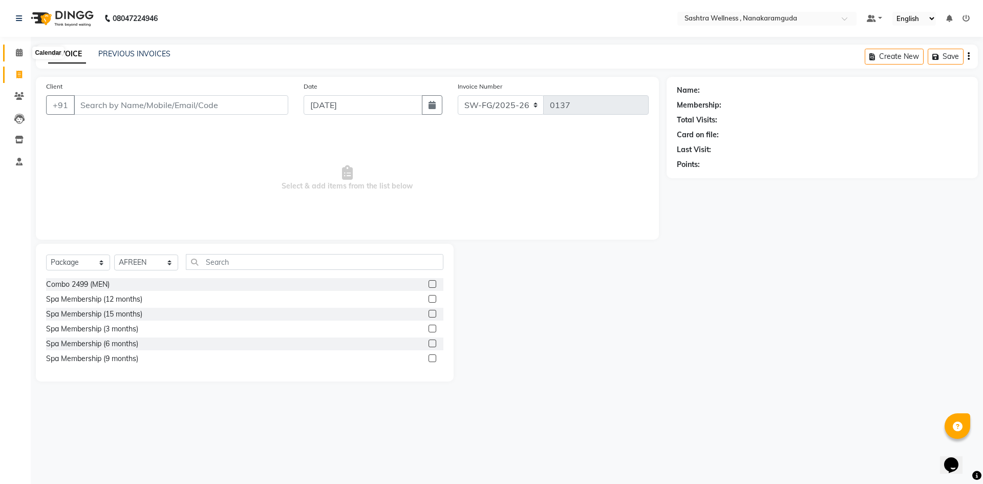
click at [18, 53] on icon at bounding box center [19, 53] width 7 height 8
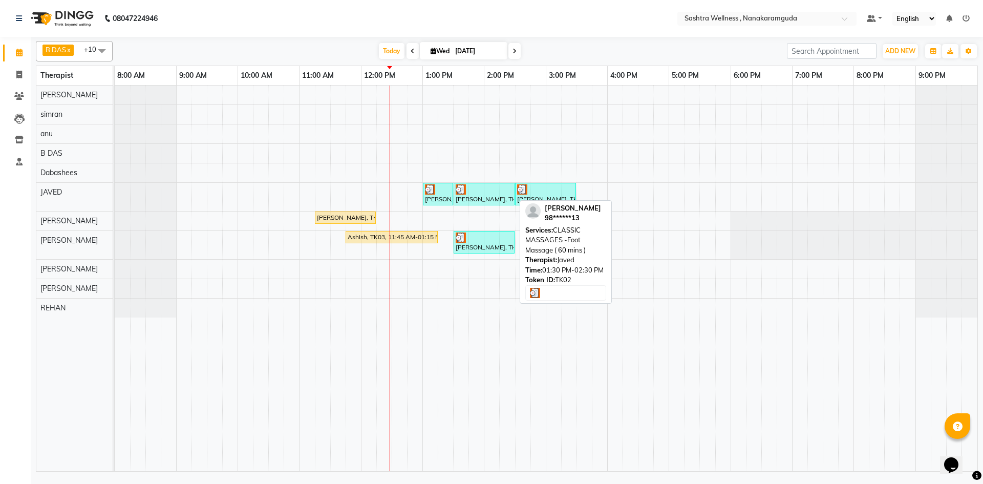
click at [514, 191] on link "[PERSON_NAME], TK02, 01:30 PM-02:30 PM, CLASSIC MASSAGES -Foot Massage ( 60 min…" at bounding box center [484, 194] width 61 height 23
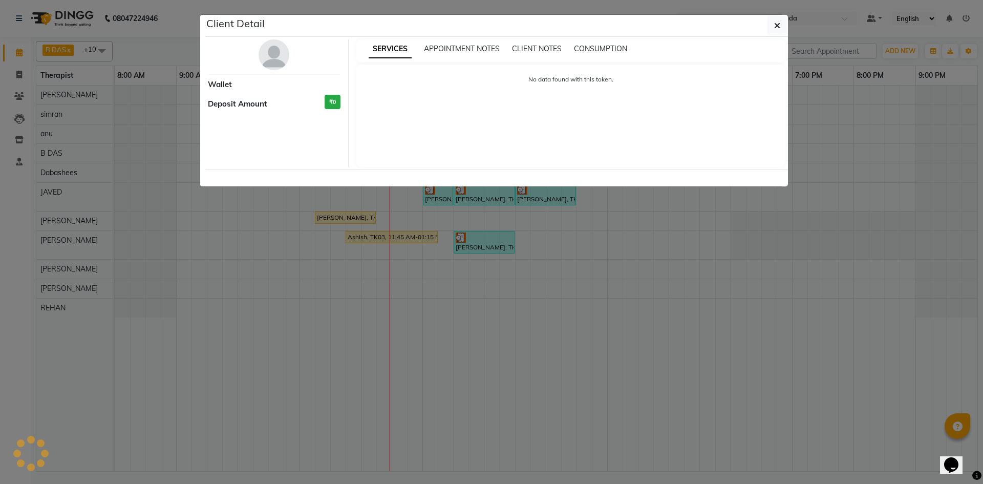
select select "3"
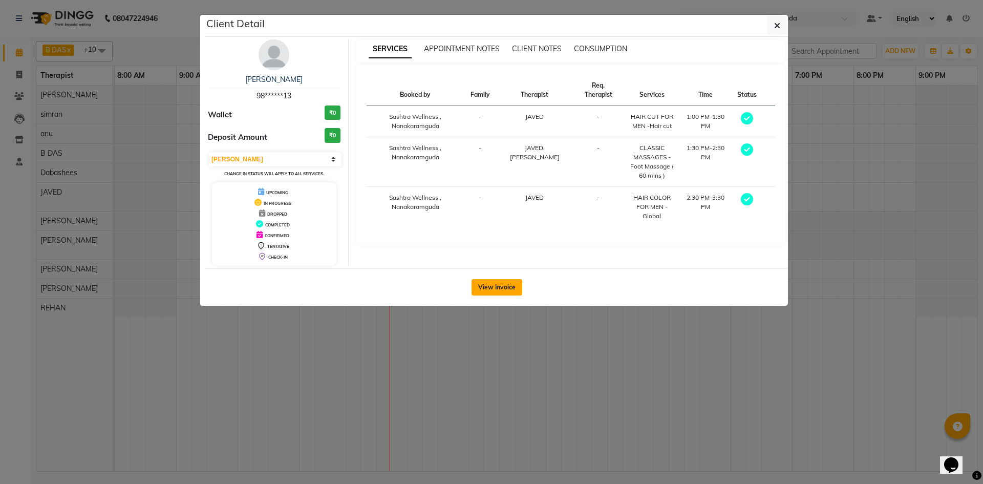
click at [484, 286] on button "View Invoice" at bounding box center [497, 287] width 51 height 16
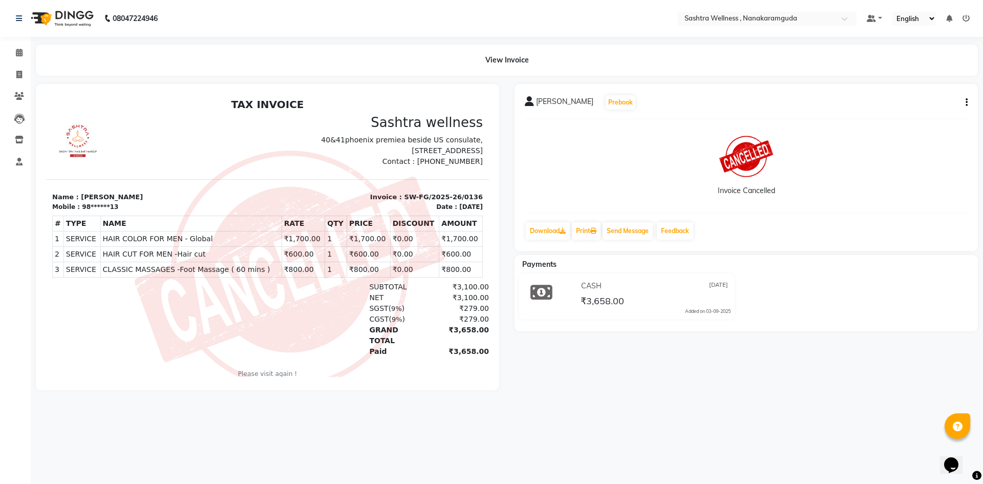
click at [966, 103] on icon "button" at bounding box center [967, 102] width 2 height 1
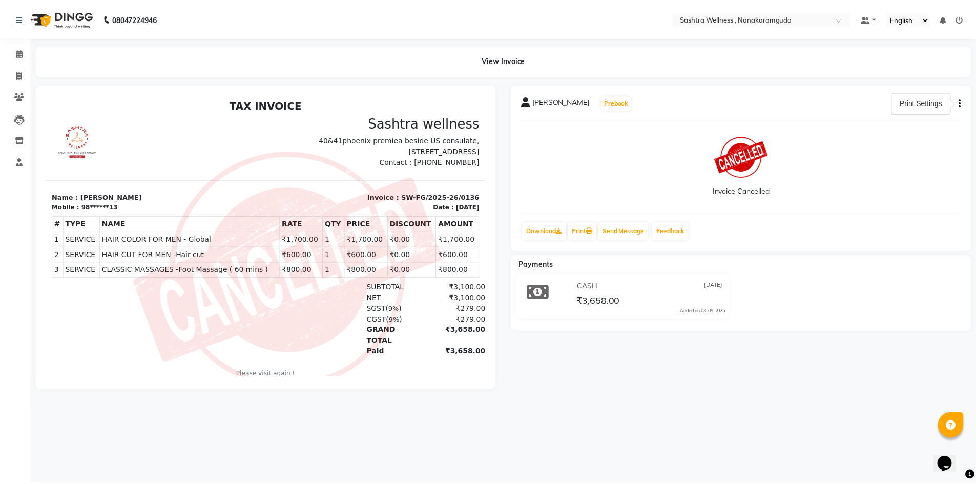
scroll to position [8, 0]
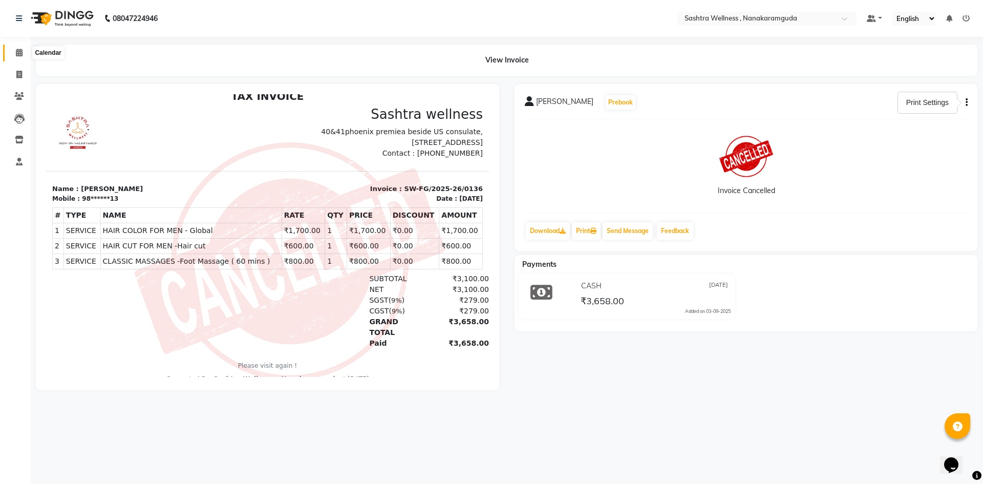
click at [17, 54] on icon at bounding box center [19, 53] width 7 height 8
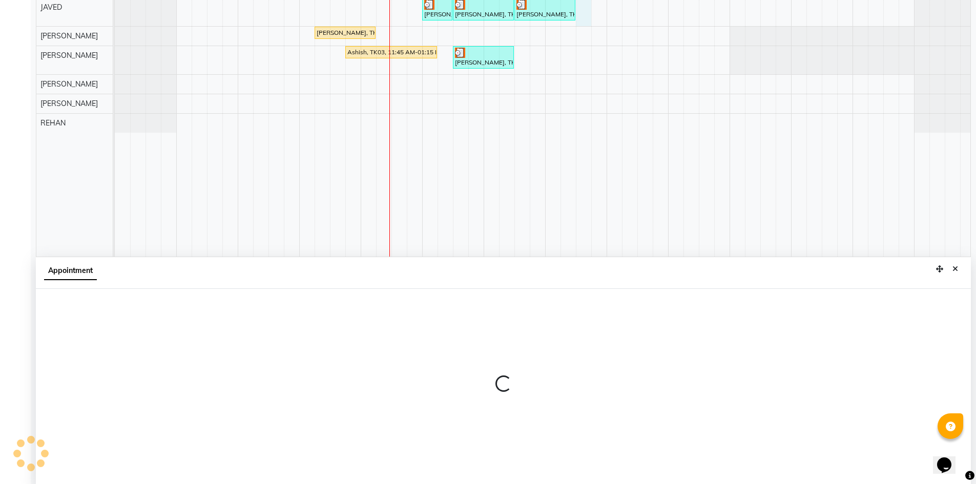
scroll to position [191, 0]
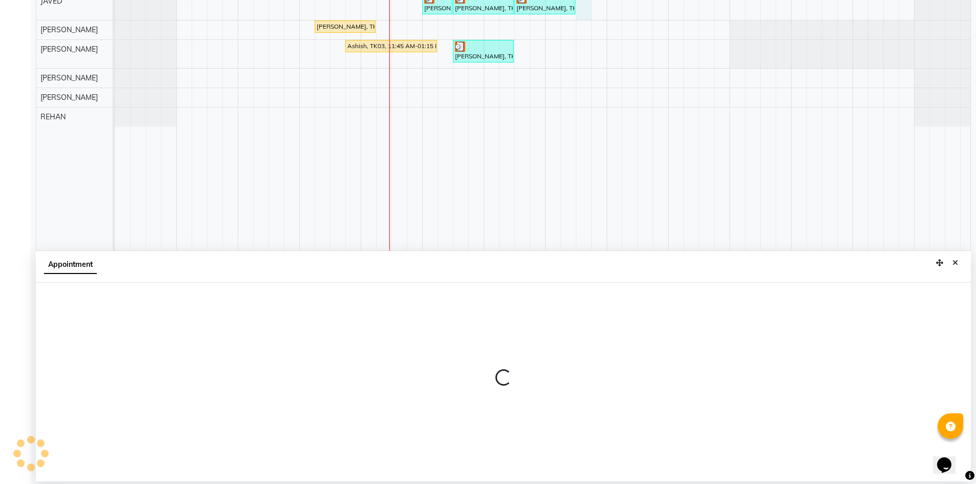
select select "86557"
select select "930"
select select "tentative"
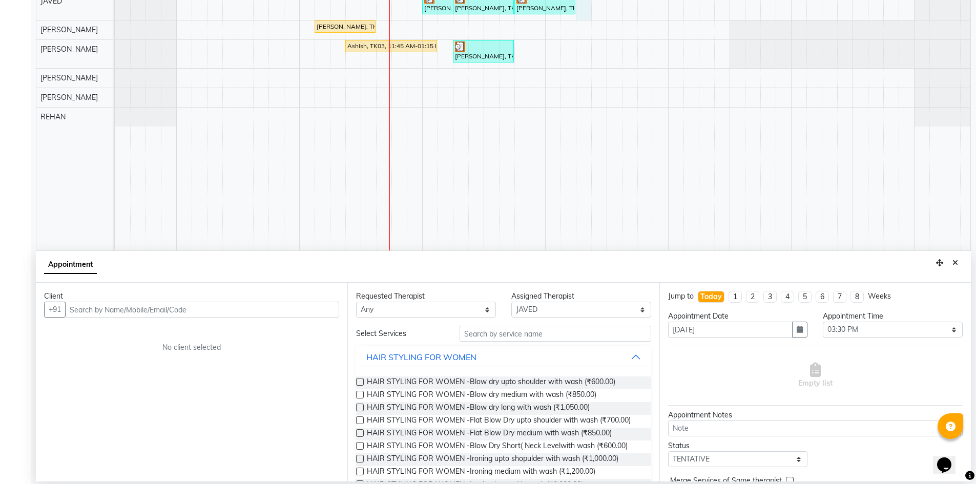
click at [176, 314] on input "text" at bounding box center [202, 310] width 274 height 16
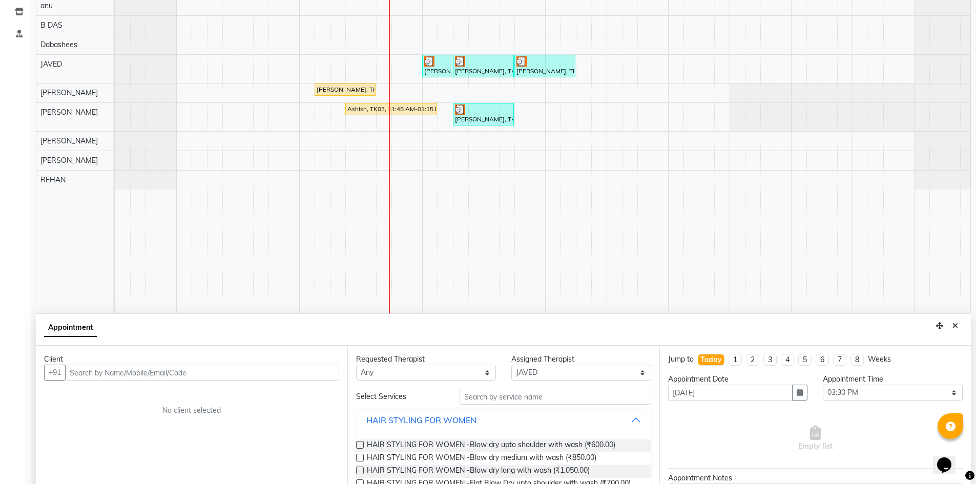
scroll to position [140, 0]
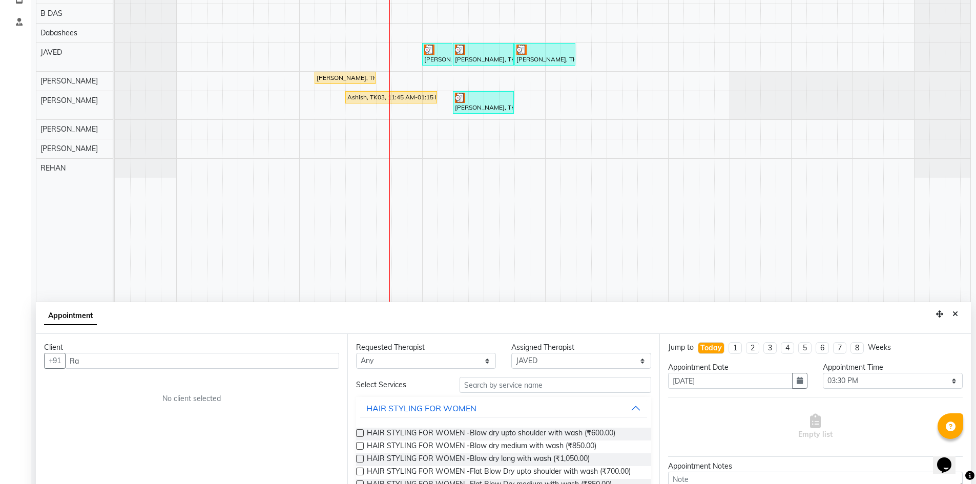
type input "R"
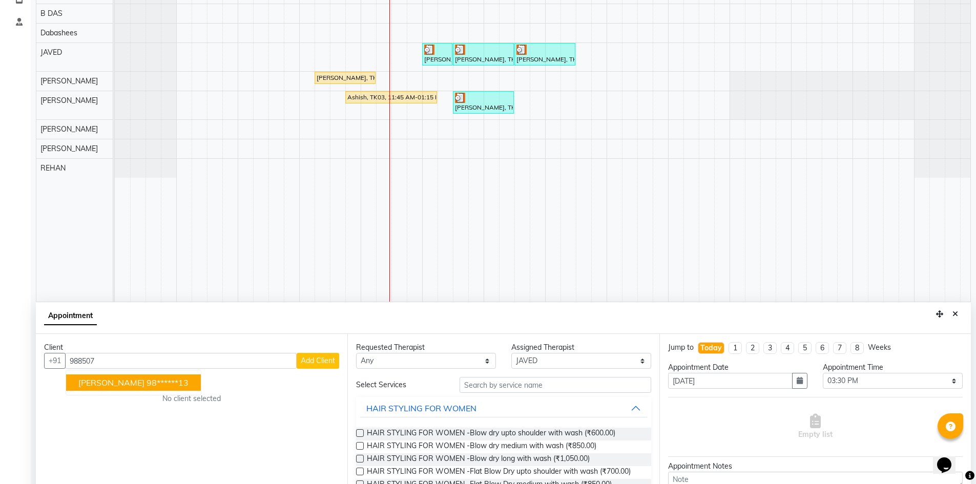
click at [146, 384] on ngb-highlight "98******13" at bounding box center [167, 382] width 42 height 10
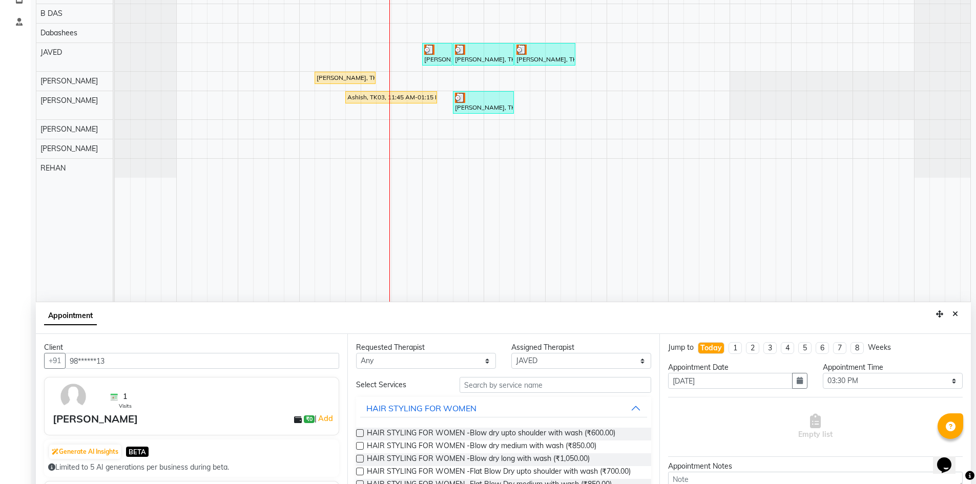
type input "98******13"
click at [515, 386] on input "text" at bounding box center [555, 385] width 192 height 16
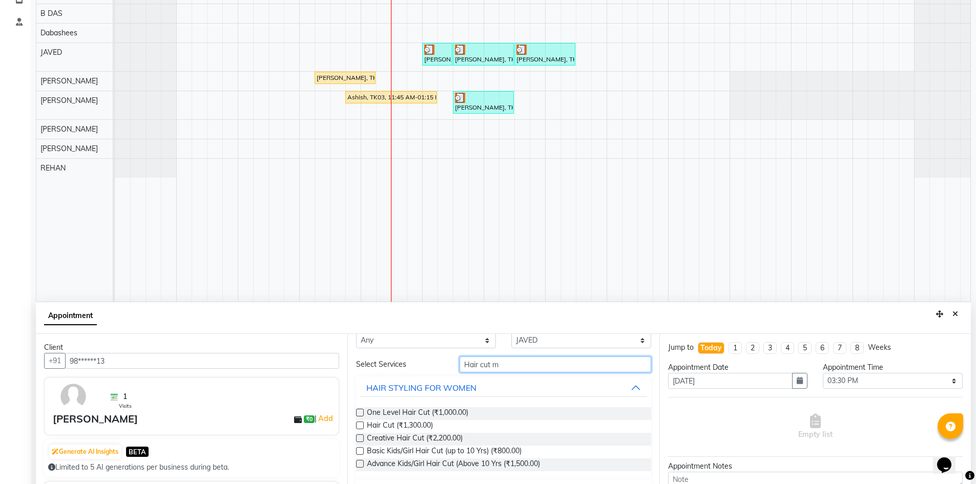
scroll to position [0, 0]
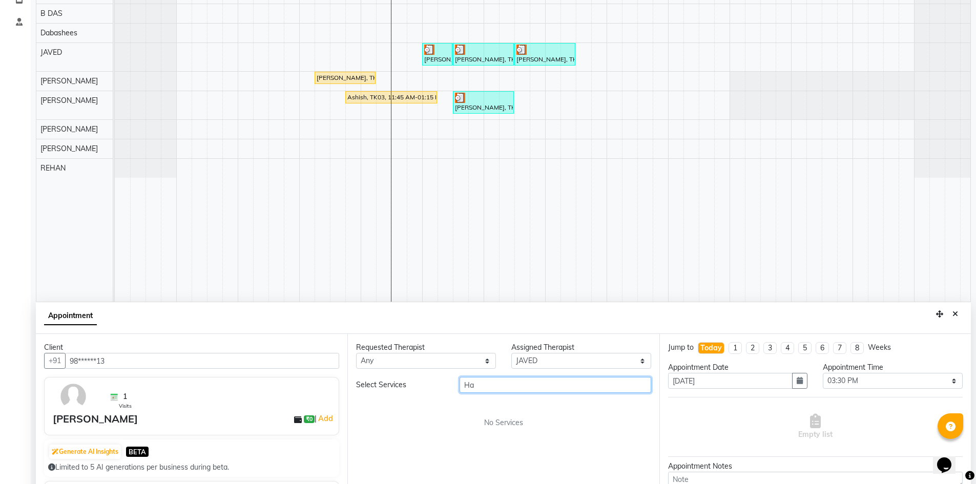
type input "H"
type input "men Hair cut"
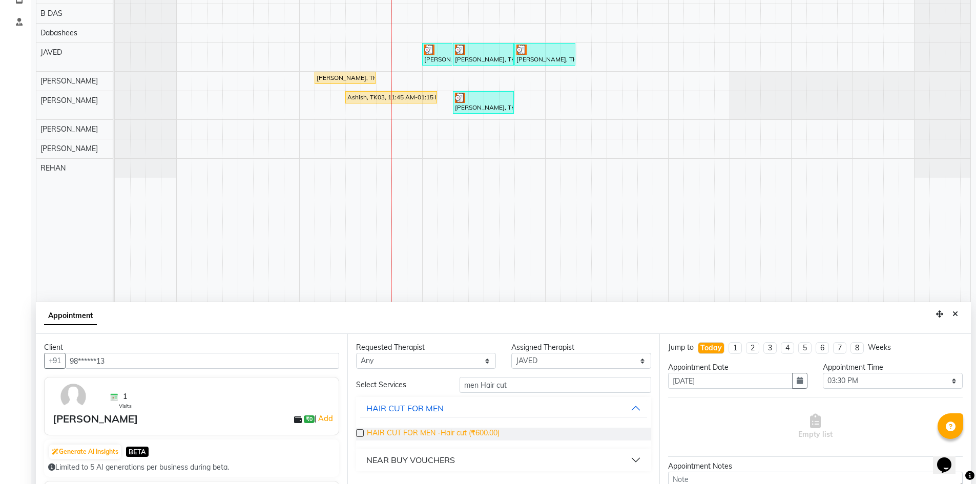
click at [440, 429] on span "HAIR CUT FOR MEN -Hair cut (₹600.00)" at bounding box center [433, 434] width 133 height 13
checkbox input "false"
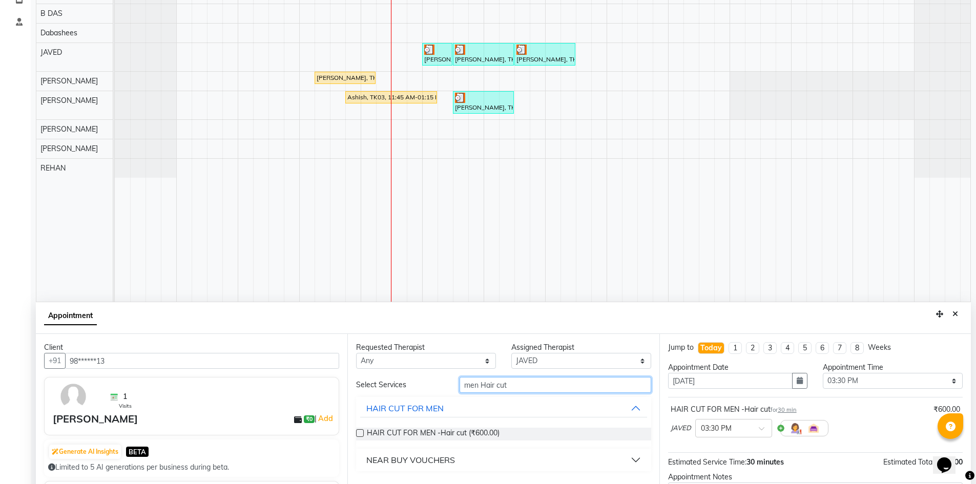
click at [541, 386] on input "men Hair cut" at bounding box center [555, 385] width 192 height 16
type input "m"
click at [562, 389] on input "Men Hair colour" at bounding box center [555, 385] width 192 height 16
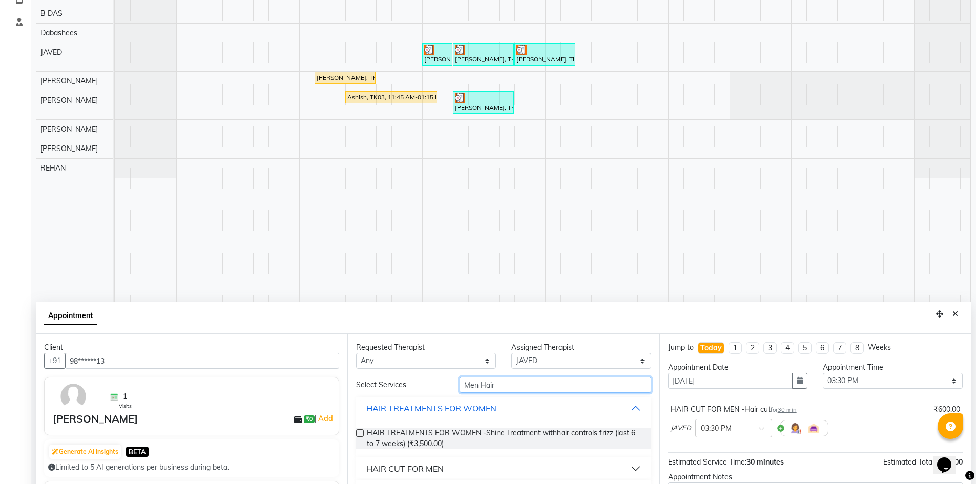
scroll to position [191, 0]
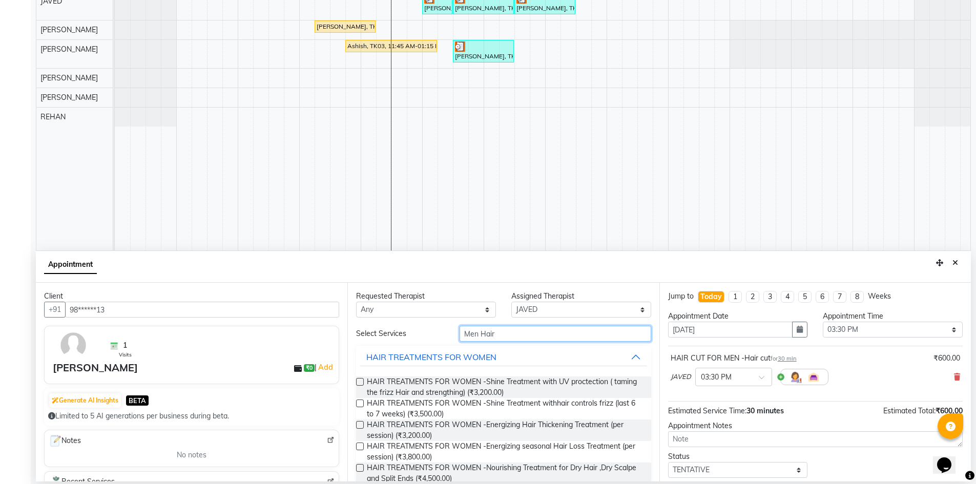
click at [502, 329] on input "Men Hair" at bounding box center [555, 334] width 192 height 16
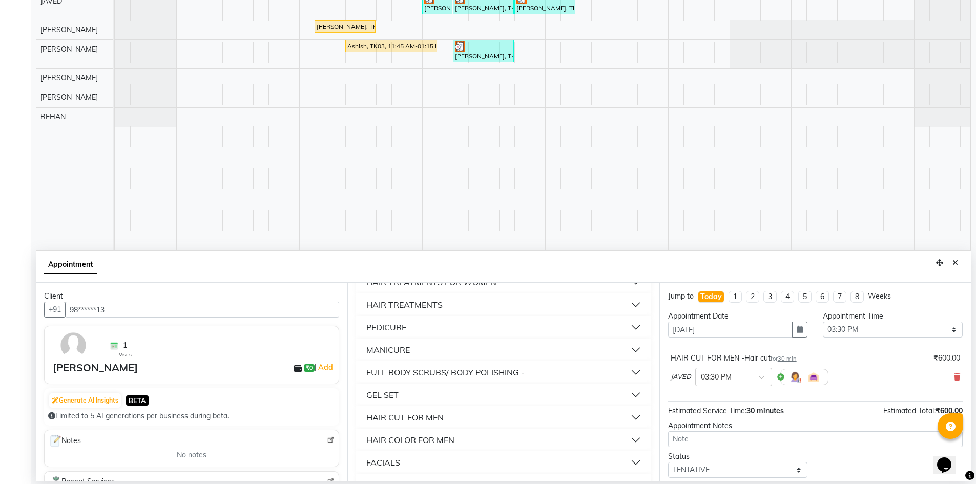
scroll to position [313, 0]
type input "Men"
click at [403, 417] on div "HAIR COLOR FOR MEN" at bounding box center [410, 417] width 88 height 12
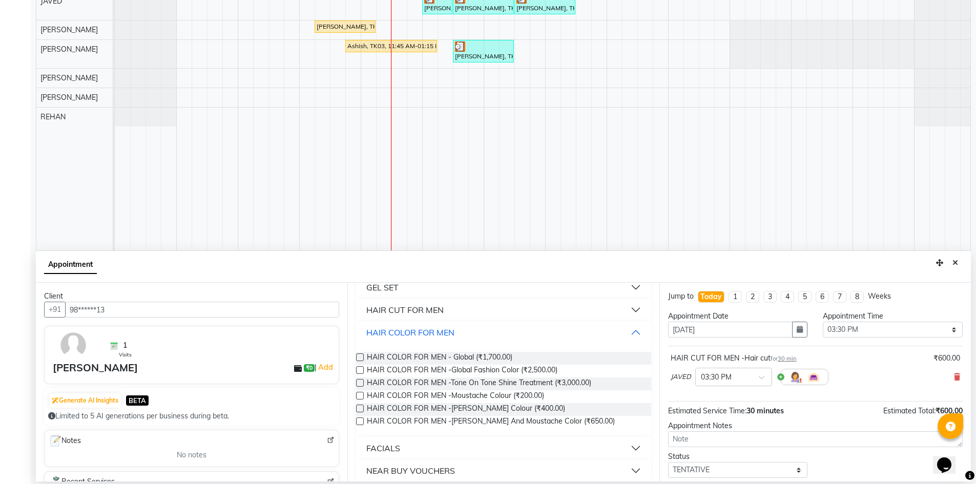
scroll to position [406, 0]
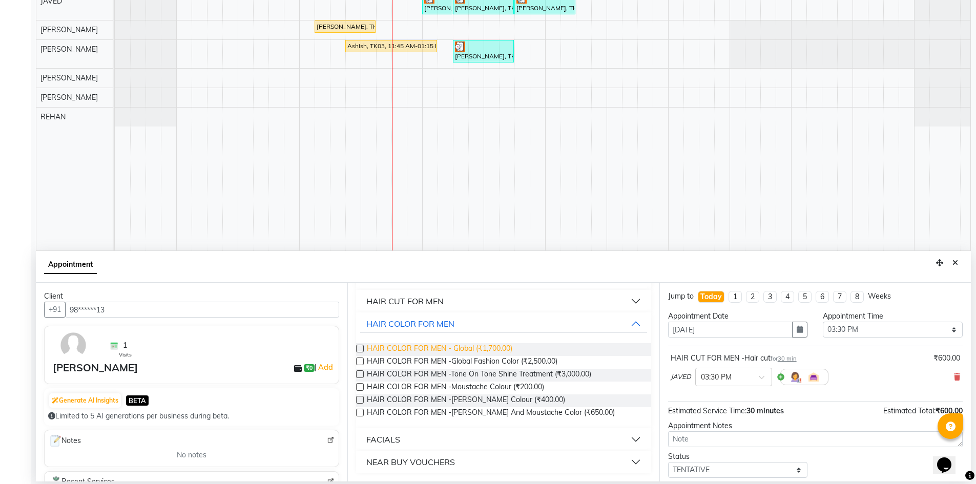
click at [483, 353] on span "HAIR COLOR FOR MEN - Global (₹1,700.00)" at bounding box center [439, 349] width 145 height 13
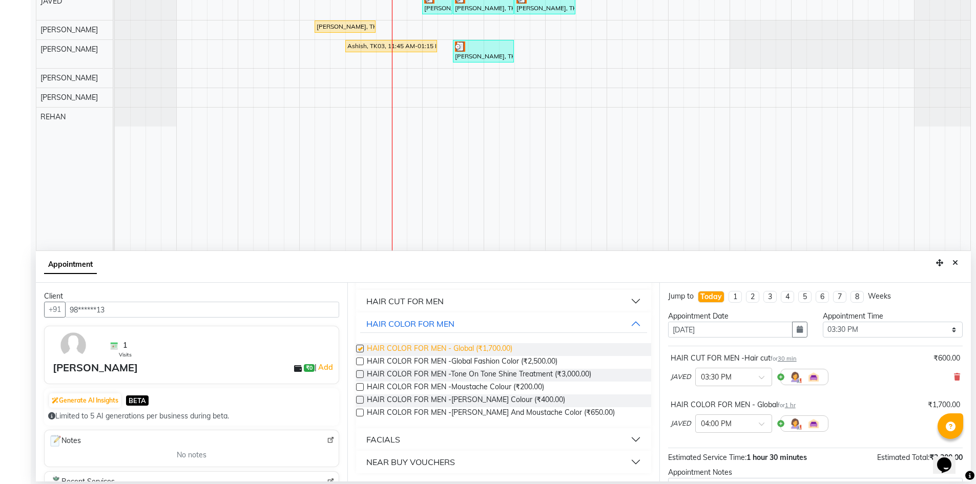
checkbox input "false"
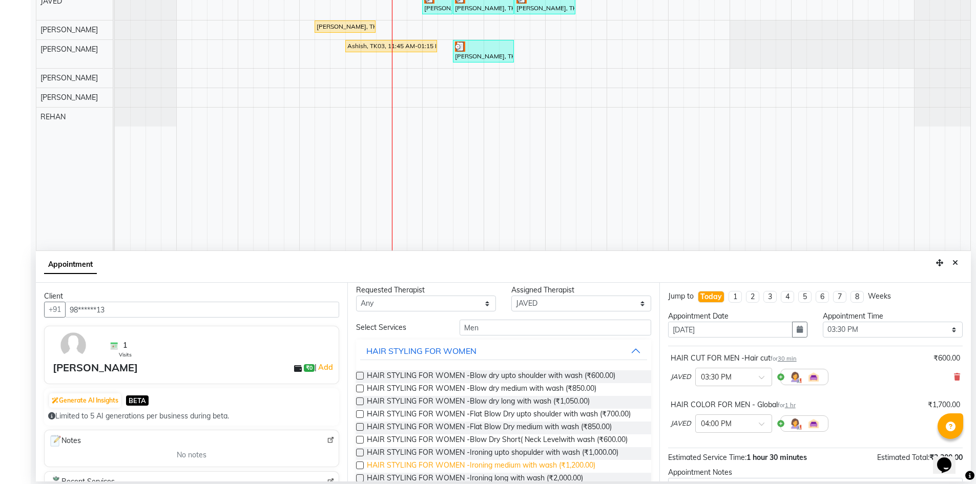
scroll to position [0, 0]
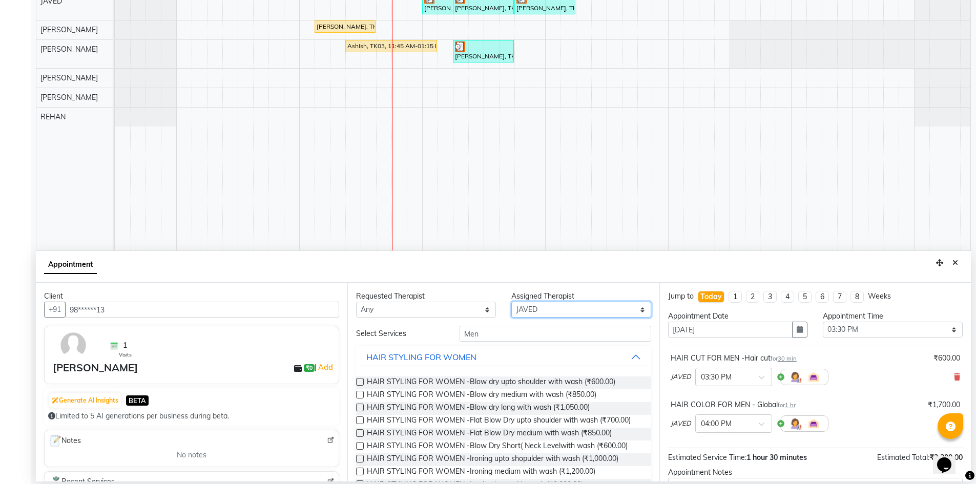
click at [629, 308] on select "Select AFREEN anu B DAS Dabashees Fatima JAVED Karishma marcy maria MARY MAY NA…" at bounding box center [581, 310] width 140 height 16
select select "88331"
click at [511, 302] on select "Select AFREEN anu B DAS Dabashees Fatima JAVED Karishma marcy maria MARY MAY NA…" at bounding box center [581, 310] width 140 height 16
drag, startPoint x: 517, startPoint y: 327, endPoint x: 517, endPoint y: 333, distance: 6.1
click at [517, 330] on input "Men" at bounding box center [555, 334] width 192 height 16
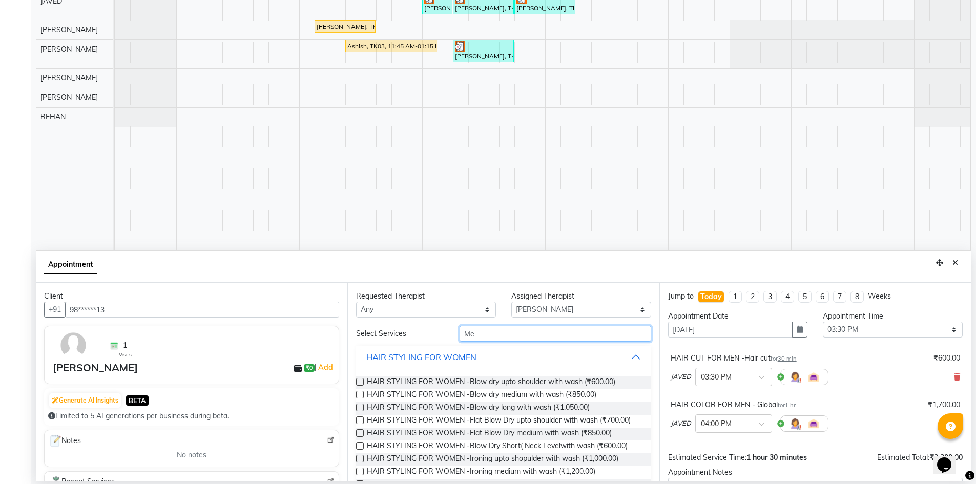
type input "M"
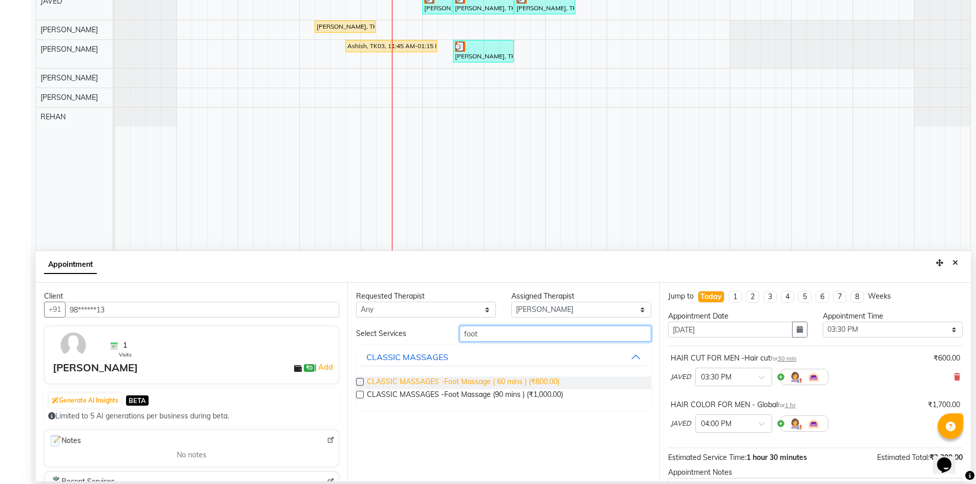
type input "foot"
click at [473, 385] on span "CLASSIC MASSAGES -Foot Massage ( 60 mins ) (₹800.00)" at bounding box center [463, 382] width 193 height 13
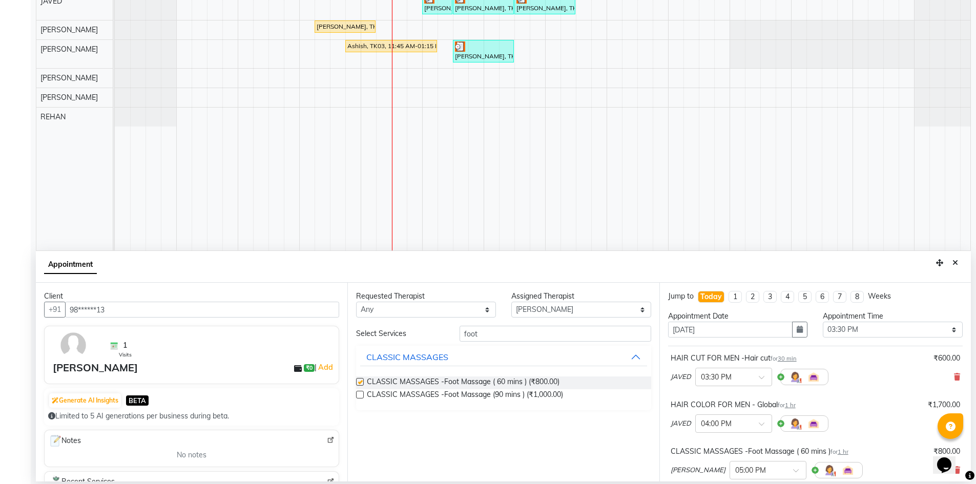
checkbox input "false"
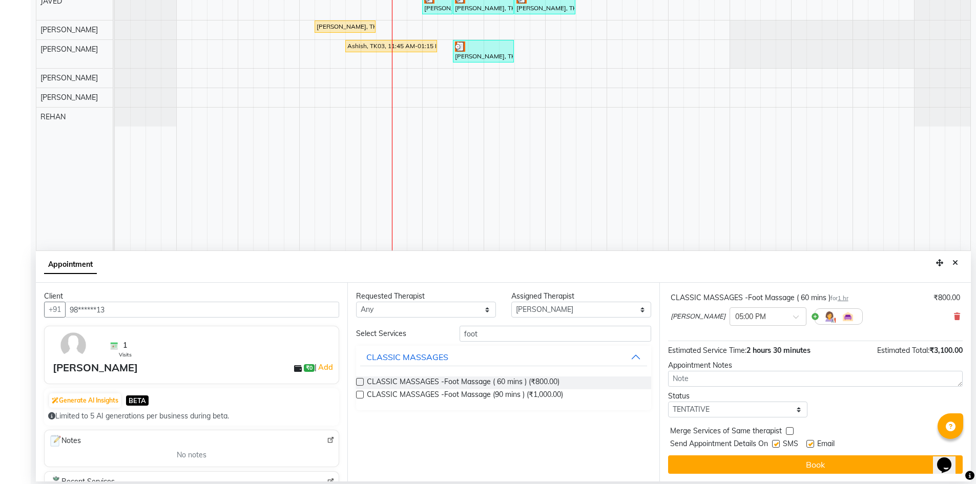
scroll to position [154, 0]
click at [795, 413] on select "Select TENTATIVE CONFIRM CHECK-IN UPCOMING" at bounding box center [738, 409] width 140 height 16
select select "upcoming"
click at [668, 401] on select "Select TENTATIVE CONFIRM CHECK-IN UPCOMING" at bounding box center [738, 409] width 140 height 16
click at [718, 381] on textarea at bounding box center [815, 378] width 294 height 16
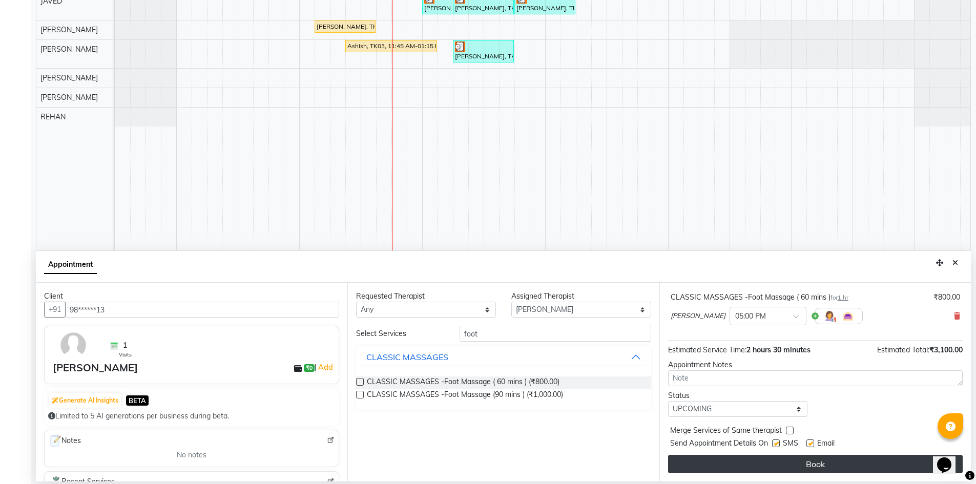
click at [806, 466] on button "Book" at bounding box center [815, 464] width 294 height 18
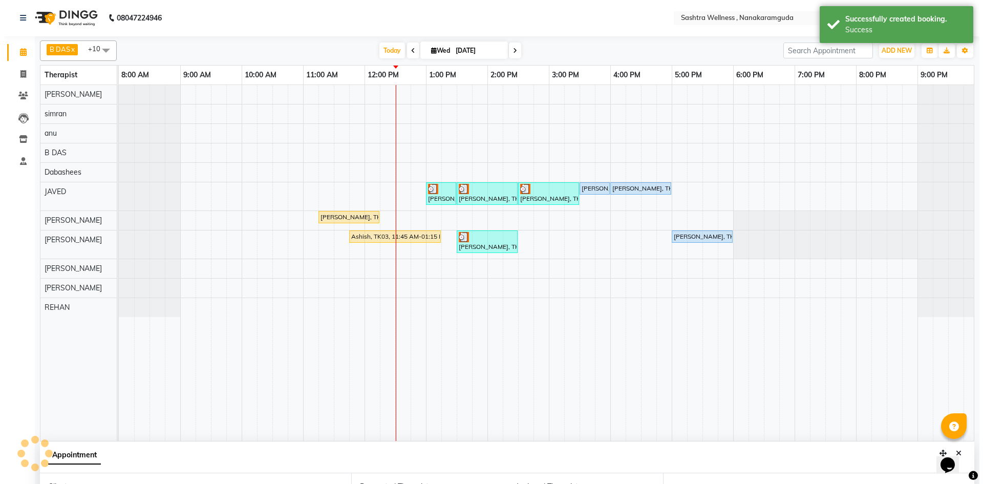
scroll to position [0, 0]
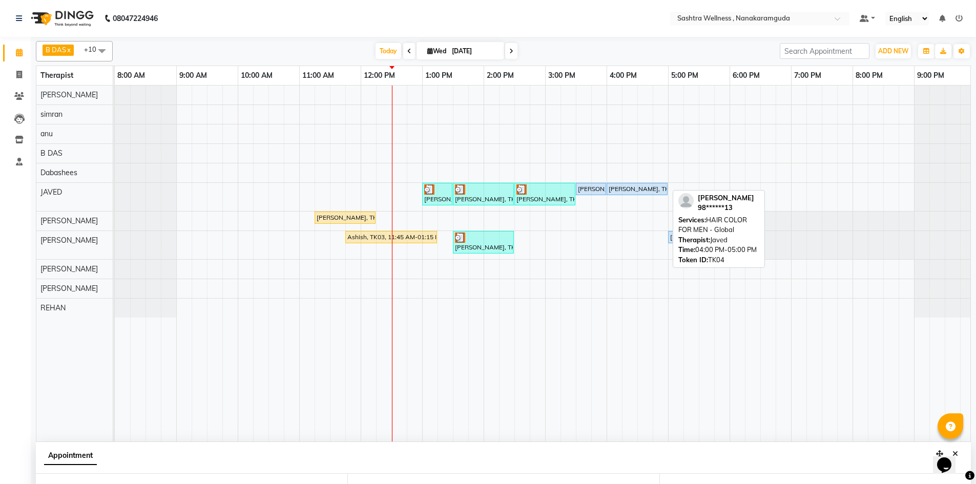
click at [657, 190] on div "Rajesh Sir, TK04, 04:00 PM-05:00 PM, HAIR COLOR FOR MEN - Global" at bounding box center [636, 188] width 59 height 9
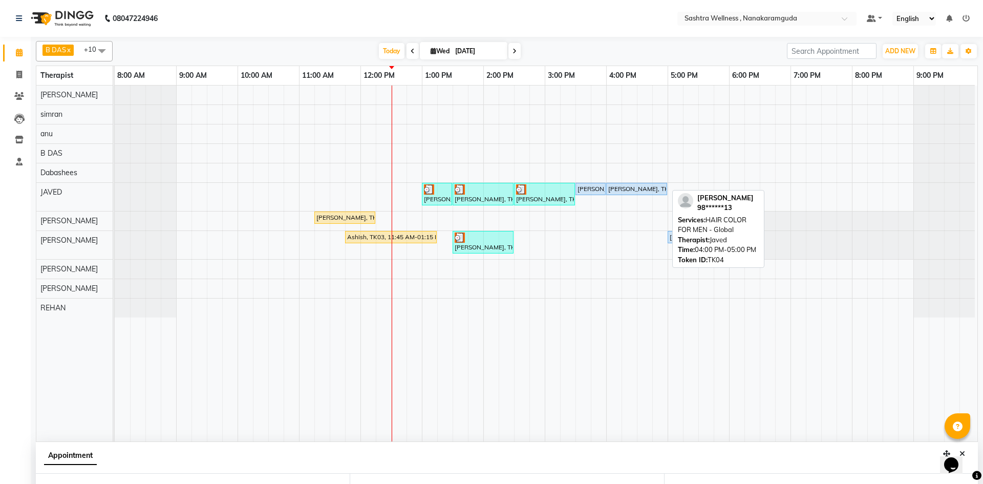
select select "5"
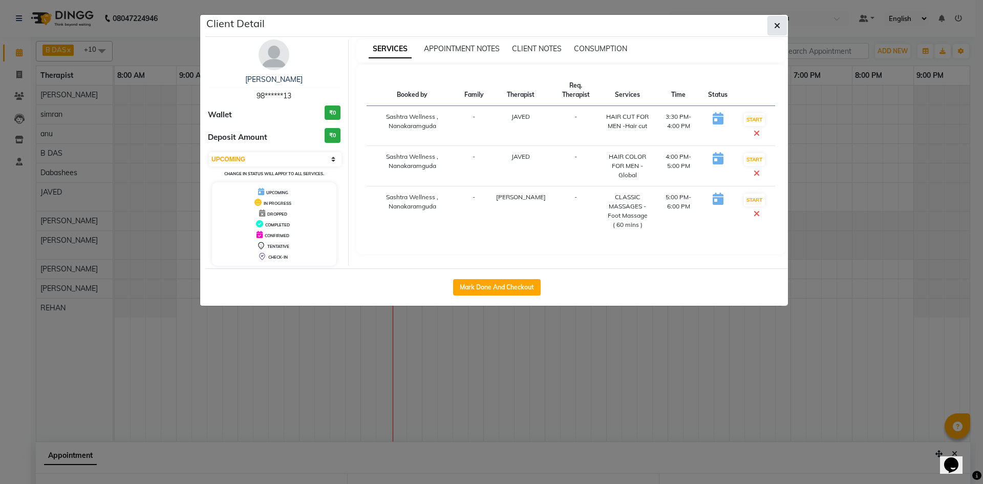
click at [782, 25] on button "button" at bounding box center [777, 25] width 19 height 19
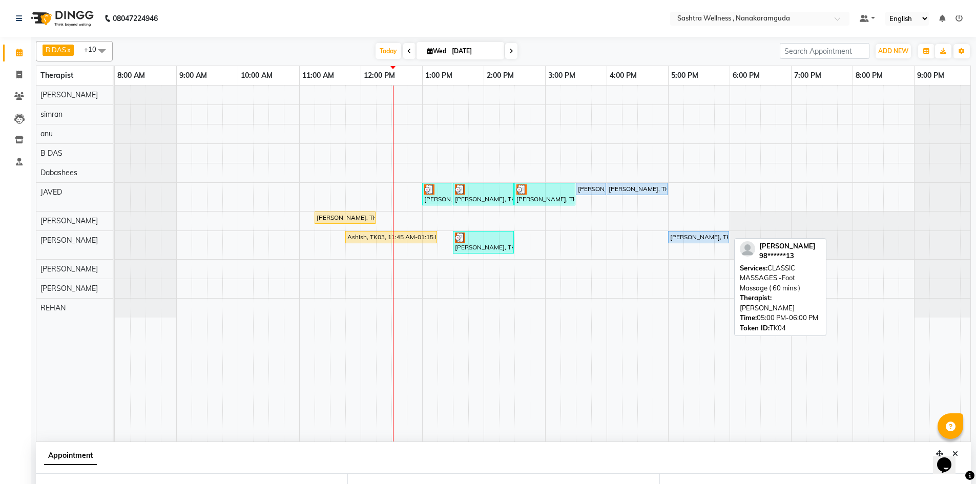
click at [715, 233] on div "Rajesh Sir, TK04, 05:00 PM-06:00 PM, CLASSIC MASSAGES -Foot Massage ( 60 mins )" at bounding box center [698, 237] width 59 height 9
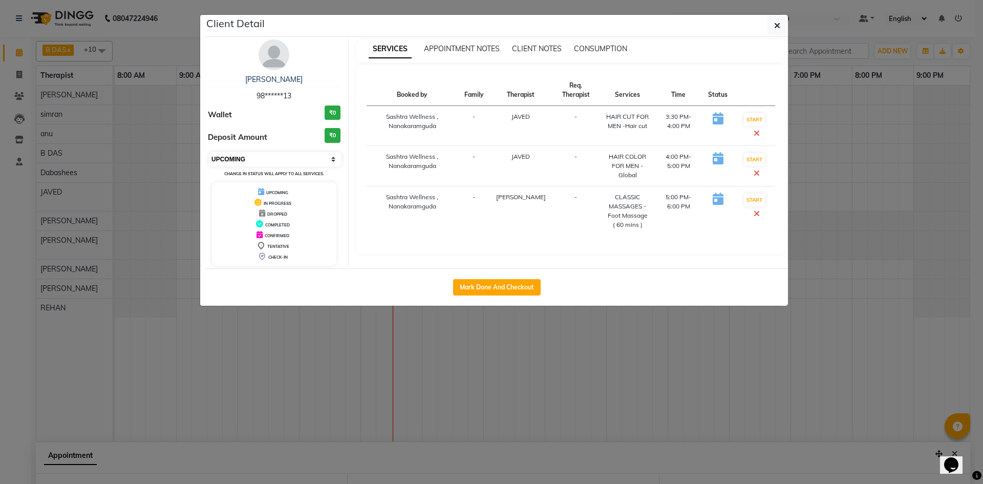
click at [330, 161] on select "Select IN SERVICE CONFIRMED TENTATIVE CHECK IN MARK DONE DROPPED UPCOMING" at bounding box center [275, 159] width 133 height 14
click at [209, 152] on select "Select IN SERVICE CONFIRMED TENTATIVE CHECK IN MARK DONE DROPPED UPCOMING" at bounding box center [275, 159] width 133 height 14
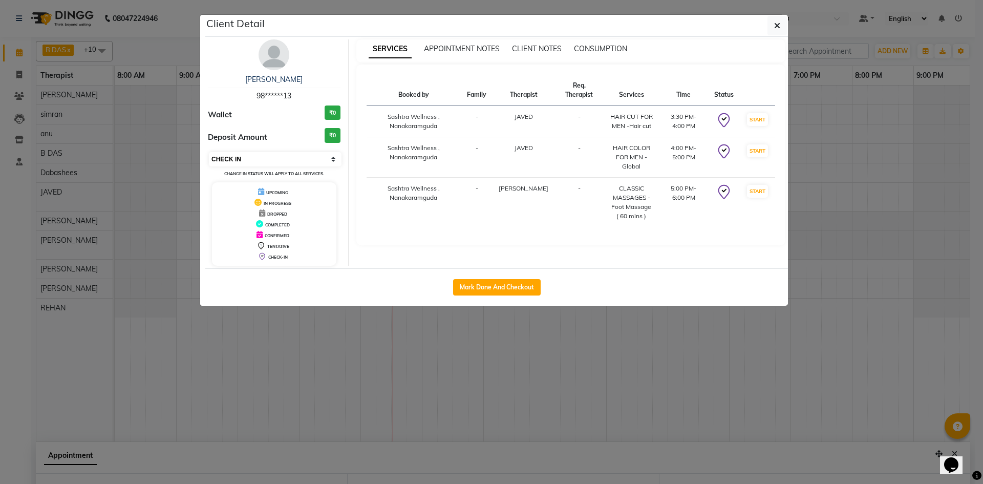
click at [322, 161] on select "Select IN SERVICE CONFIRMED TENTATIVE CHECK IN MARK DONE DROPPED UPCOMING" at bounding box center [275, 159] width 133 height 14
click at [209, 152] on select "Select IN SERVICE CONFIRMED TENTATIVE CHECK IN MARK DONE DROPPED UPCOMING" at bounding box center [275, 159] width 133 height 14
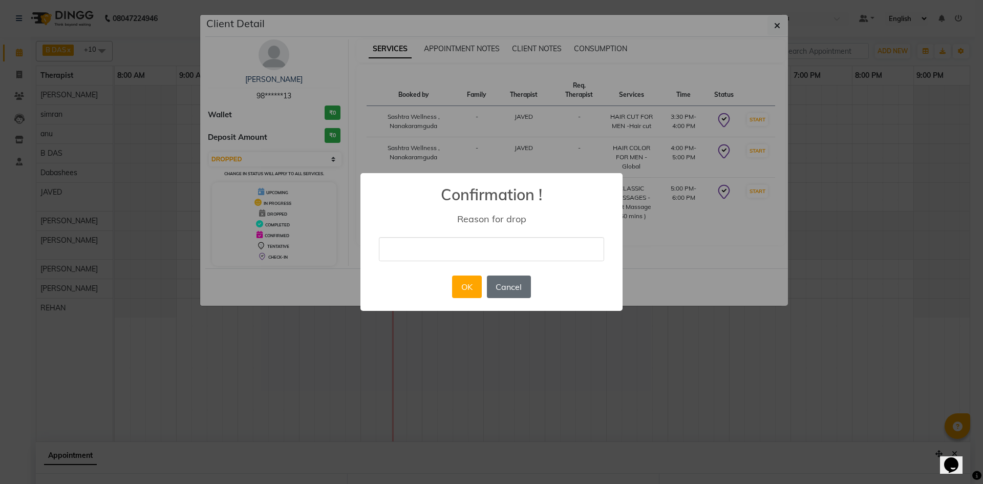
click at [516, 290] on button "Cancel" at bounding box center [509, 287] width 44 height 23
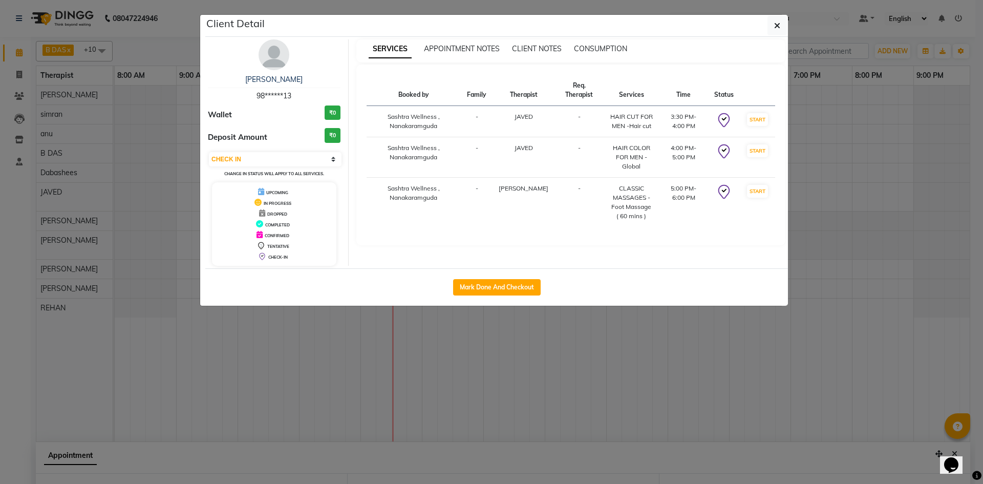
click at [275, 245] on span "TENTATIVE" at bounding box center [278, 246] width 22 height 5
click at [326, 163] on select "Select IN SERVICE CONFIRMED TENTATIVE CHECK IN MARK DONE DROPPED UPCOMING" at bounding box center [275, 159] width 133 height 14
select select "7"
click at [209, 152] on select "Select IN SERVICE CONFIRMED TENTATIVE CHECK IN MARK DONE DROPPED UPCOMING" at bounding box center [275, 159] width 133 height 14
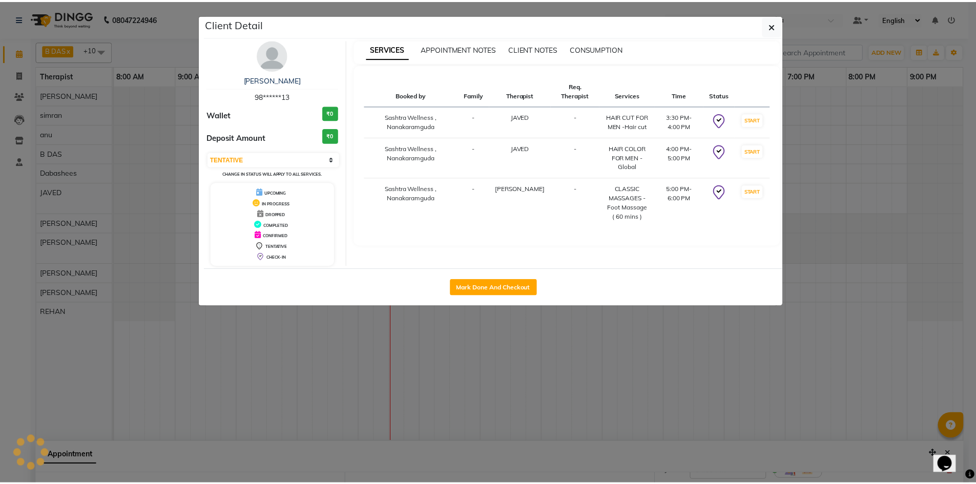
scroll to position [165, 0]
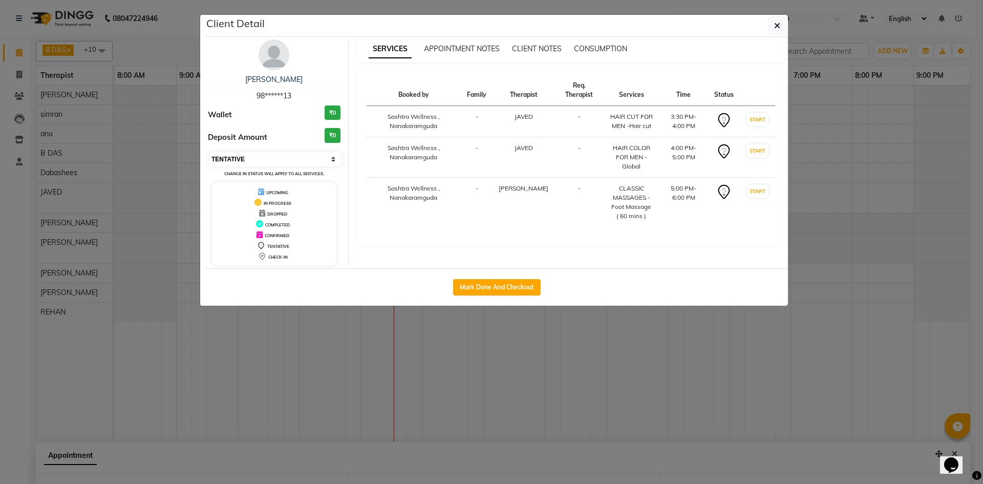
click at [328, 162] on select "Select IN SERVICE CONFIRMED TENTATIVE CHECK IN MARK DONE DROPPED UPCOMING" at bounding box center [275, 159] width 133 height 14
click at [781, 24] on button "button" at bounding box center [777, 25] width 19 height 19
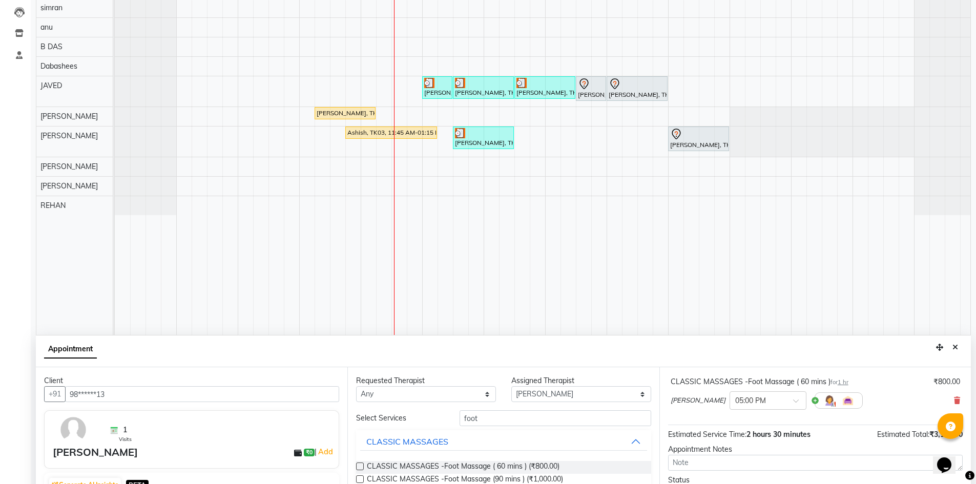
scroll to position [0, 0]
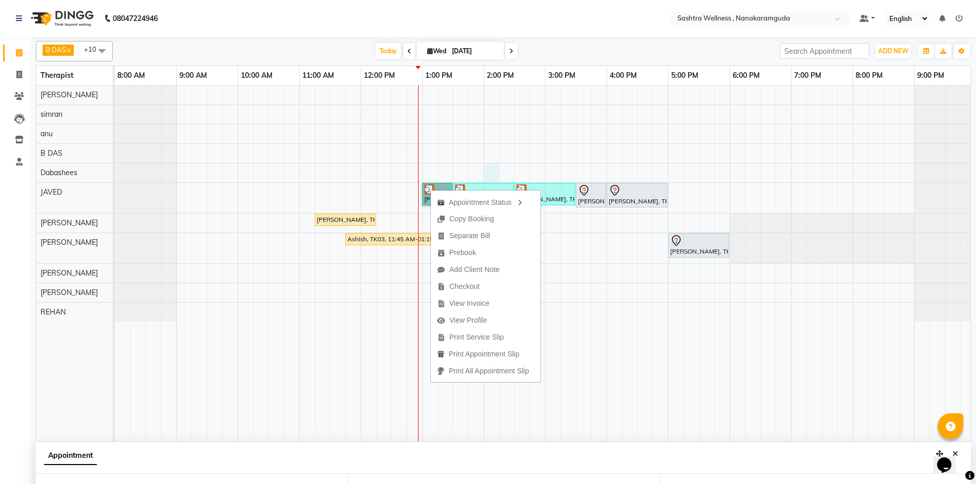
click at [498, 164] on div "Rajesh Sir, TK02, 01:00 PM-01:30 PM, HAIR CUT FOR MEN -Hair cut Rajesh Sir, TK0…" at bounding box center [545, 264] width 860 height 356
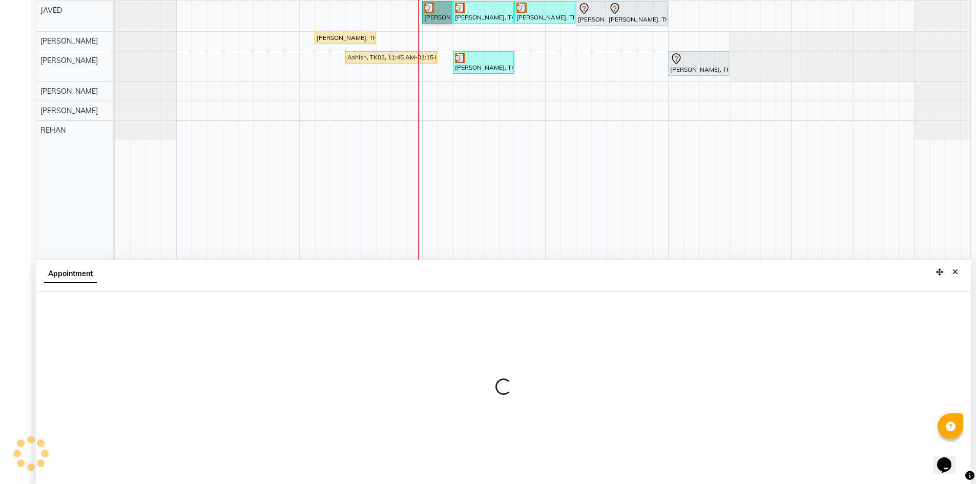
scroll to position [191, 0]
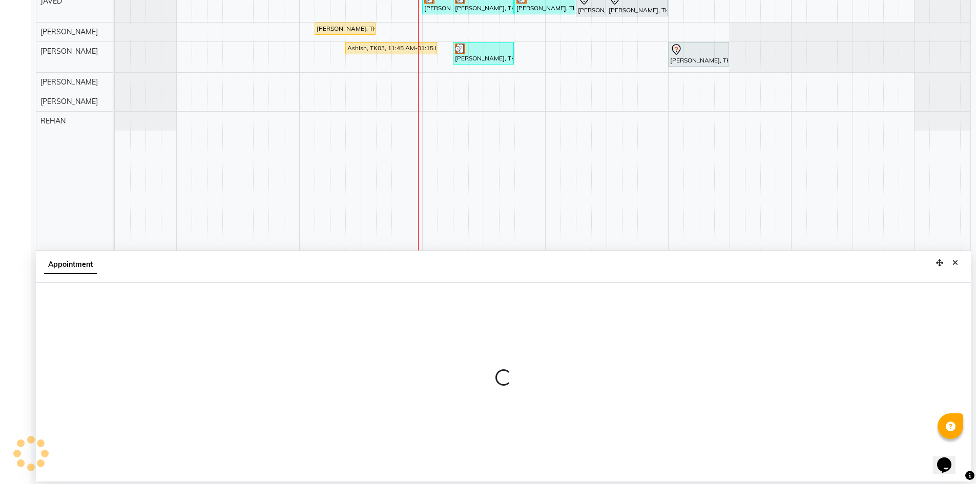
select select "75739"
select select "840"
select select "tentative"
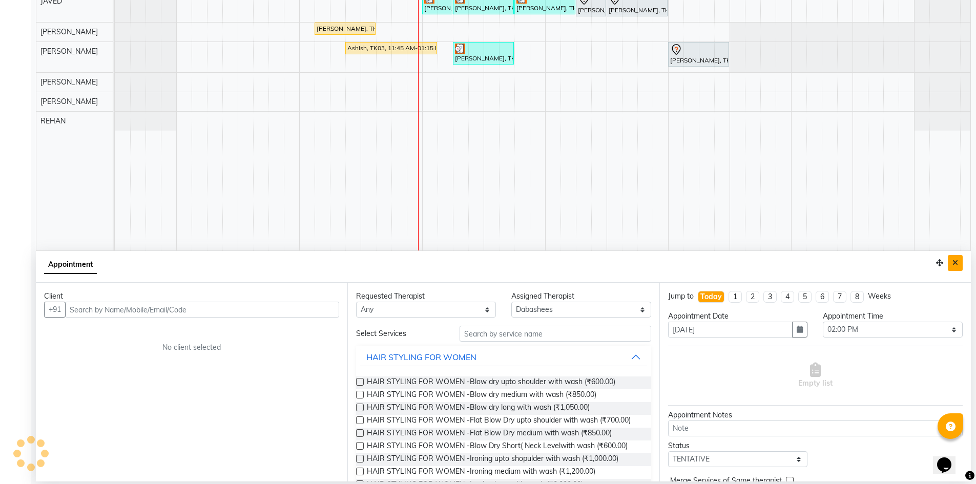
click at [953, 258] on button "Close" at bounding box center [954, 263] width 15 height 16
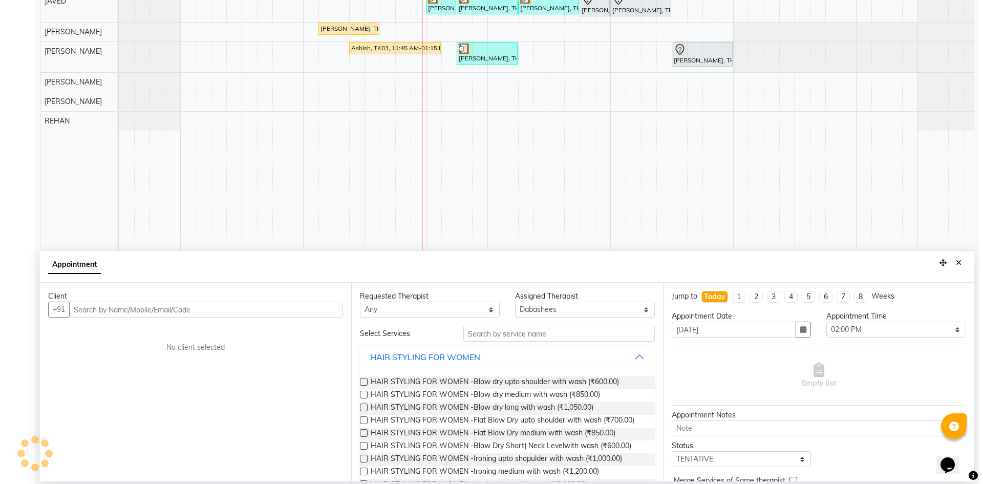
scroll to position [0, 0]
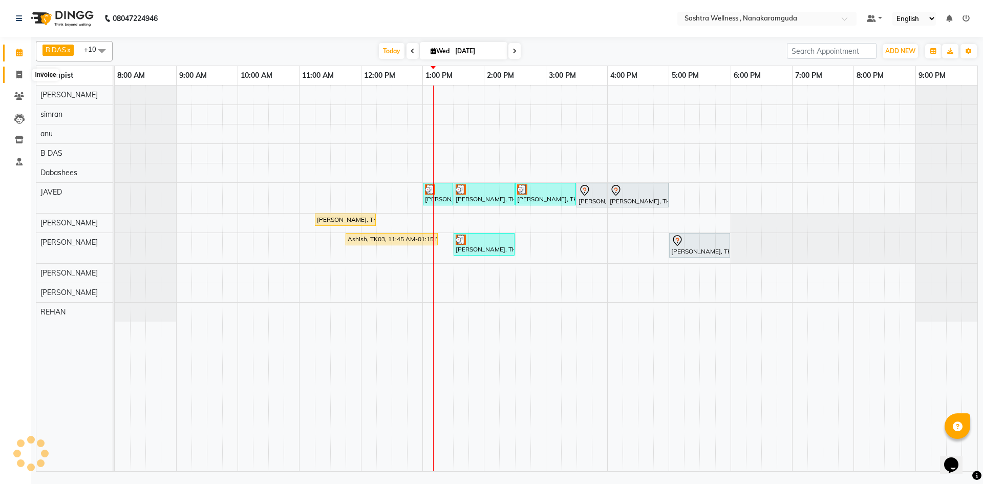
click at [19, 79] on span at bounding box center [19, 75] width 18 height 12
select select "service"
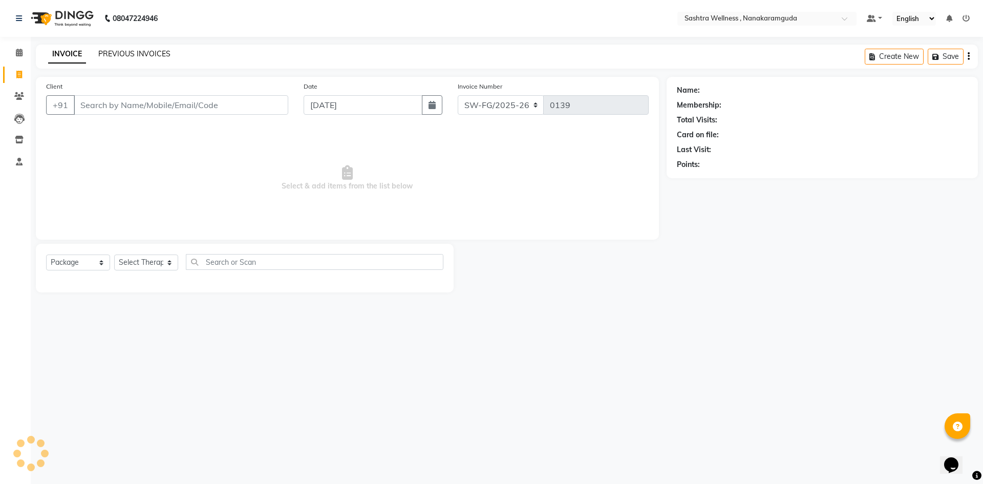
click at [130, 57] on link "PREVIOUS INVOICES" at bounding box center [134, 53] width 72 height 9
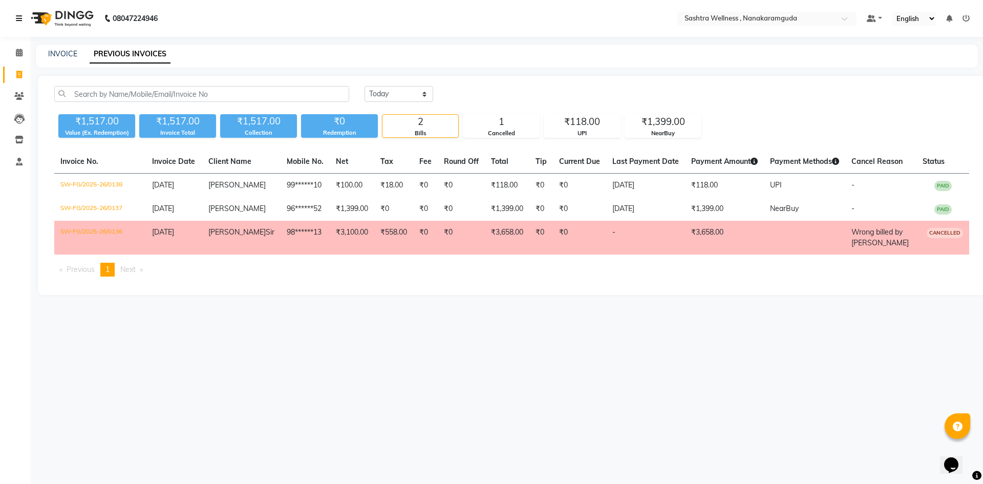
click at [18, 17] on icon at bounding box center [19, 18] width 6 height 7
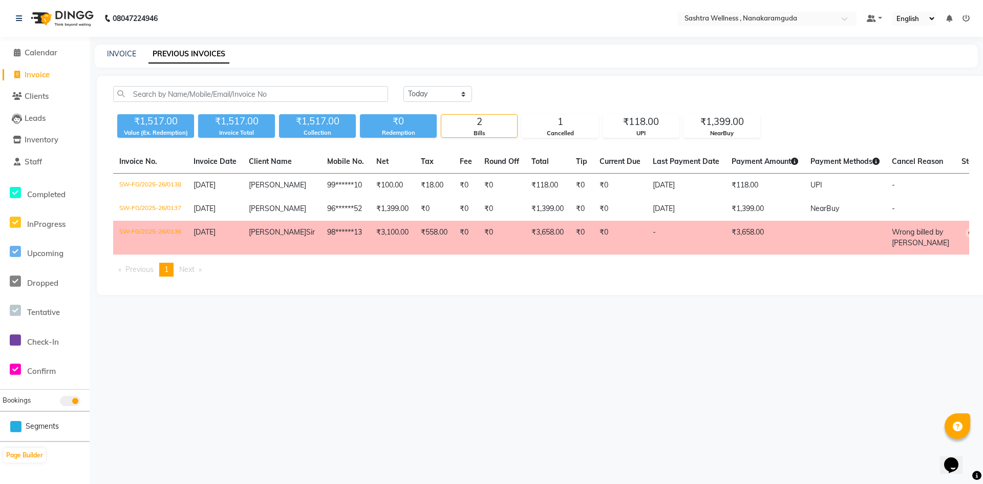
drag, startPoint x: 288, startPoint y: 12, endPoint x: 282, endPoint y: 23, distance: 12.6
click at [287, 13] on nav "08047224946 Select Location × Sashtra Wellness , Nanakaramguda Default Panel My…" at bounding box center [491, 18] width 983 height 37
drag, startPoint x: 278, startPoint y: 29, endPoint x: 290, endPoint y: 119, distance: 91.0
click at [278, 30] on nav "08047224946 Select Location × Sashtra Wellness , Nanakaramguda Default Panel My…" at bounding box center [491, 18] width 983 height 37
click at [493, 371] on div "08047224946 Select Location × Sashtra Wellness , Nanakaramguda Default Panel My…" at bounding box center [491, 242] width 983 height 484
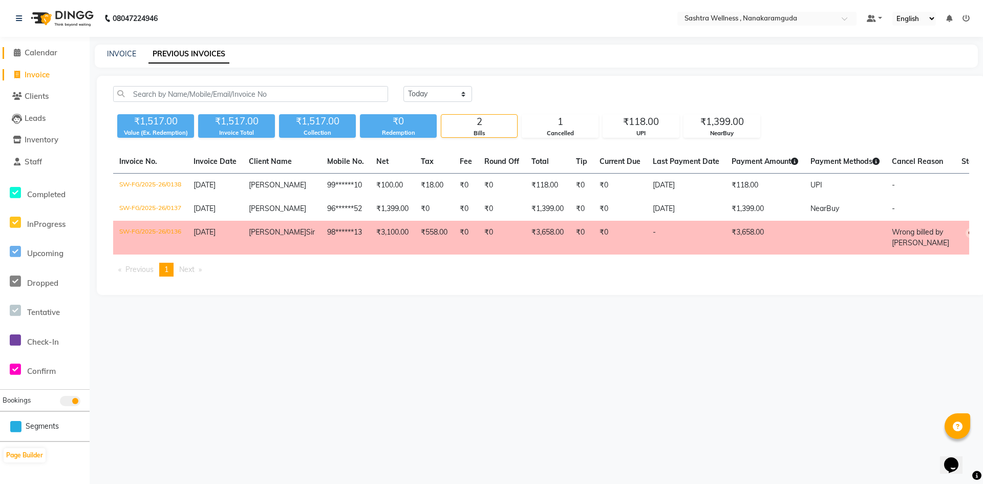
click at [61, 53] on link "Calendar" at bounding box center [45, 53] width 85 height 12
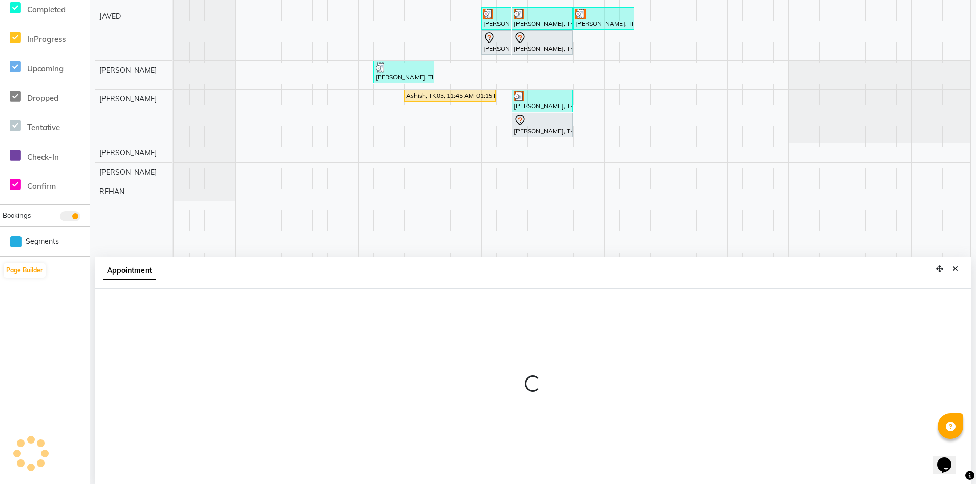
scroll to position [191, 0]
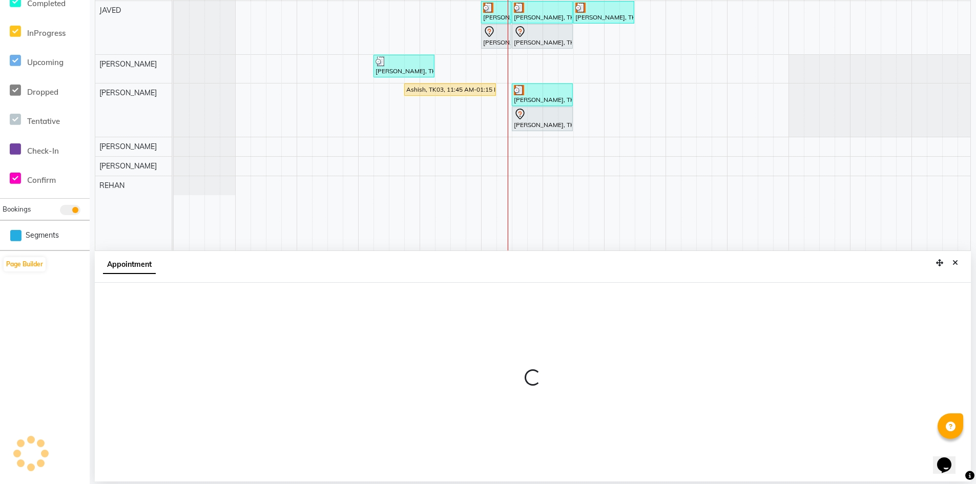
select select "88332"
select select "960"
select select "tentative"
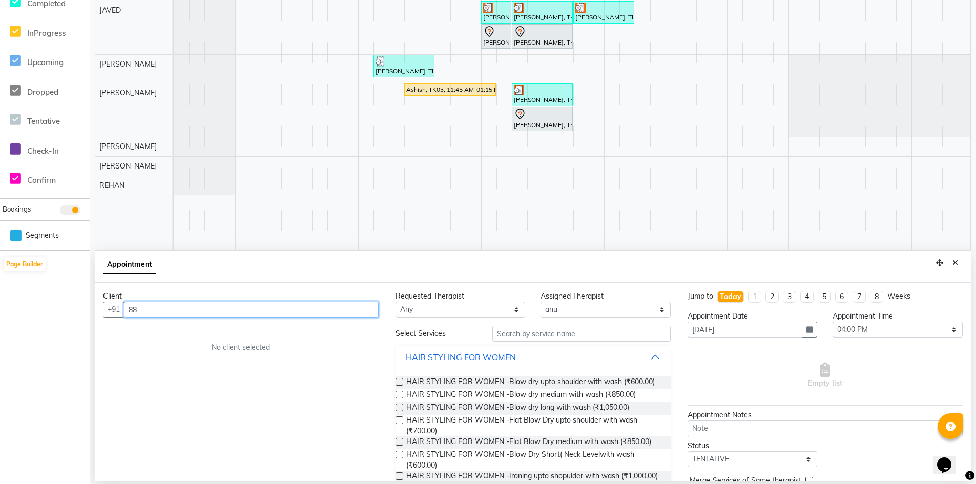
type input "8"
type input "9"
click at [956, 261] on icon "Close" at bounding box center [955, 262] width 6 height 7
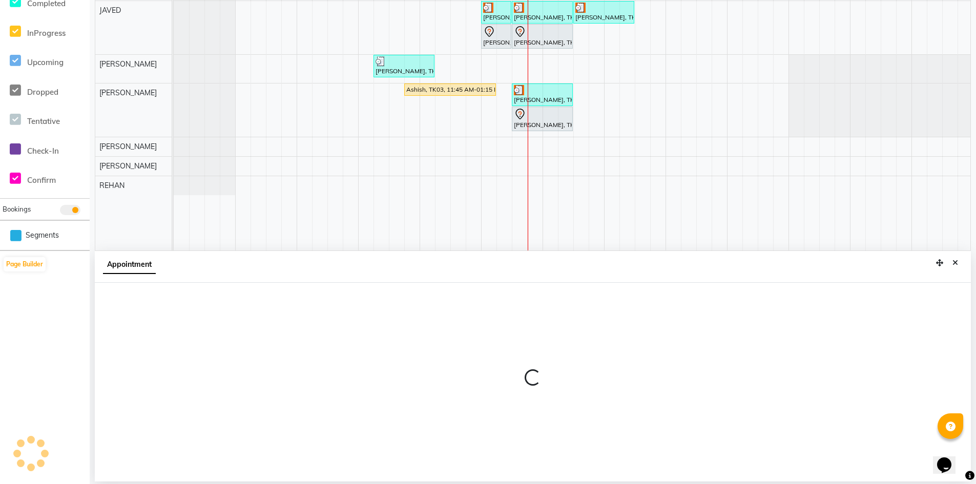
select select "88332"
select select "tentative"
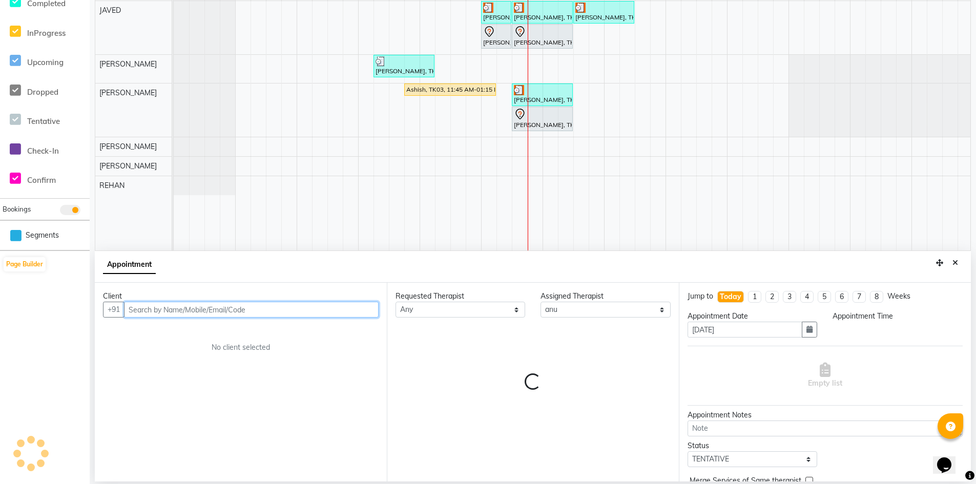
select select "870"
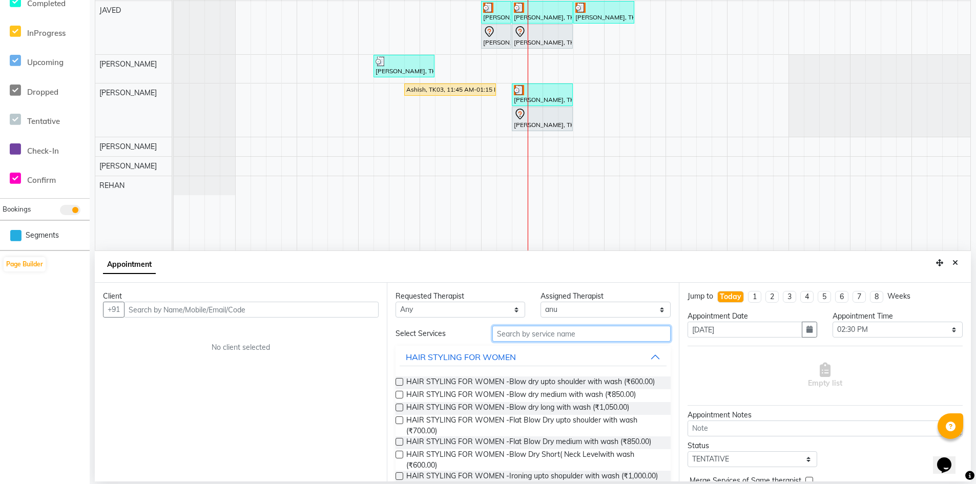
click at [567, 341] on input "text" at bounding box center [581, 334] width 178 height 16
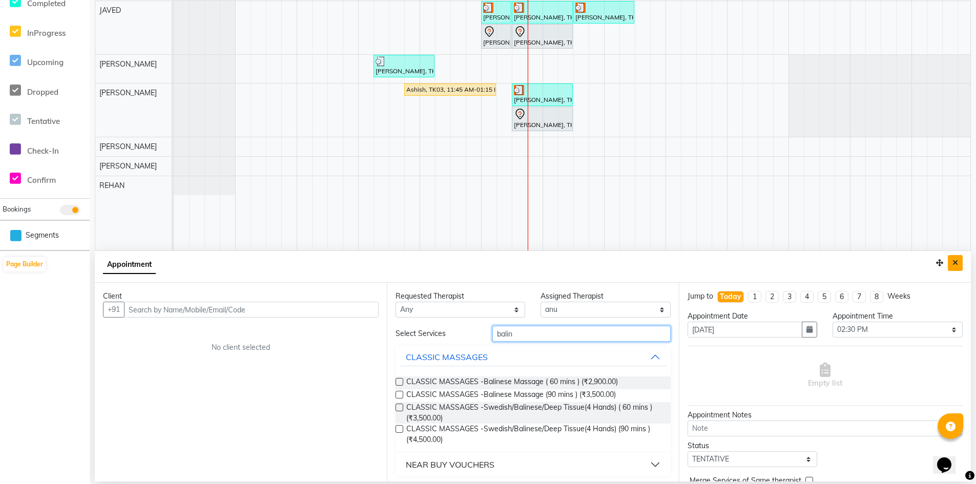
type input "balin"
click at [956, 264] on icon "Close" at bounding box center [955, 262] width 6 height 7
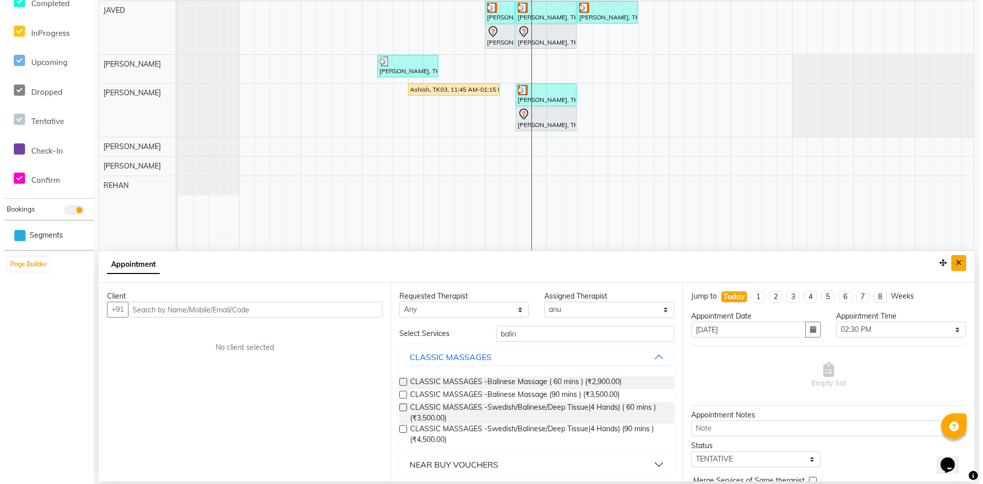
scroll to position [0, 0]
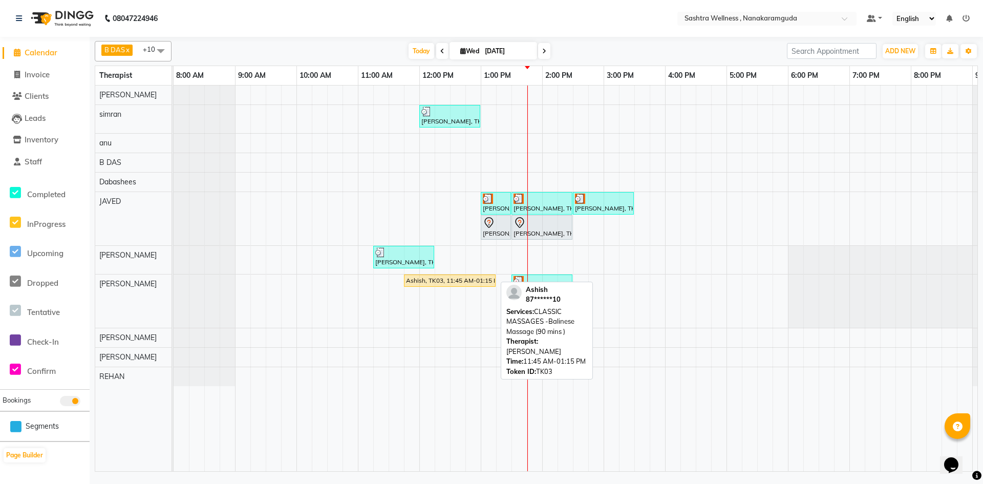
click at [471, 276] on div "Ashish, TK03, 11:45 AM-01:15 PM, CLASSIC MASSAGES -Balinese Massage (90 mins )" at bounding box center [450, 280] width 90 height 9
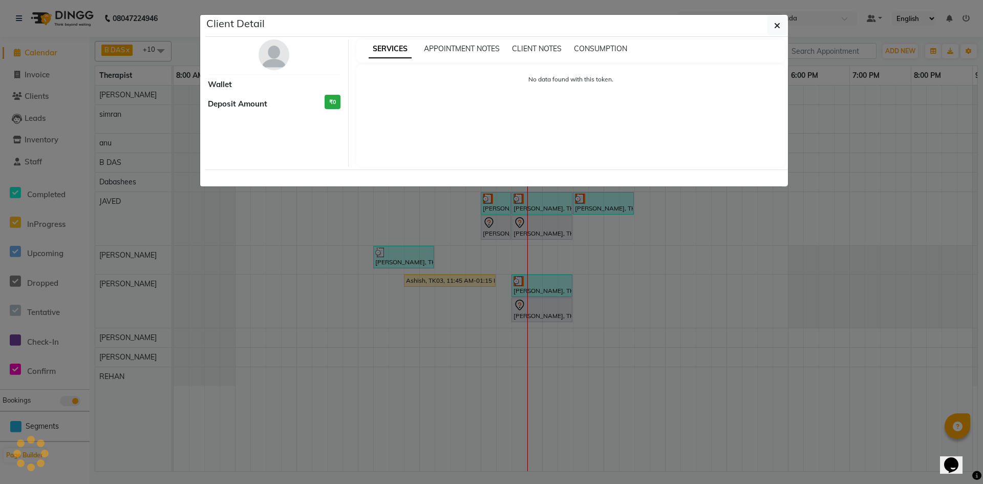
select select "3"
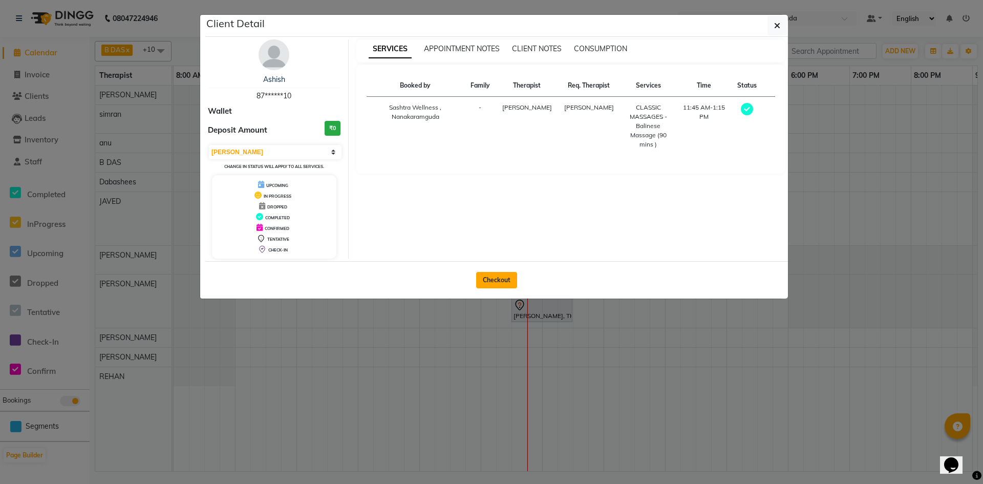
click at [500, 284] on button "Checkout" at bounding box center [496, 280] width 41 height 16
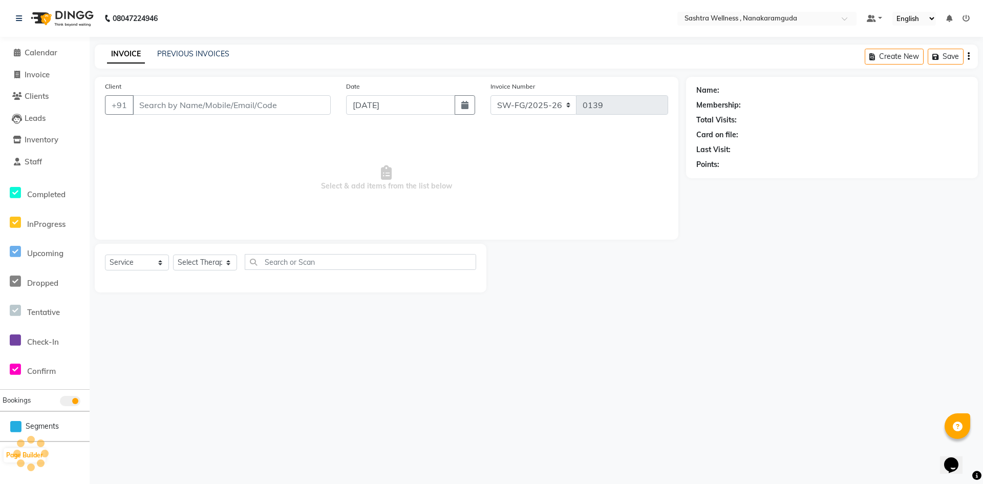
select select "package"
select select "82473"
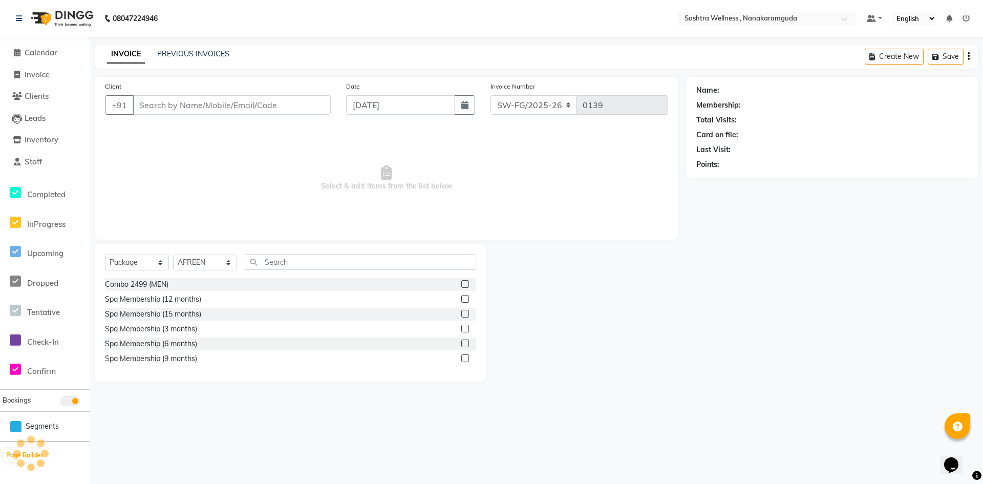
type input "87******10"
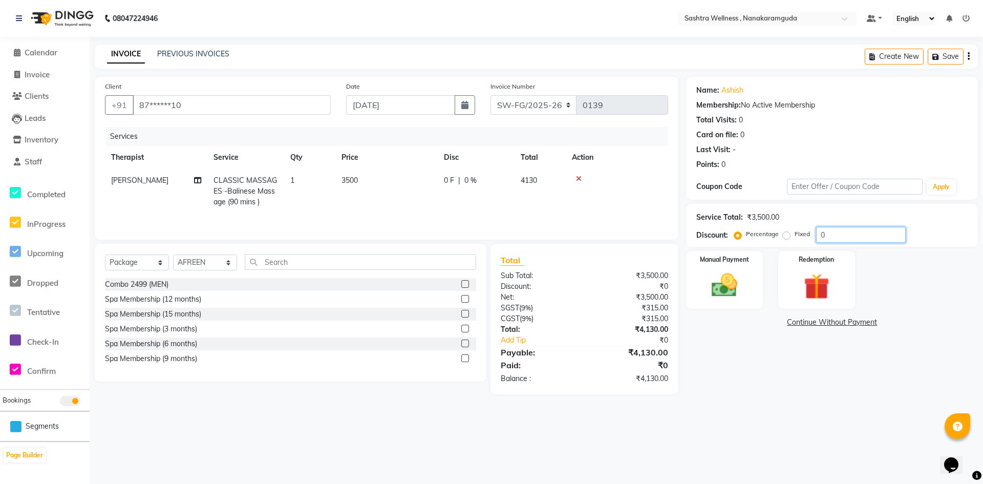
click at [843, 235] on input "0" at bounding box center [861, 235] width 90 height 16
type input "5"
type input "4"
type input "3"
type input "2"
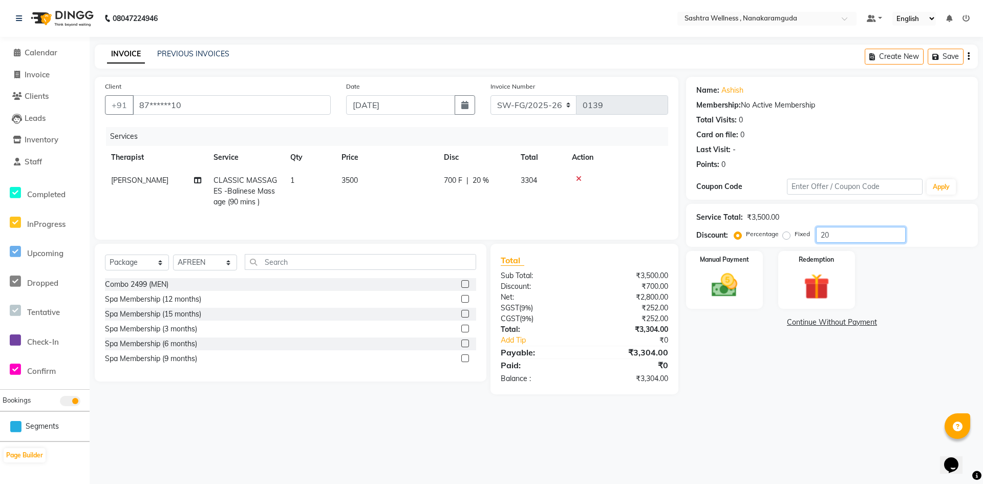
type input "2"
type input "18"
click at [740, 280] on img at bounding box center [725, 285] width 44 height 31
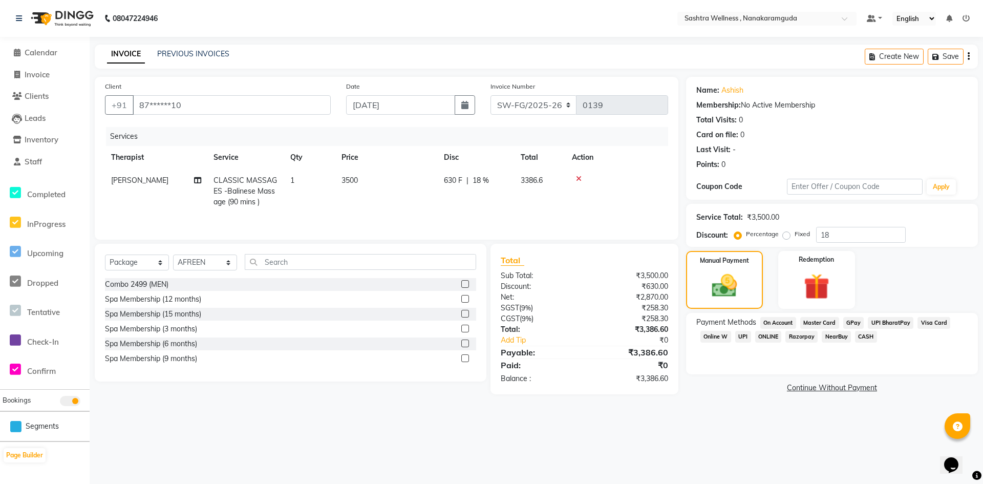
click at [862, 336] on span "CASH" at bounding box center [866, 337] width 22 height 12
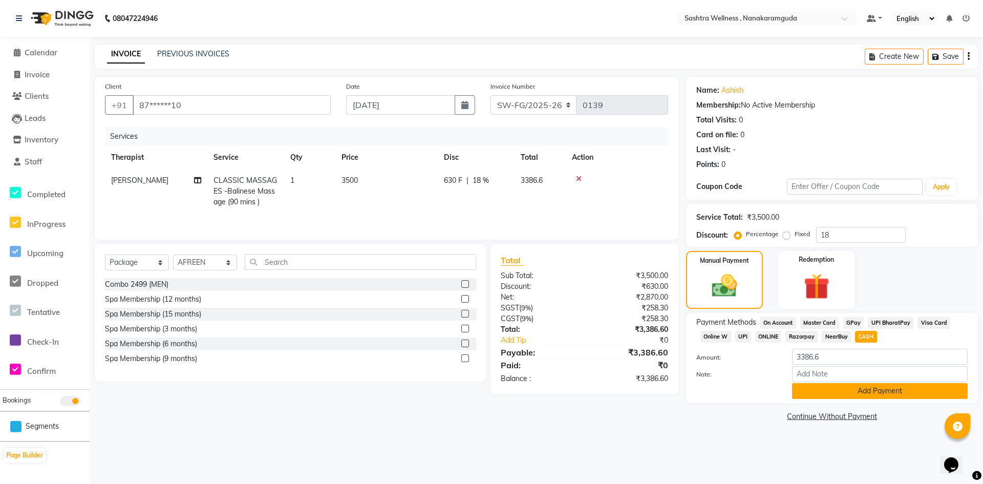
click at [860, 389] on button "Add Payment" at bounding box center [880, 391] width 176 height 16
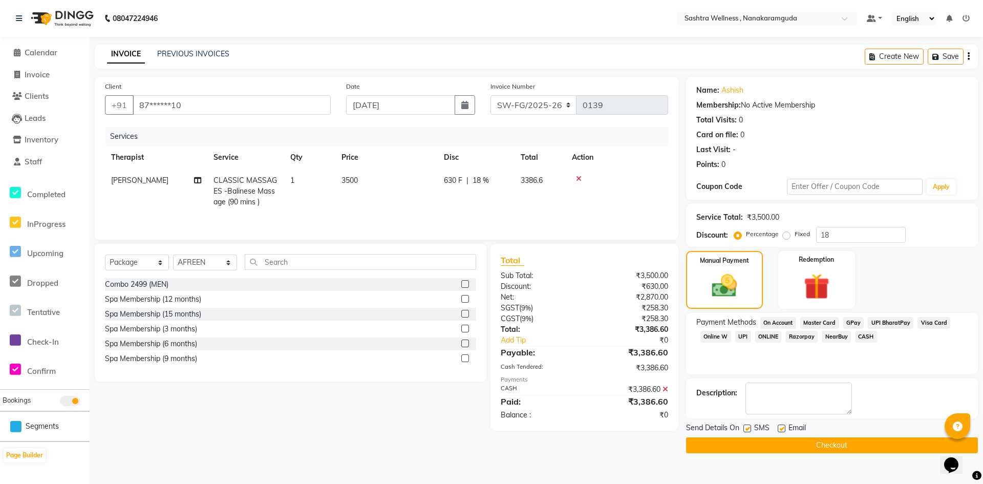
click at [839, 448] on button "Checkout" at bounding box center [832, 445] width 292 height 16
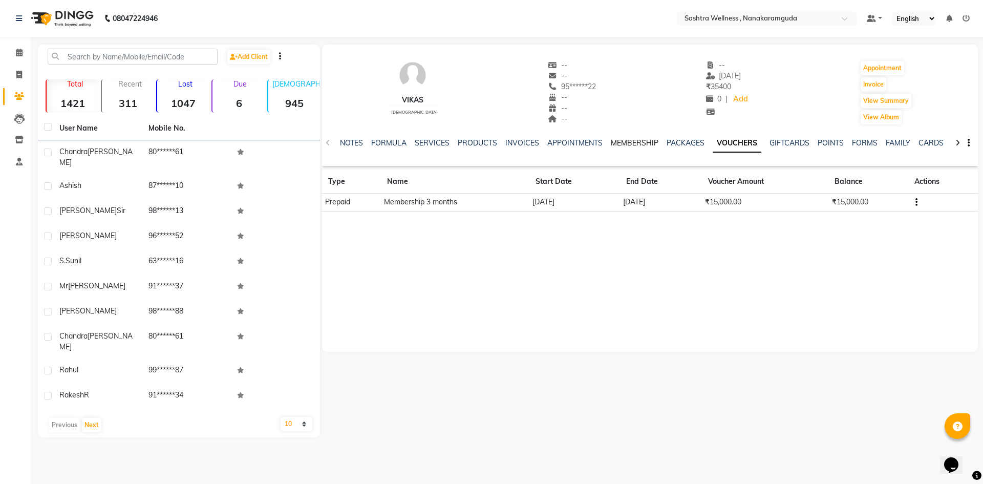
click at [632, 140] on link "MEMBERSHIP" at bounding box center [635, 142] width 48 height 9
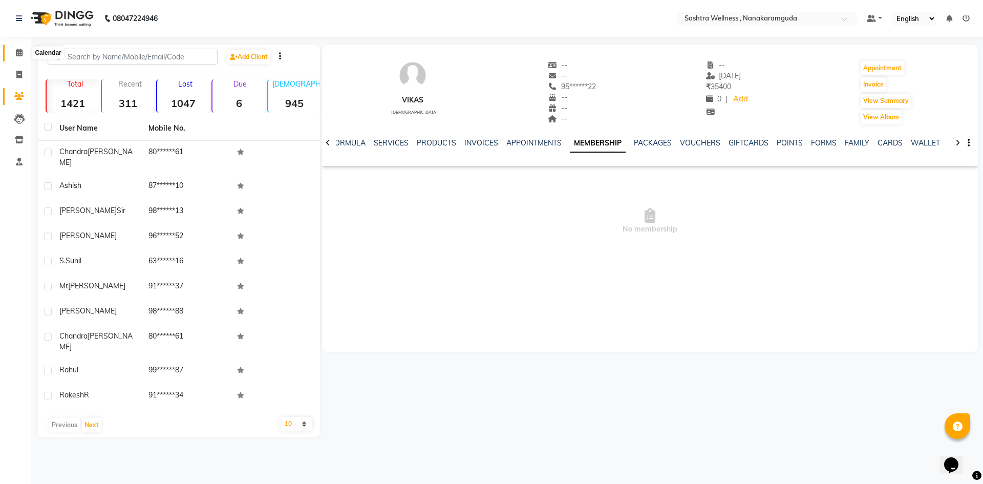
click at [21, 51] on icon at bounding box center [19, 53] width 7 height 8
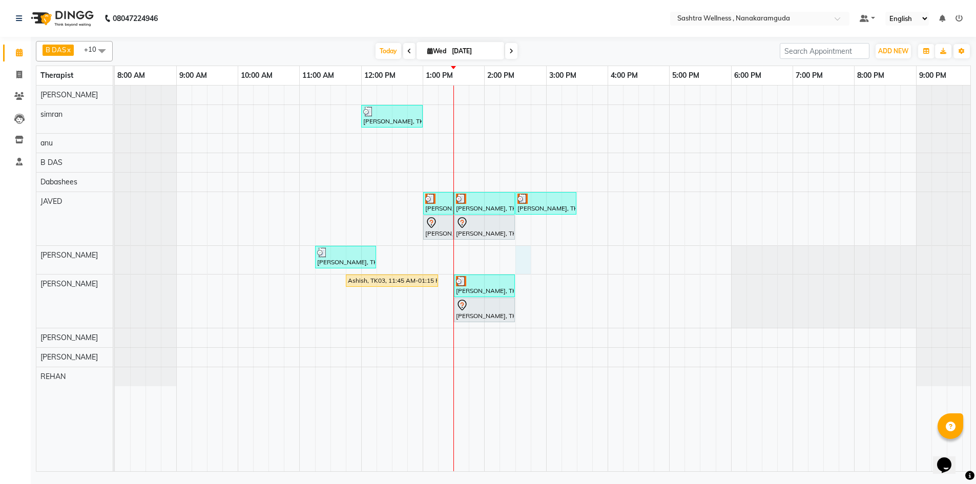
select select "88333"
select select "tentative"
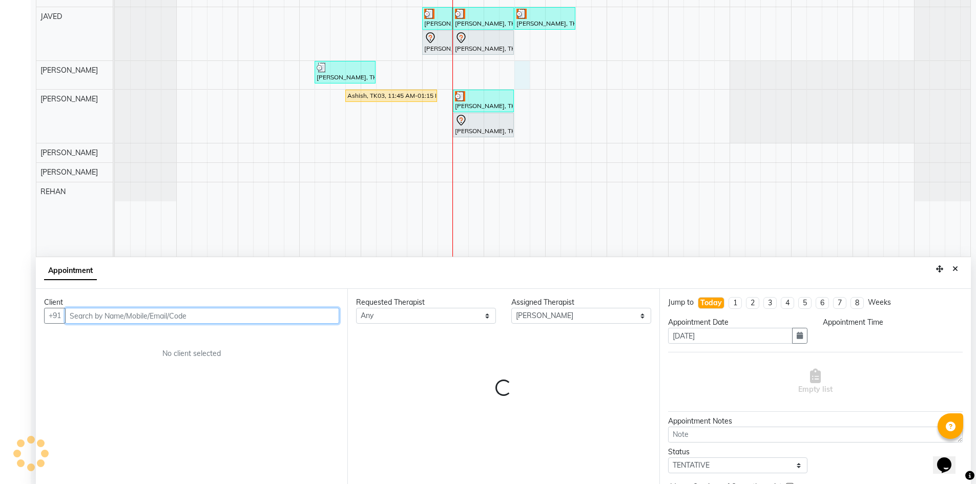
select select "870"
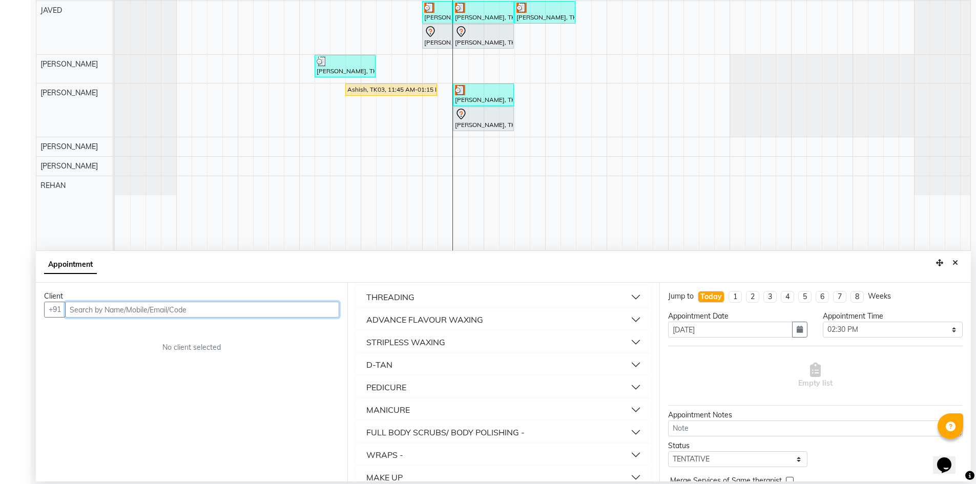
scroll to position [583, 0]
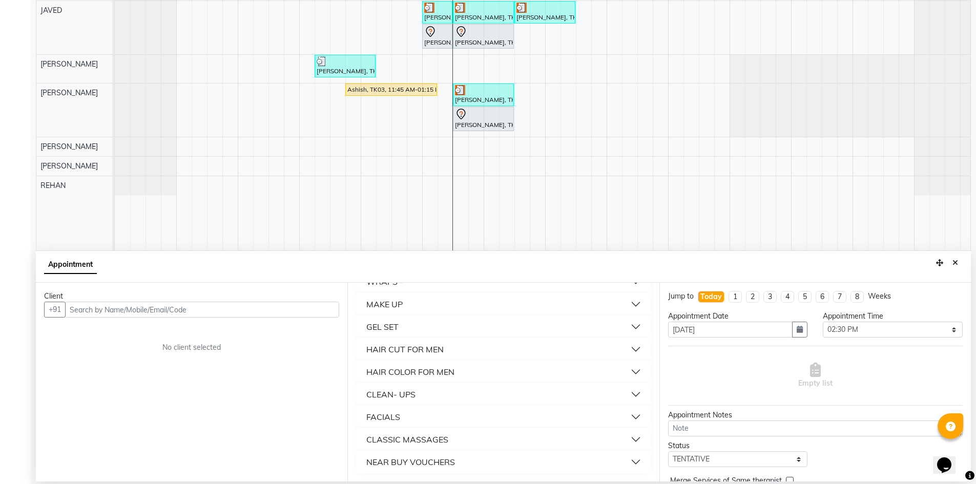
click at [451, 445] on button "CLASSIC MASSAGES" at bounding box center [503, 439] width 286 height 18
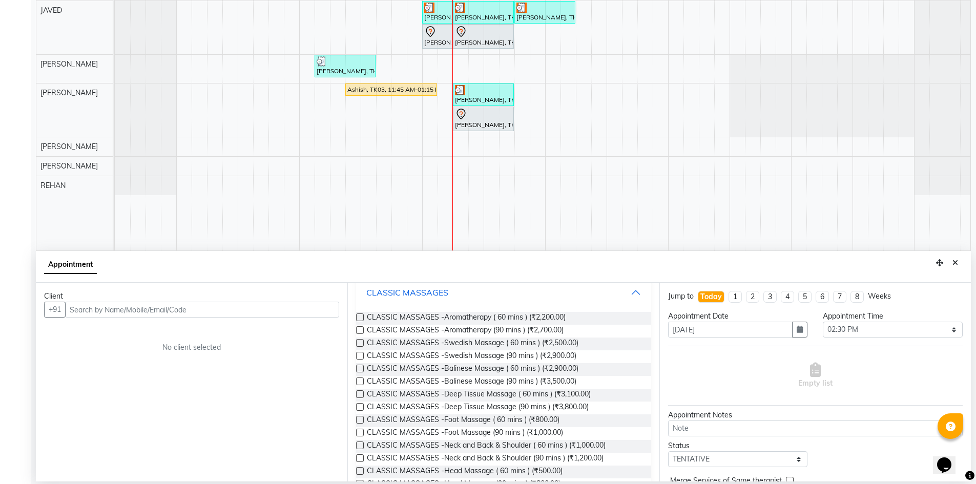
scroll to position [740, 0]
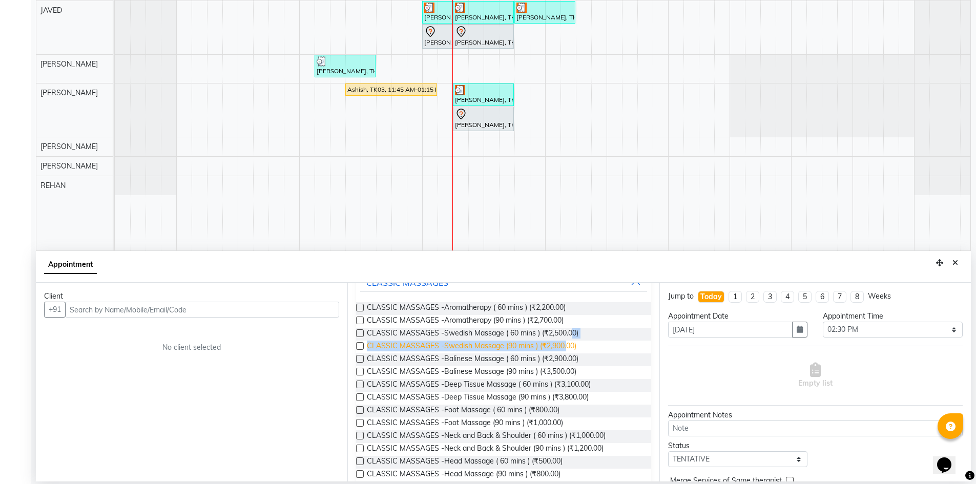
drag, startPoint x: 571, startPoint y: 336, endPoint x: 565, endPoint y: 352, distance: 16.2
click at [566, 350] on div "CLASSIC MASSAGES -Aromatherapy ( 60 mins ) (₹2,200.00) CLASSIC MASSAGES -Aromat…" at bounding box center [503, 477] width 294 height 367
click at [565, 361] on span "CLASSIC MASSAGES -Balinese Massage ( 60 mins ) (₹2,900.00)" at bounding box center [473, 359] width 212 height 13
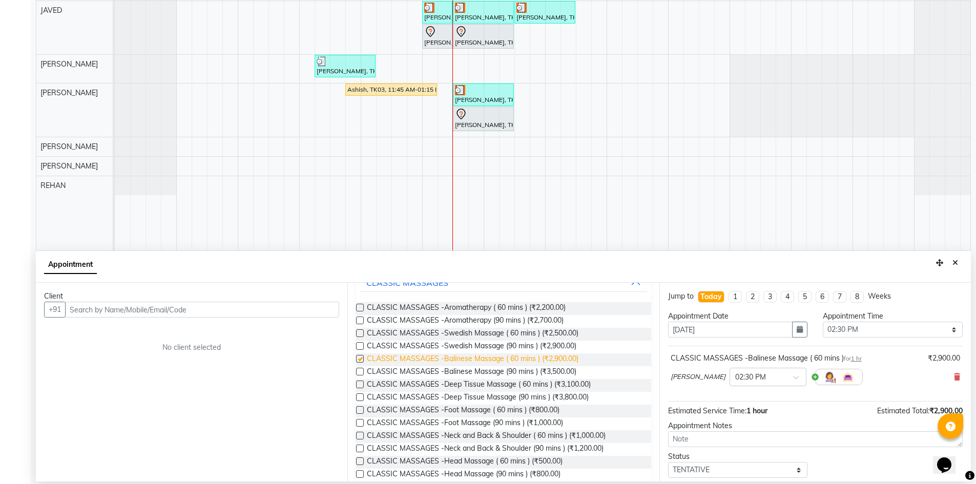
checkbox input "false"
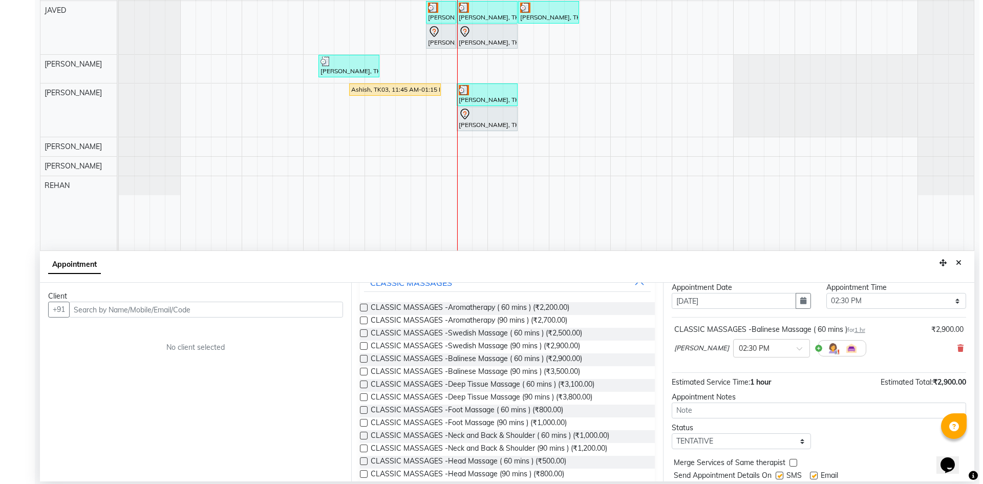
scroll to position [11, 0]
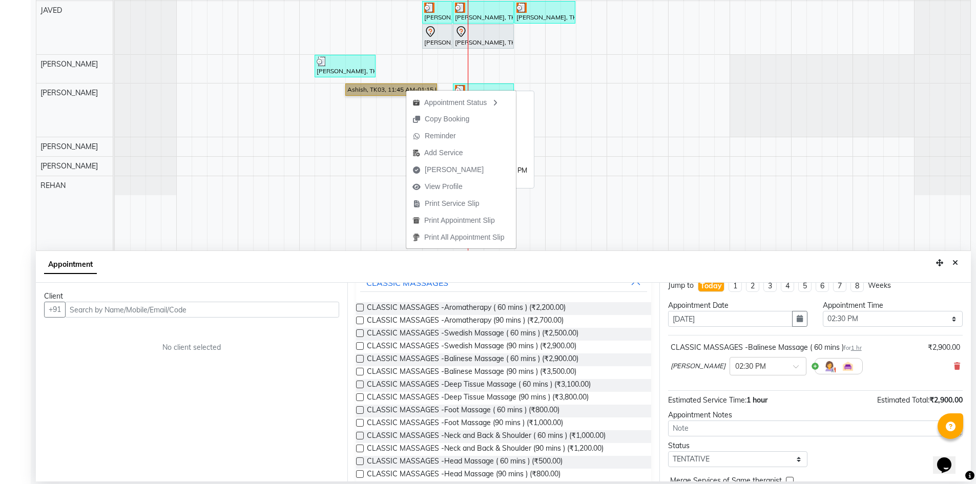
click at [384, 92] on link "Ashish, TK03, 11:45 AM-01:15 PM, CLASSIC MASSAGES -Balinese Massage (90 mins )" at bounding box center [391, 89] width 92 height 12
select select "1"
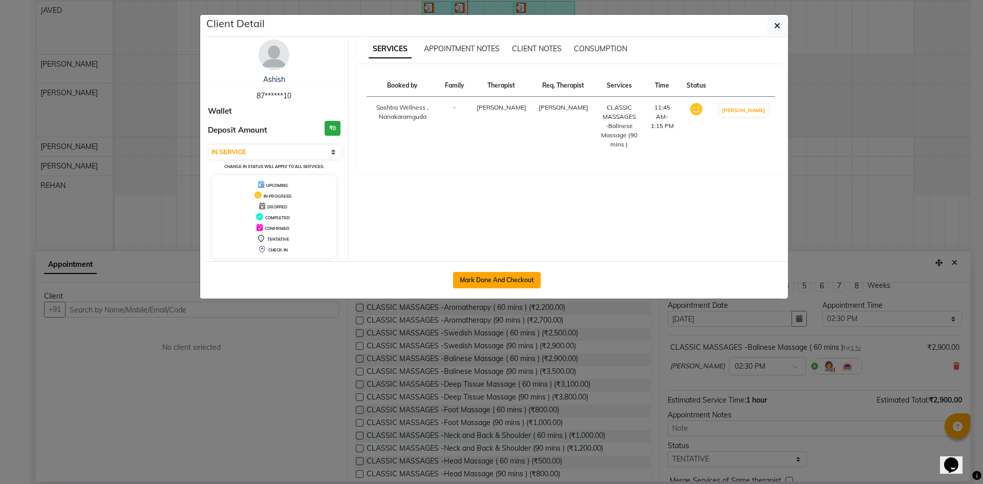
click at [500, 275] on button "Mark Done And Checkout" at bounding box center [497, 280] width 88 height 16
select select "service"
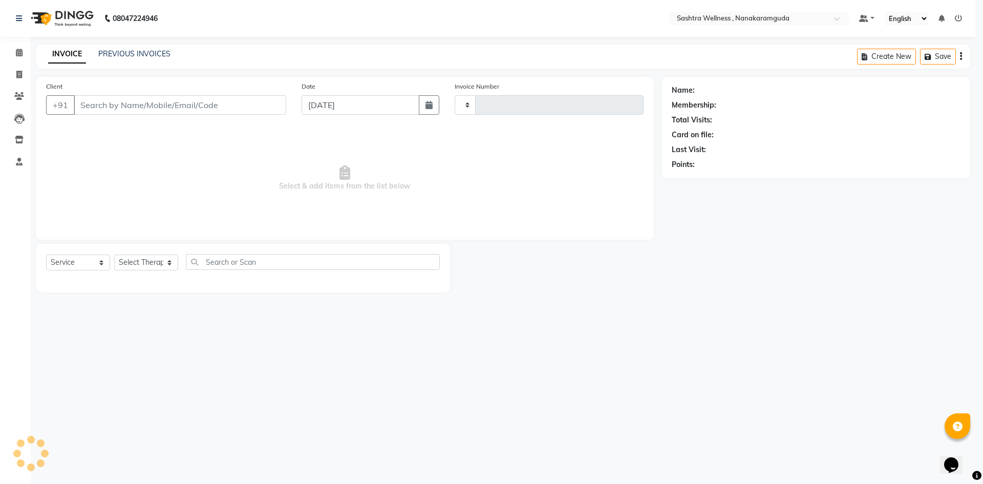
type input "0139"
select select "6669"
select select "package"
type input "87******10"
select select "82473"
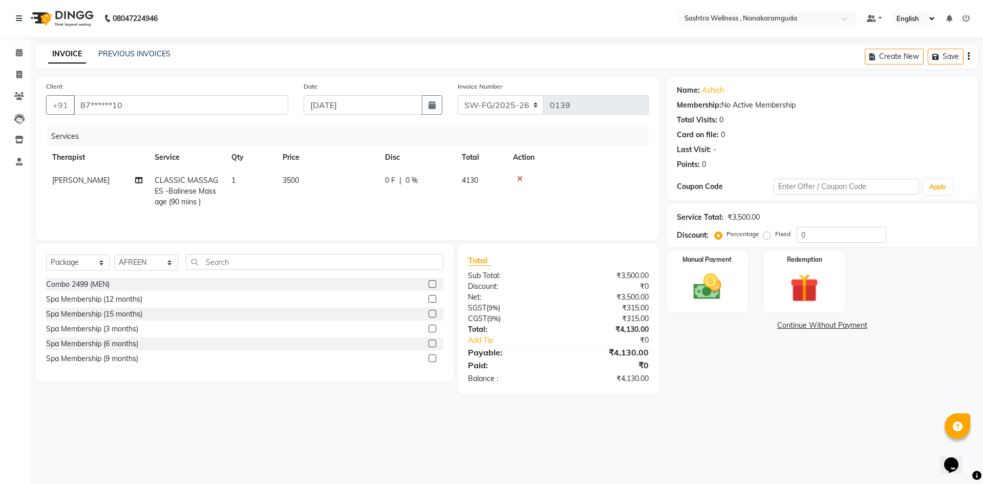
click at [291, 178] on span "3500" at bounding box center [291, 180] width 16 height 9
select select "88331"
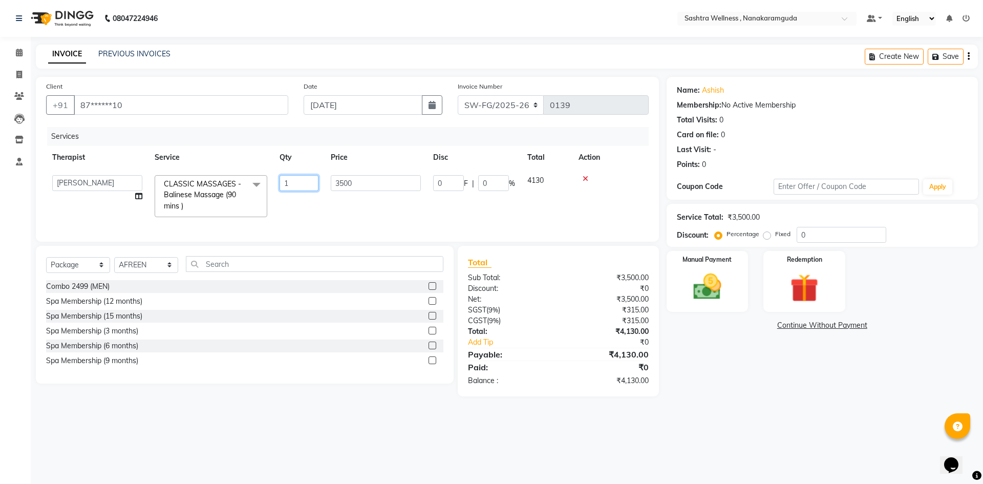
click at [291, 178] on input "1" at bounding box center [299, 183] width 39 height 16
click at [353, 208] on td "3500" at bounding box center [376, 196] width 102 height 54
select select "88331"
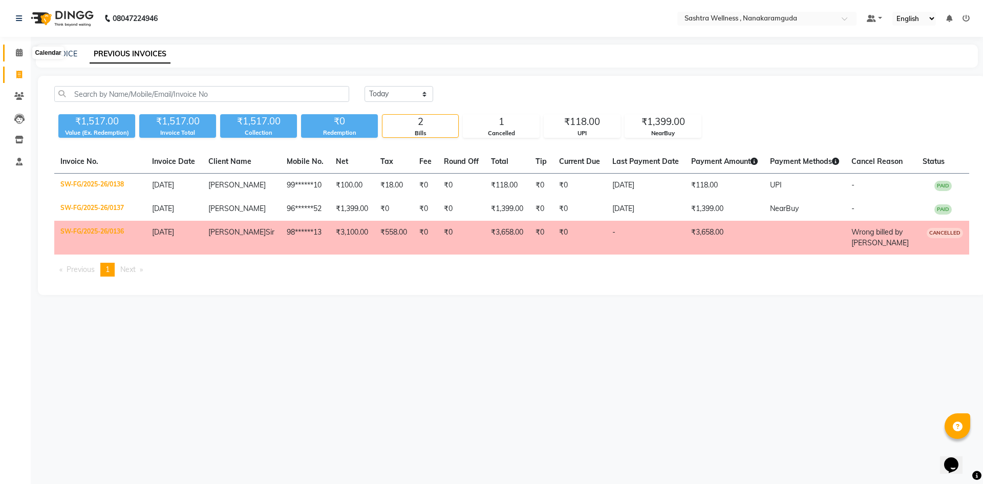
click at [19, 58] on span at bounding box center [19, 53] width 18 height 12
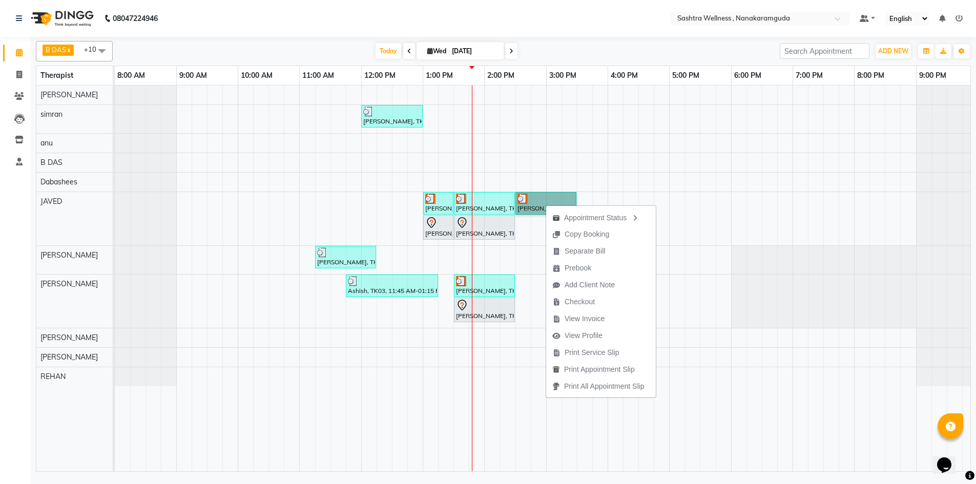
select select "88333"
select select "tentative"
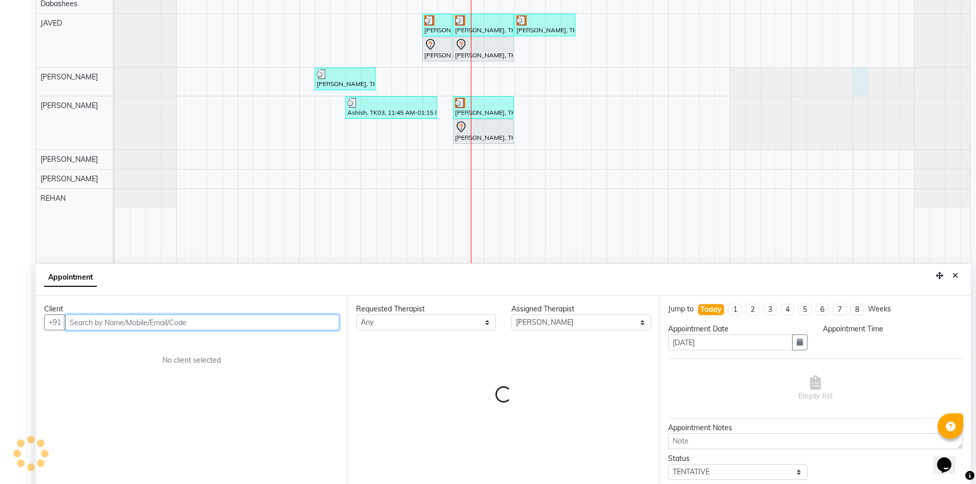
select select "1200"
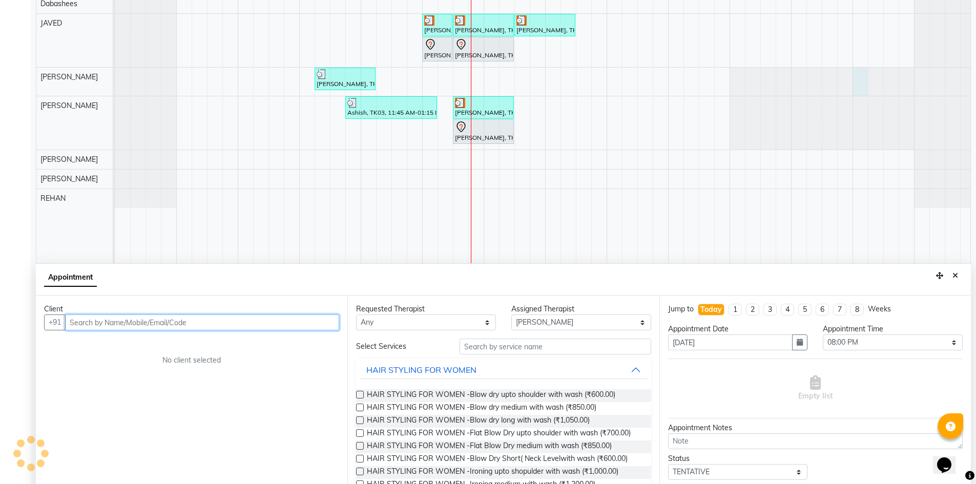
scroll to position [191, 0]
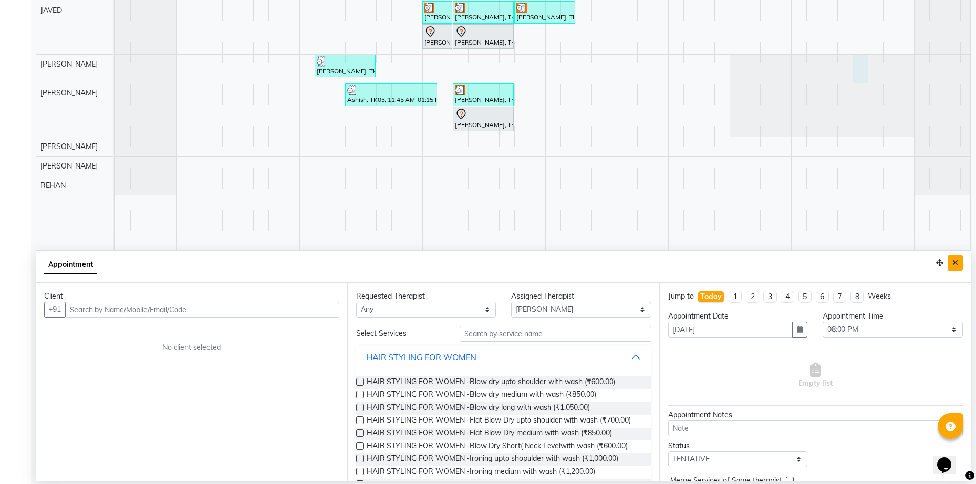
click at [958, 262] on button "Close" at bounding box center [954, 263] width 15 height 16
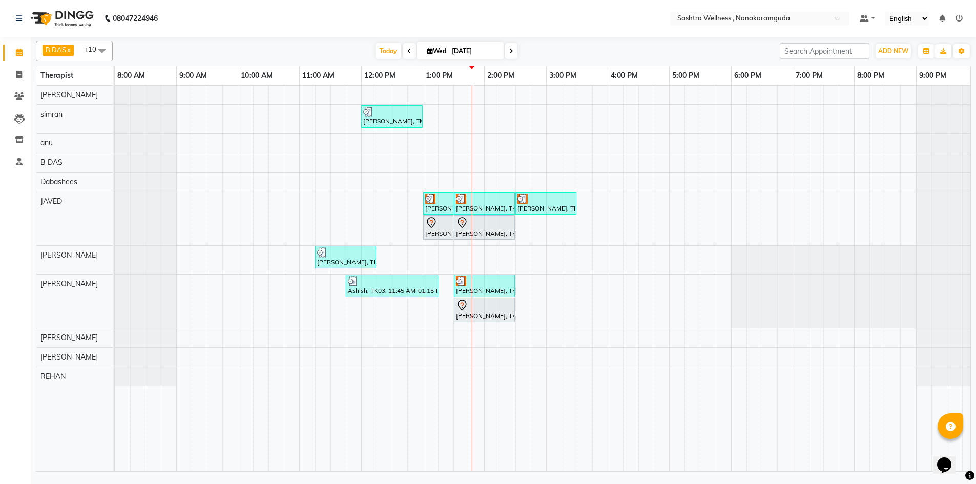
scroll to position [0, 0]
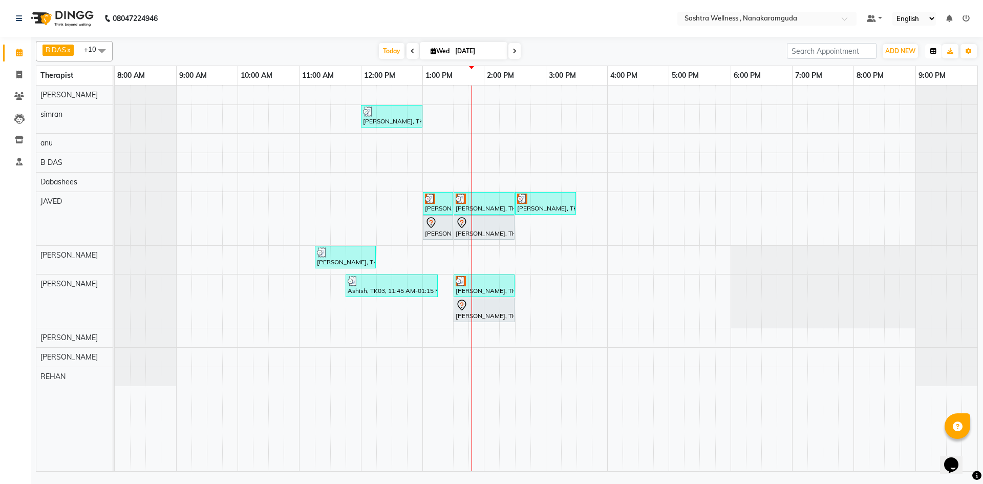
click at [932, 53] on icon "button" at bounding box center [934, 51] width 6 height 6
select select "75739"
select select "tentative"
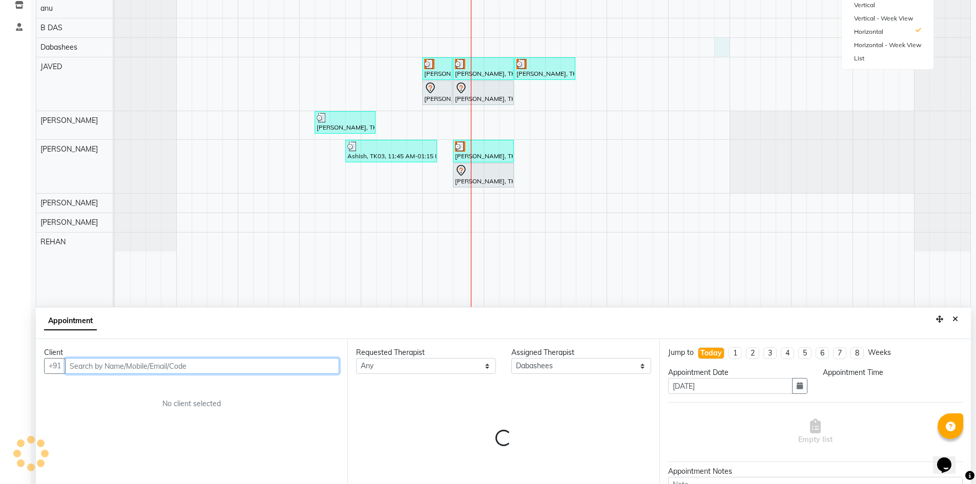
select select "1065"
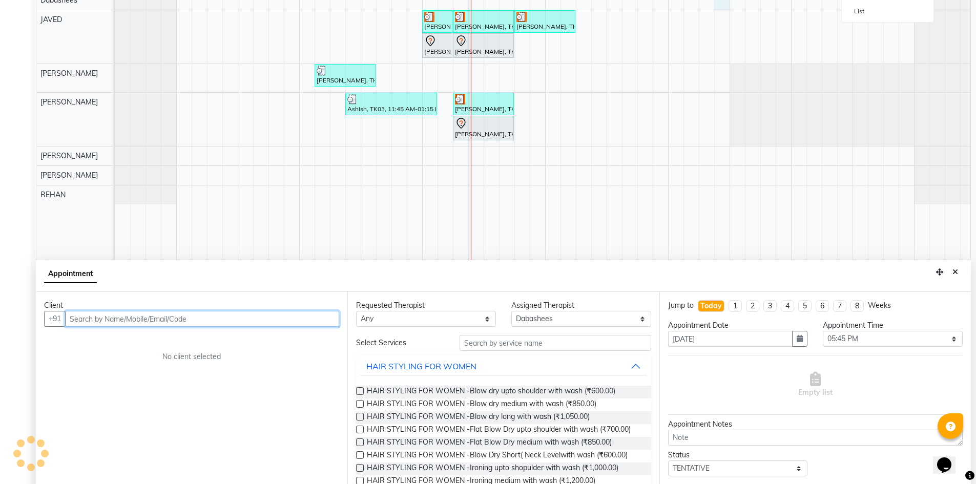
scroll to position [191, 0]
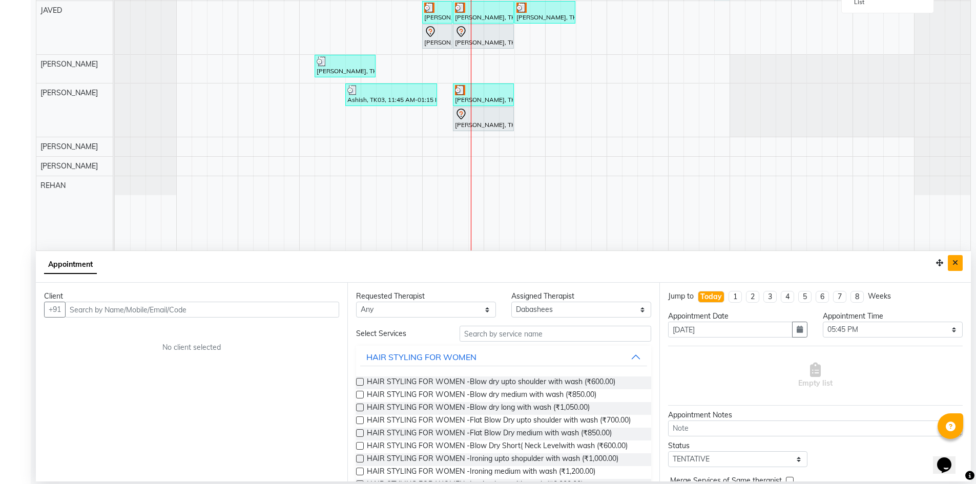
click at [955, 264] on icon "Close" at bounding box center [955, 262] width 6 height 7
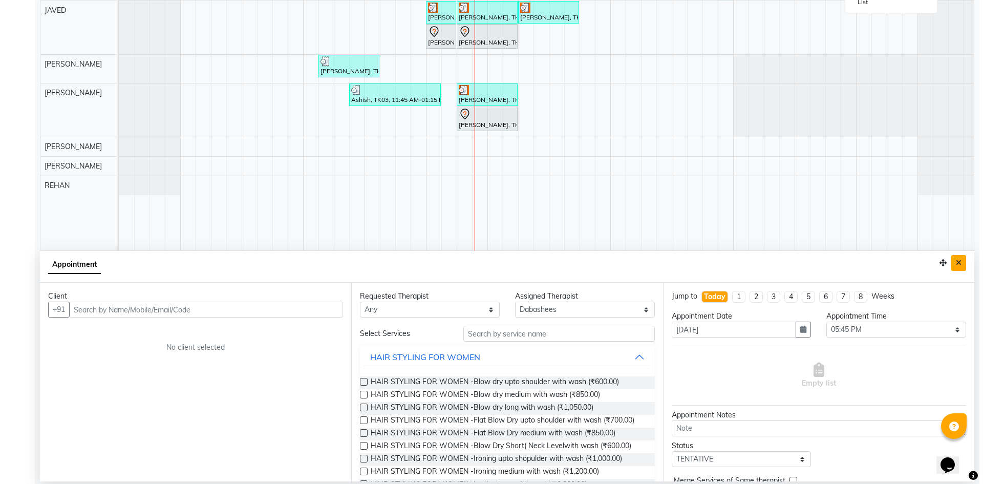
scroll to position [0, 0]
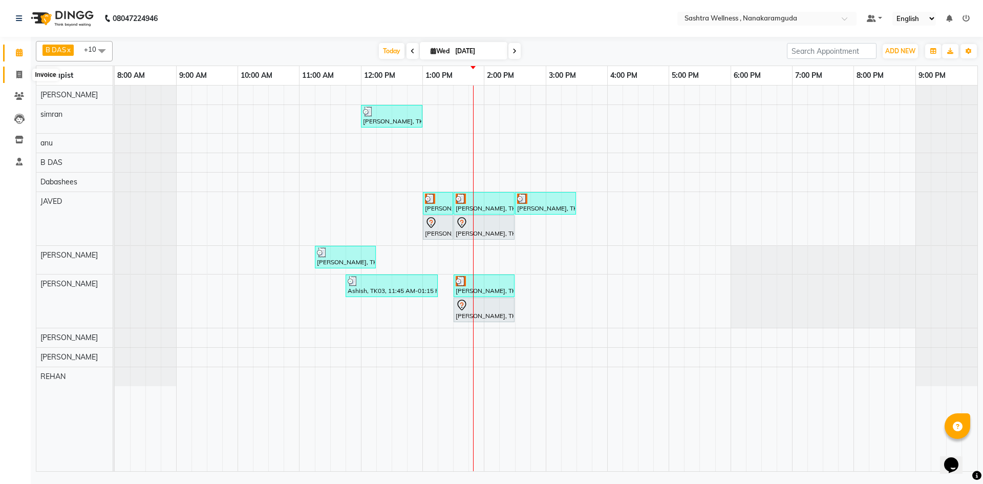
click at [13, 71] on span at bounding box center [19, 75] width 18 height 12
select select "service"
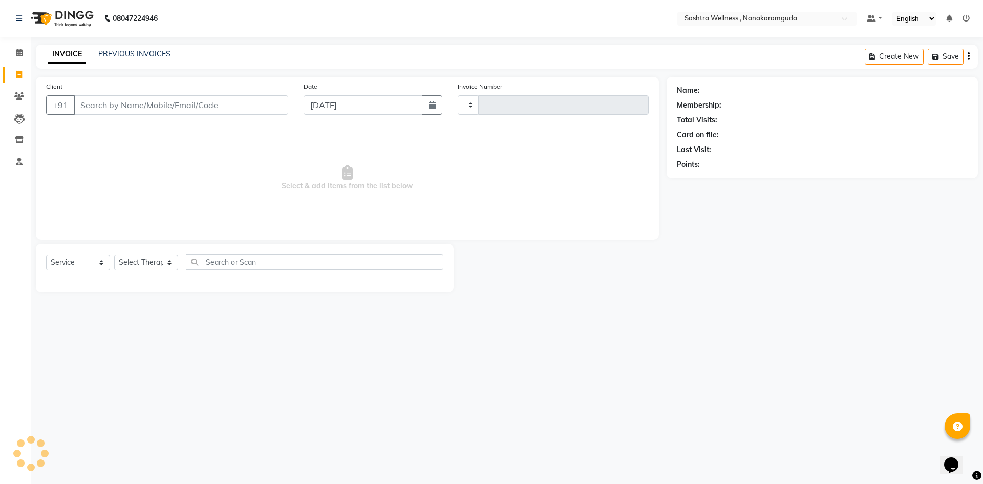
type input "0140"
select select "6669"
click at [136, 49] on div "INVOICE PREVIOUS INVOICES Create New Save" at bounding box center [507, 57] width 942 height 24
select select "package"
select select "82473"
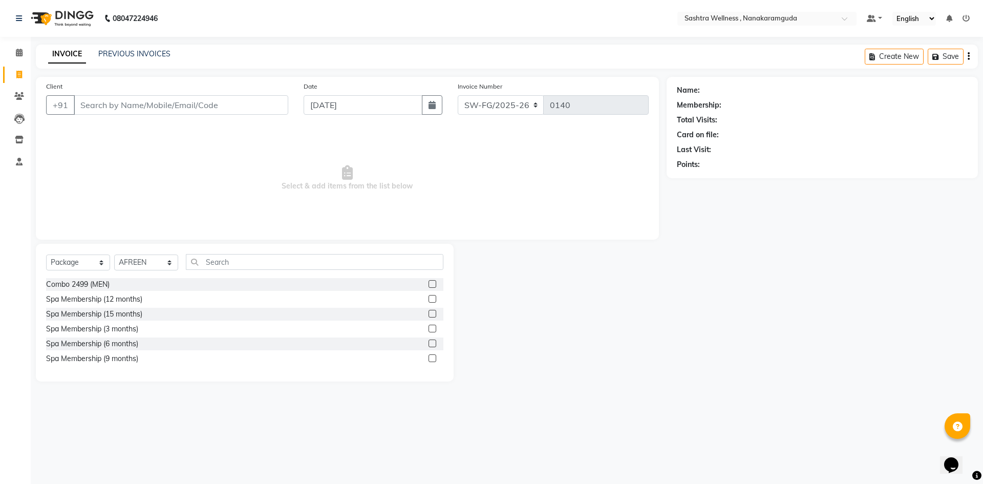
click at [162, 64] on div "INVOICE PREVIOUS INVOICES Create New Save" at bounding box center [507, 57] width 942 height 24
click at [159, 58] on link "PREVIOUS INVOICES" at bounding box center [134, 53] width 72 height 9
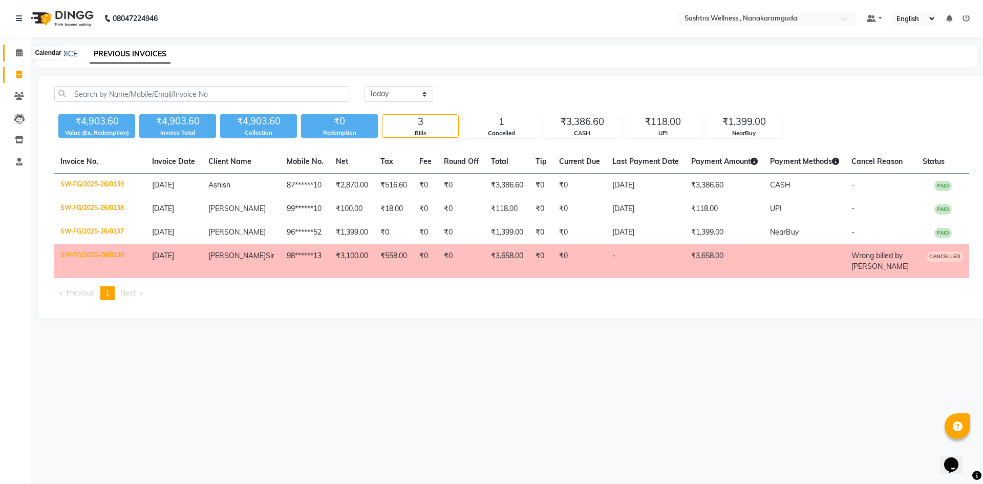
click at [15, 53] on span at bounding box center [19, 53] width 18 height 12
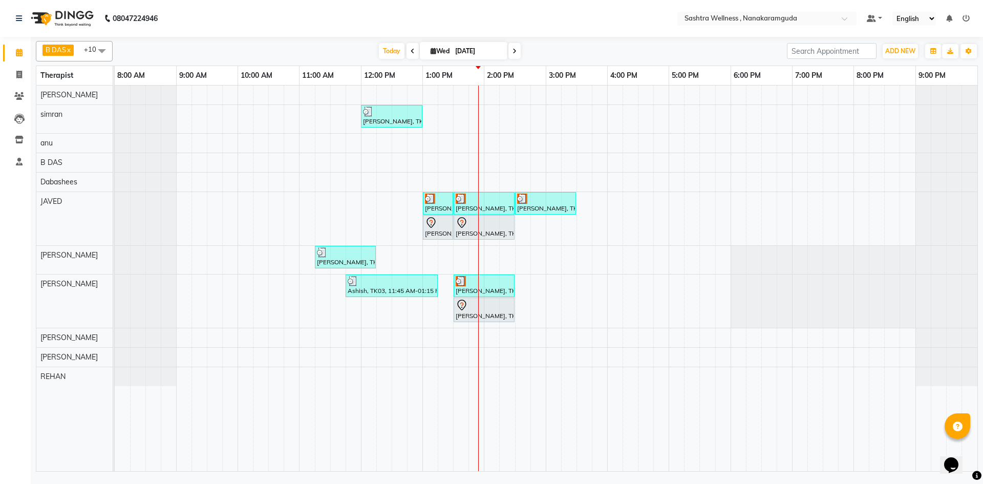
drag, startPoint x: 441, startPoint y: 200, endPoint x: 593, endPoint y: 204, distance: 152.1
click at [593, 204] on div "[PERSON_NAME], TK05, 12:00 PM-01:00 PM, THREADING -EYERBROWS [PERSON_NAME], TK0…" at bounding box center [546, 279] width 863 height 386
drag, startPoint x: 436, startPoint y: 204, endPoint x: 591, endPoint y: 203, distance: 154.7
click at [591, 203] on div "[PERSON_NAME], TK05, 12:00 PM-01:00 PM, THREADING -EYERBROWS [PERSON_NAME], TK0…" at bounding box center [546, 279] width 863 height 386
